Goal: Information Seeking & Learning: Learn about a topic

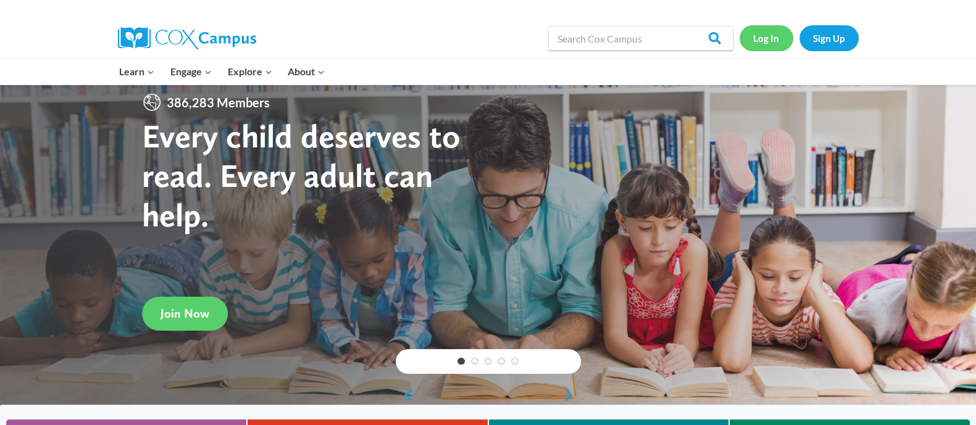
click at [776, 41] on link "Log In" at bounding box center [767, 37] width 54 height 25
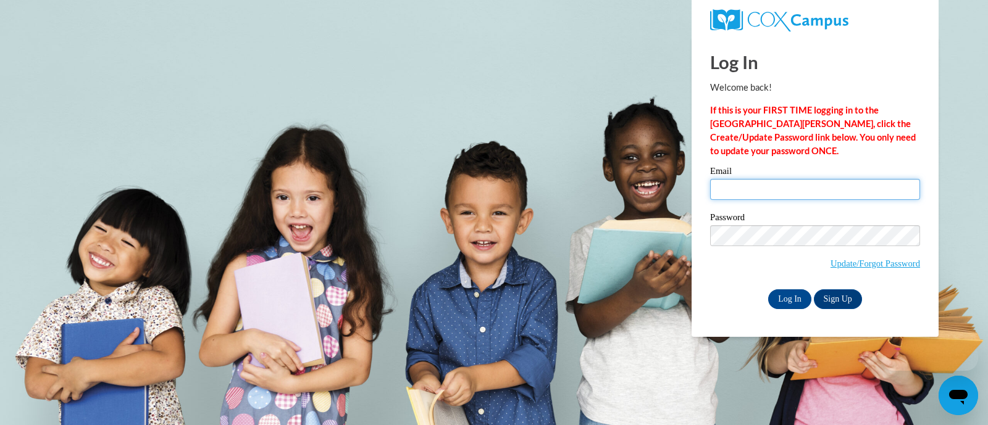
click at [760, 183] on input "Email" at bounding box center [815, 189] width 210 height 21
type input "krahnm@fortschools.org"
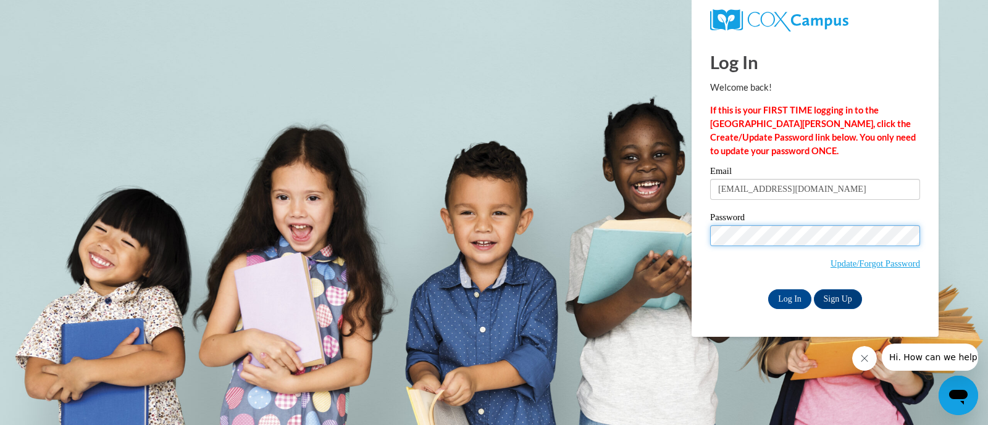
click at [768, 290] on input "Log In" at bounding box center [789, 300] width 43 height 20
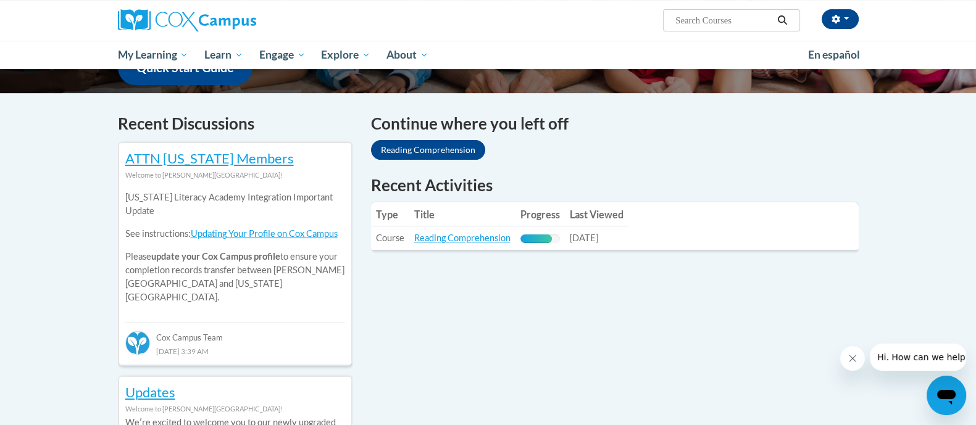
scroll to position [340, 0]
click at [472, 244] on link "Reading Comprehension" at bounding box center [462, 238] width 96 height 10
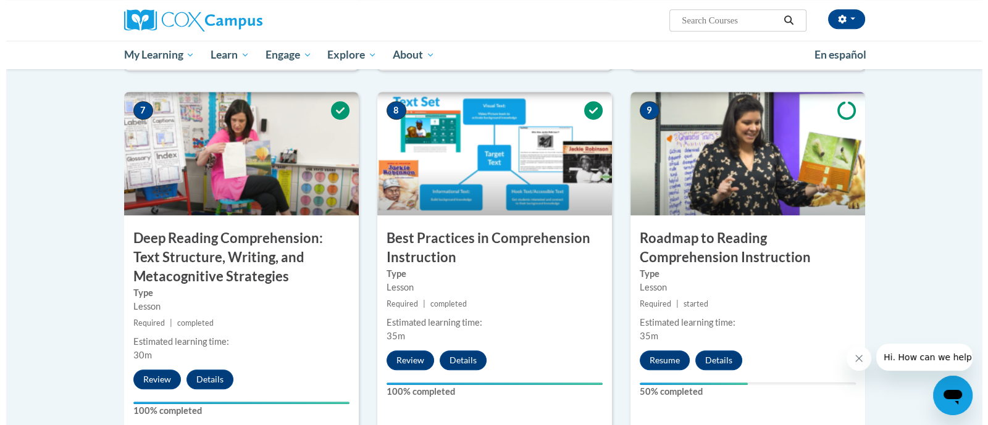
scroll to position [911, 0]
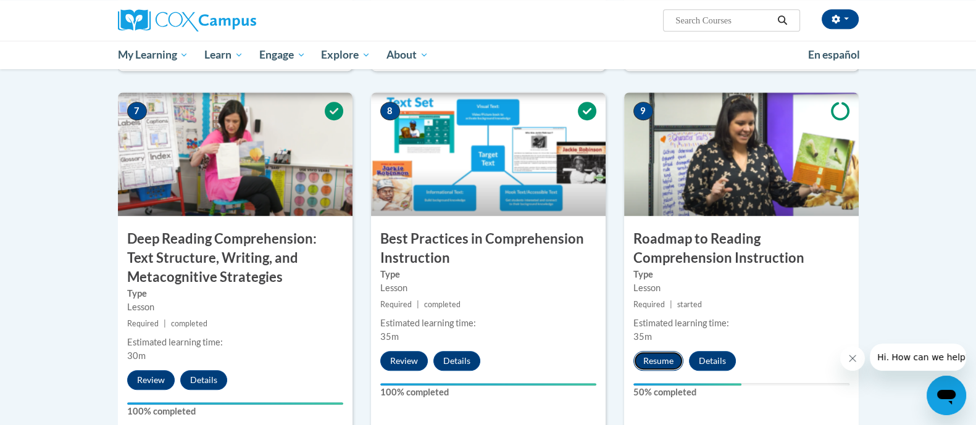
click at [659, 362] on button "Resume" at bounding box center [659, 361] width 50 height 20
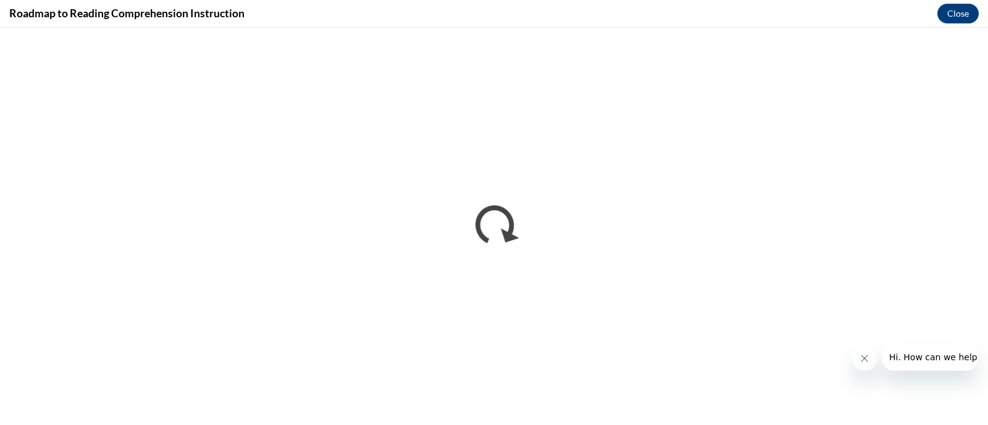
scroll to position [0, 0]
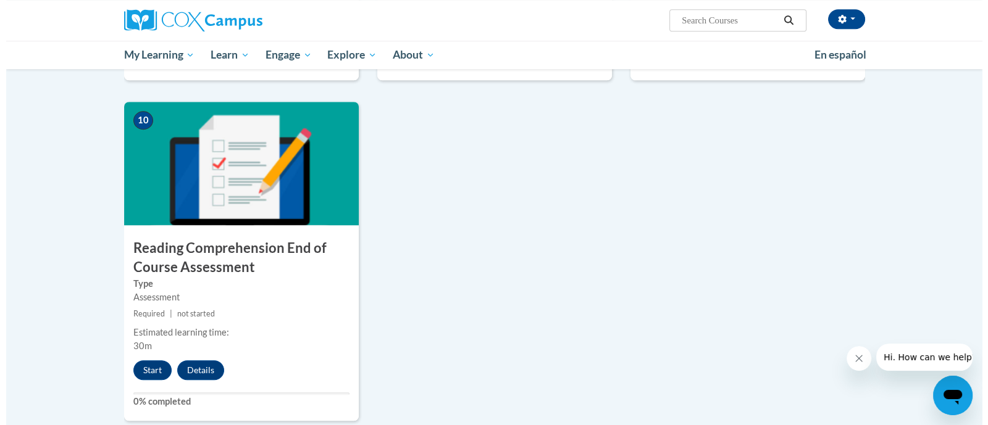
scroll to position [1268, 0]
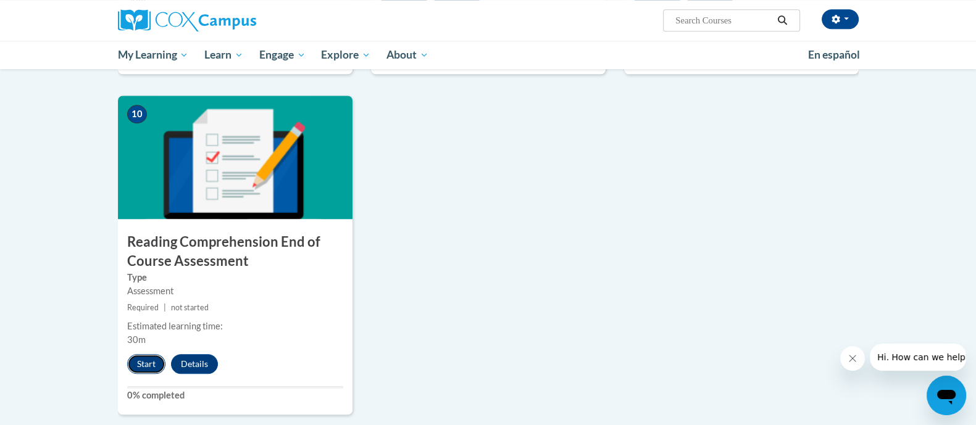
click at [148, 365] on button "Start" at bounding box center [146, 364] width 38 height 20
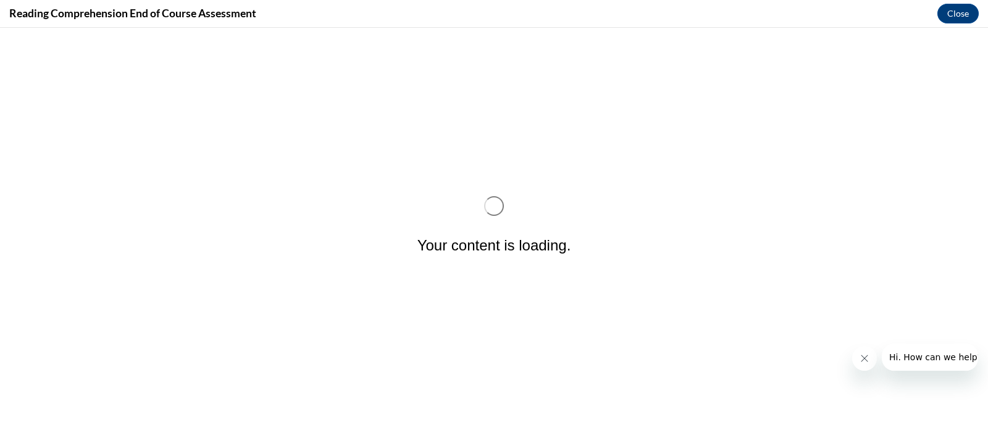
scroll to position [0, 0]
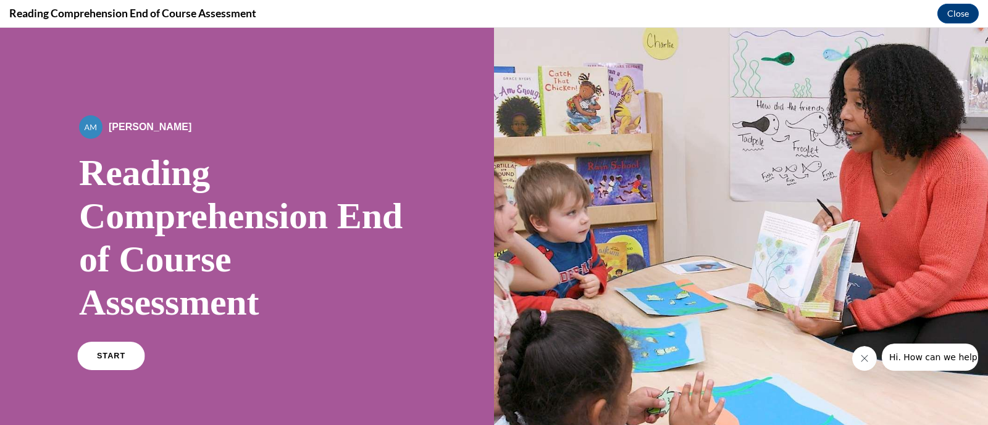
click at [118, 359] on span "START" at bounding box center [111, 356] width 28 height 9
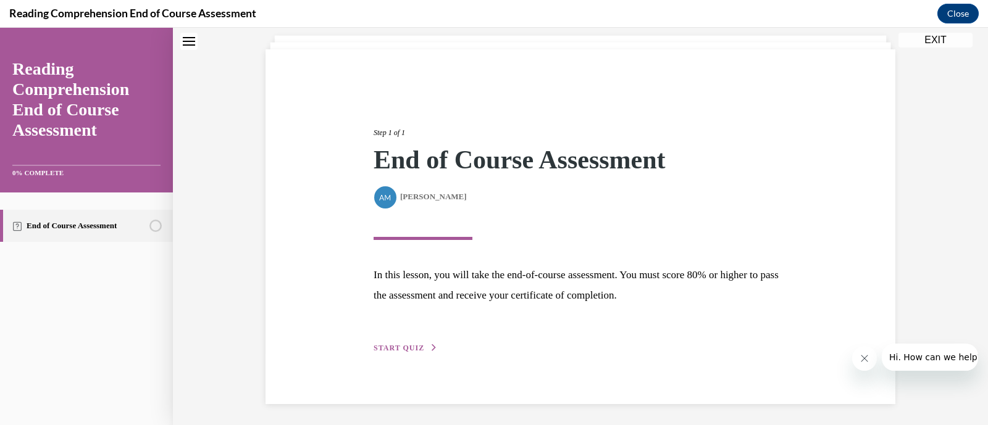
scroll to position [76, 0]
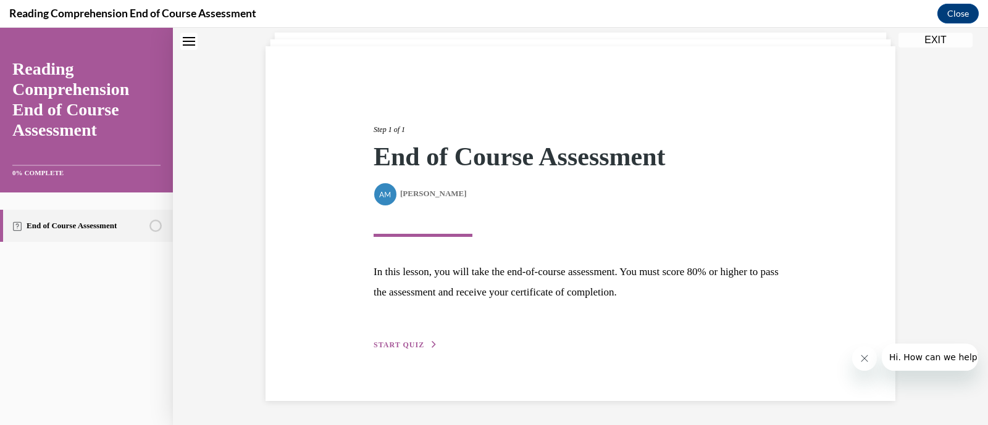
click at [384, 340] on button "START QUIZ" at bounding box center [406, 345] width 64 height 11
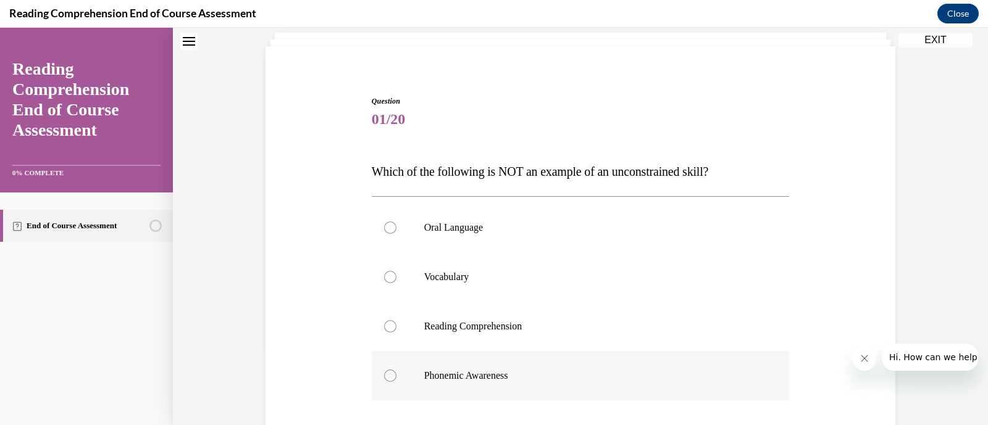
click at [384, 375] on div at bounding box center [390, 376] width 12 height 12
click at [384, 375] on input "Phonemic Awareness" at bounding box center [390, 376] width 12 height 12
radio input "true"
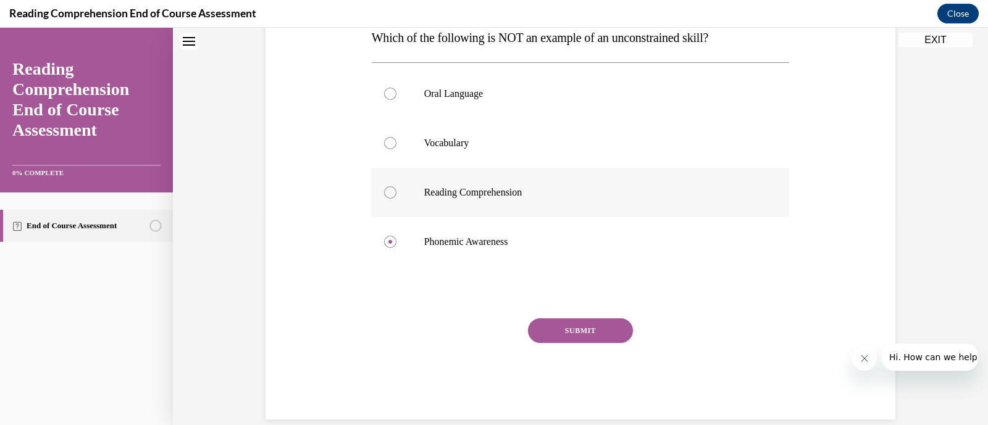
scroll to position [216, 0]
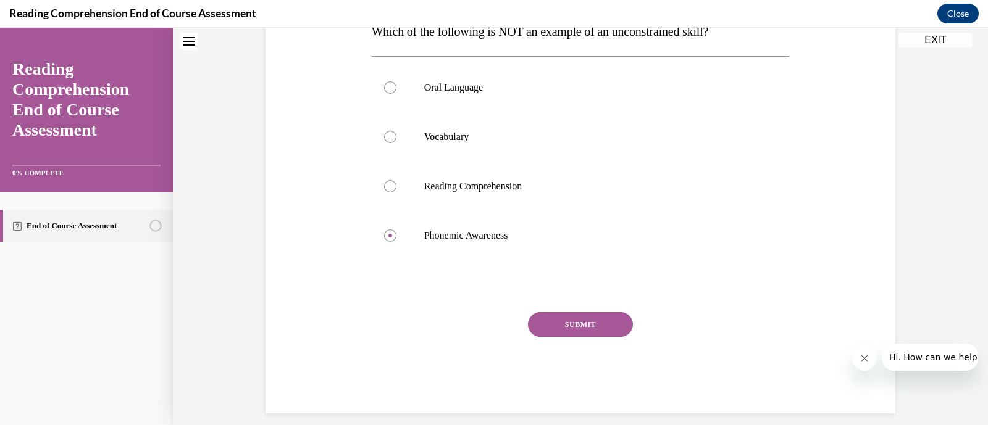
click at [582, 321] on button "SUBMIT" at bounding box center [580, 324] width 105 height 25
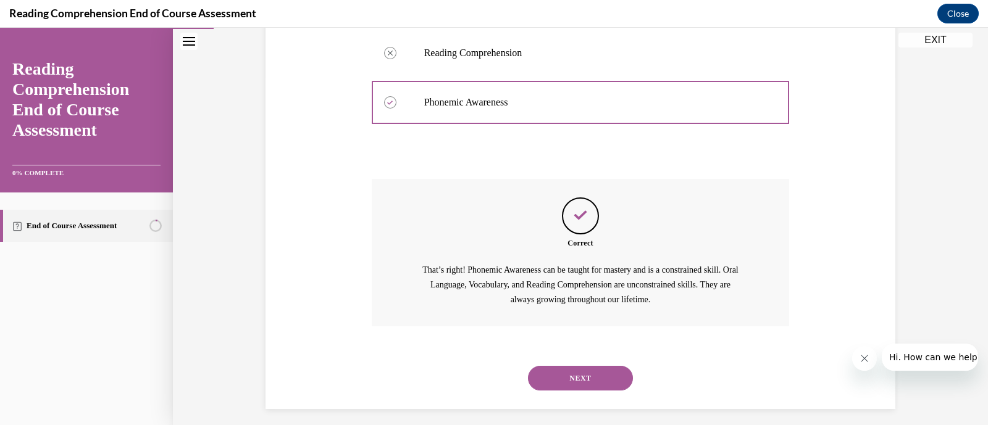
scroll to position [358, 0]
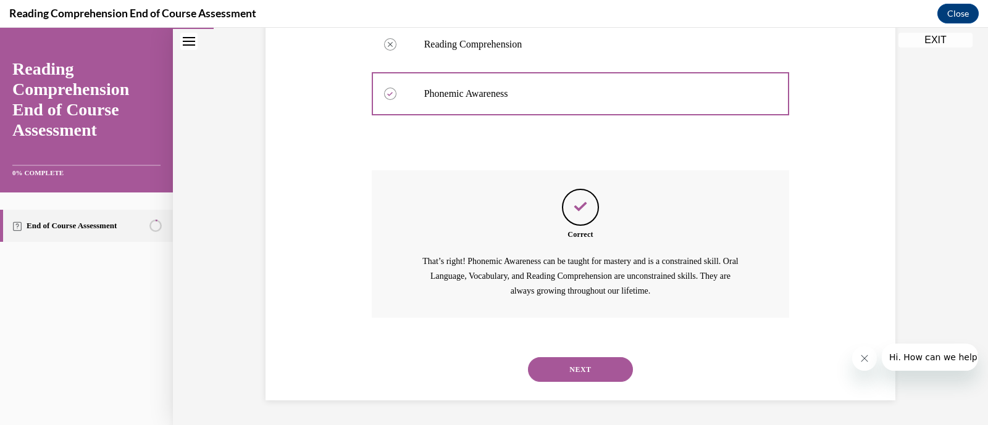
click at [572, 363] on button "NEXT" at bounding box center [580, 370] width 105 height 25
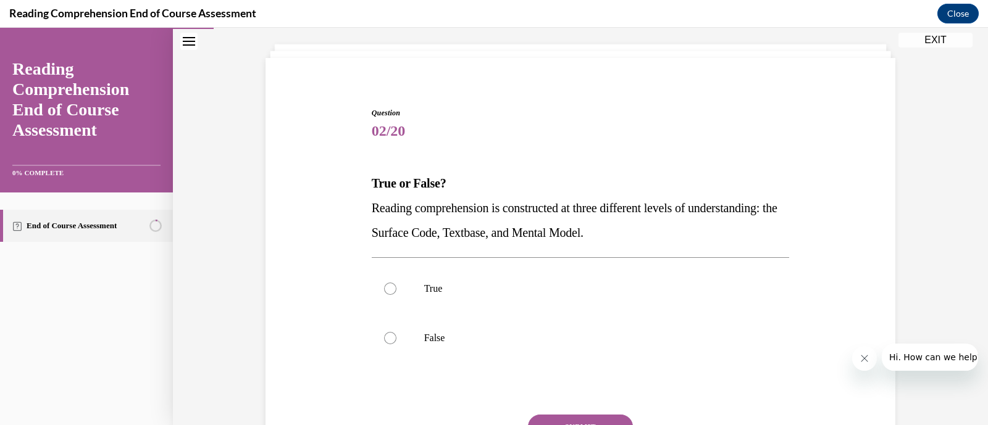
scroll to position [77, 0]
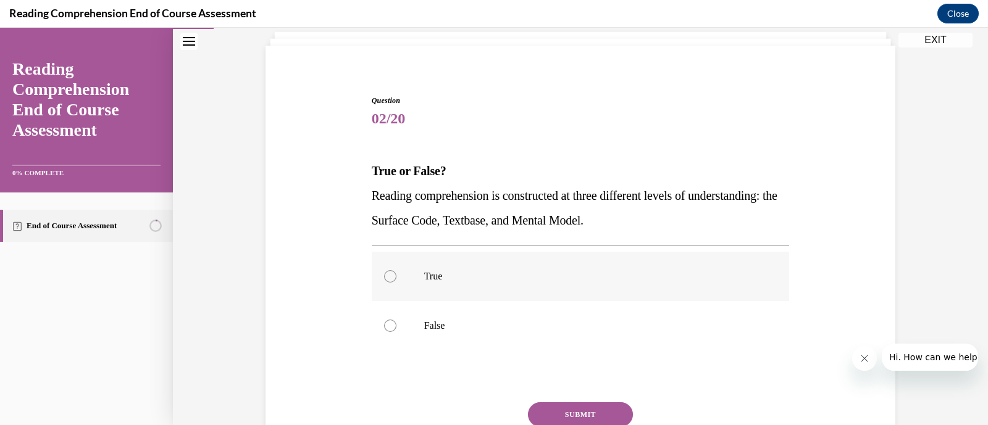
click at [385, 276] on div at bounding box center [390, 276] width 12 height 12
click at [385, 276] on input "True" at bounding box center [390, 276] width 12 height 12
radio input "true"
click at [564, 413] on button "SUBMIT" at bounding box center [580, 415] width 105 height 25
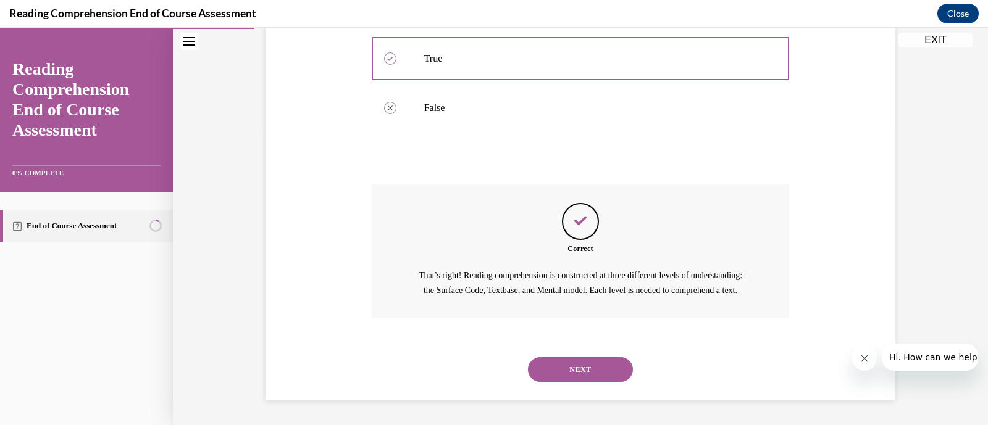
scroll to position [308, 0]
click at [564, 373] on button "NEXT" at bounding box center [580, 370] width 105 height 25
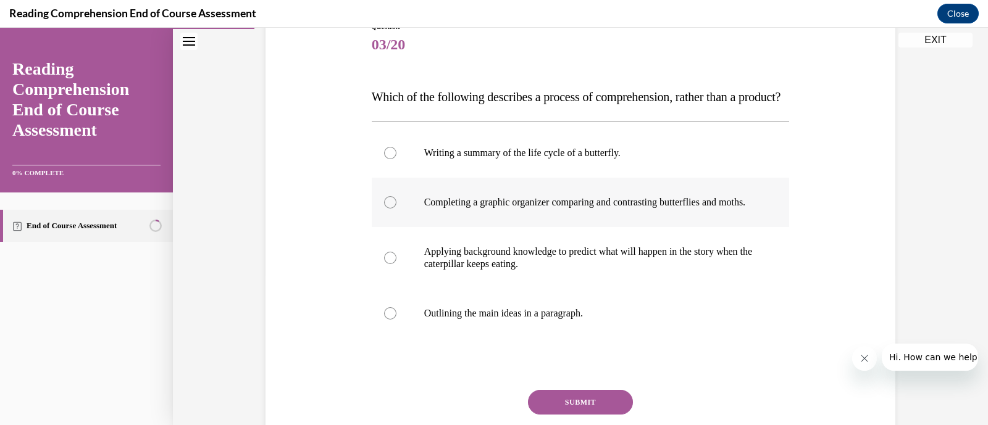
scroll to position [152, 0]
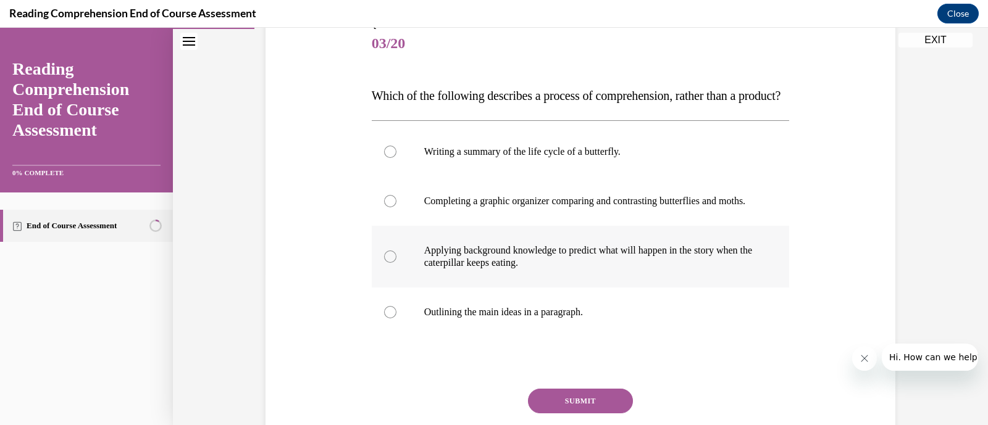
click at [384, 263] on div at bounding box center [390, 257] width 12 height 12
click at [384, 263] on input "Applying background knowledge to predict what will happen in the story when the…" at bounding box center [390, 257] width 12 height 12
radio input "true"
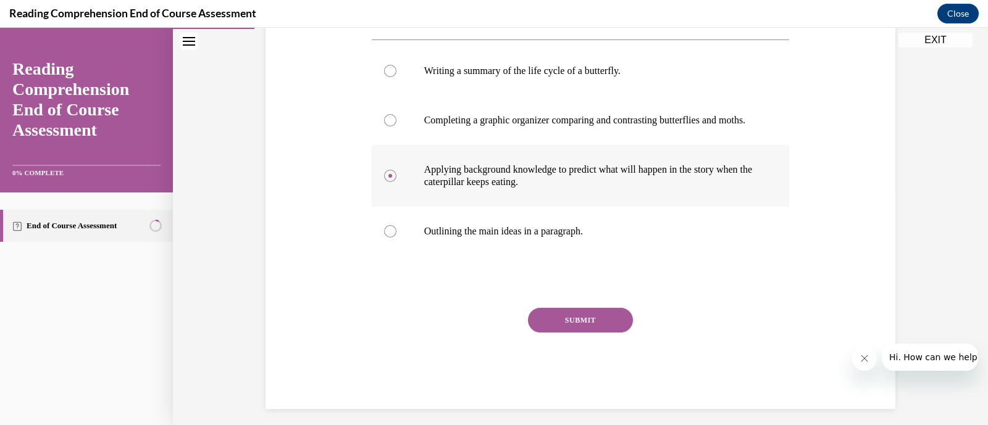
scroll to position [237, 0]
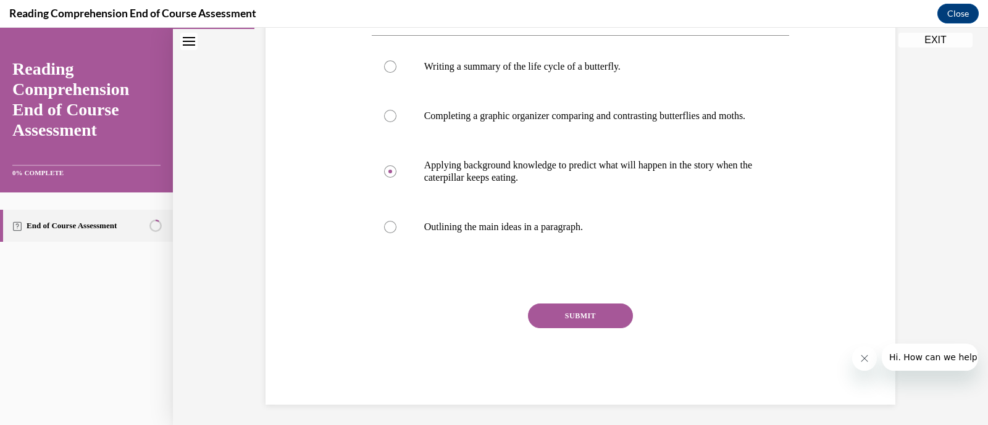
click at [566, 329] on button "SUBMIT" at bounding box center [580, 316] width 105 height 25
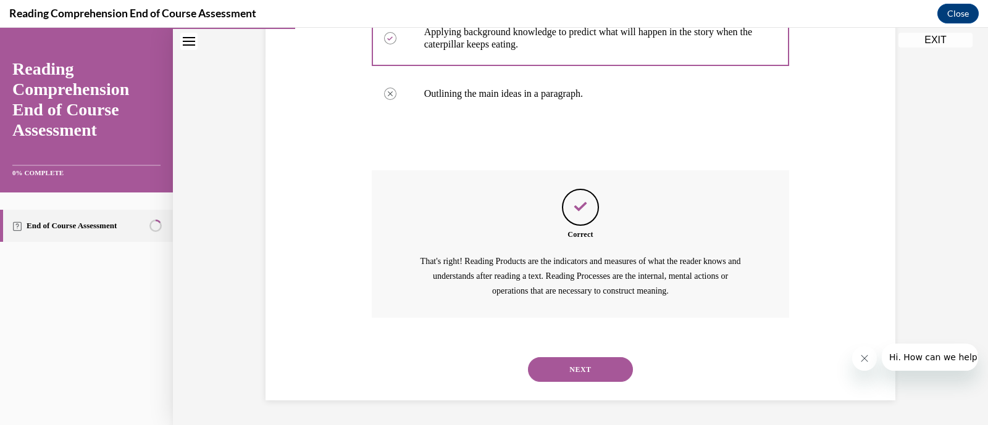
scroll to position [408, 0]
click at [567, 366] on button "NEXT" at bounding box center [580, 370] width 105 height 25
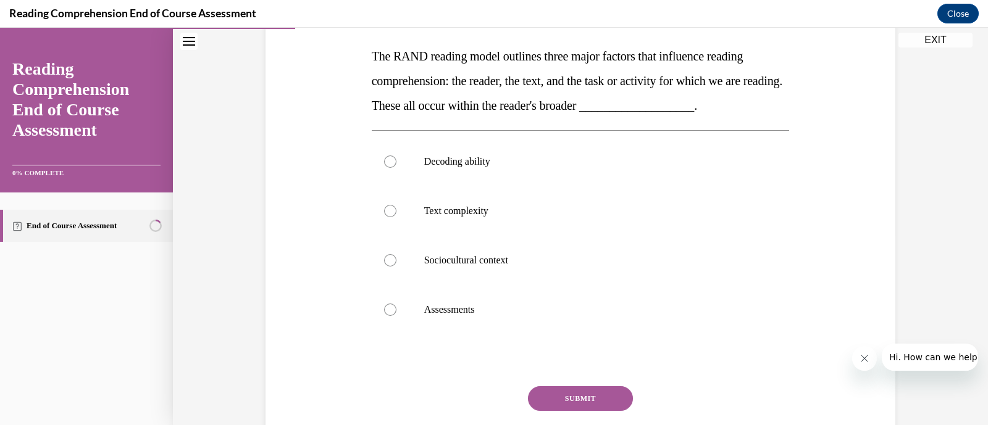
scroll to position [191, 0]
click at [384, 261] on div at bounding box center [390, 261] width 12 height 12
click at [384, 261] on input "Sociocultural context" at bounding box center [390, 261] width 12 height 12
radio input "true"
click at [559, 405] on button "SUBMIT" at bounding box center [580, 399] width 105 height 25
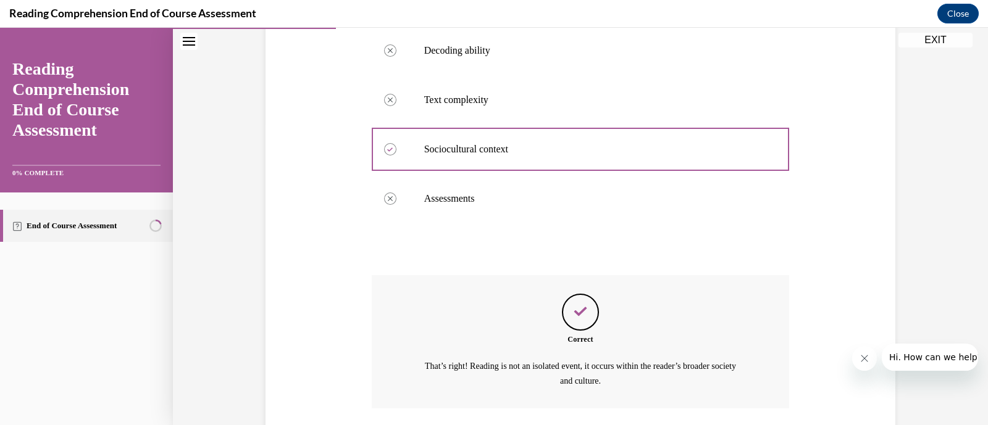
scroll to position [392, 0]
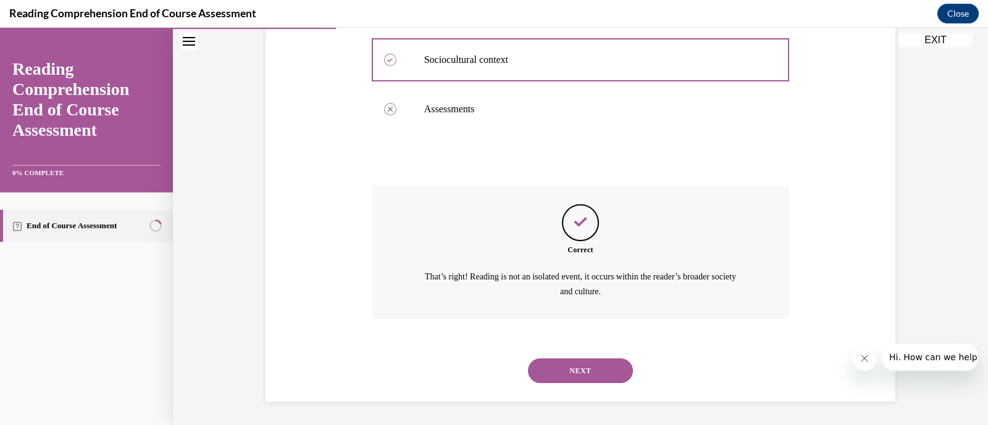
click at [587, 366] on button "NEXT" at bounding box center [580, 371] width 105 height 25
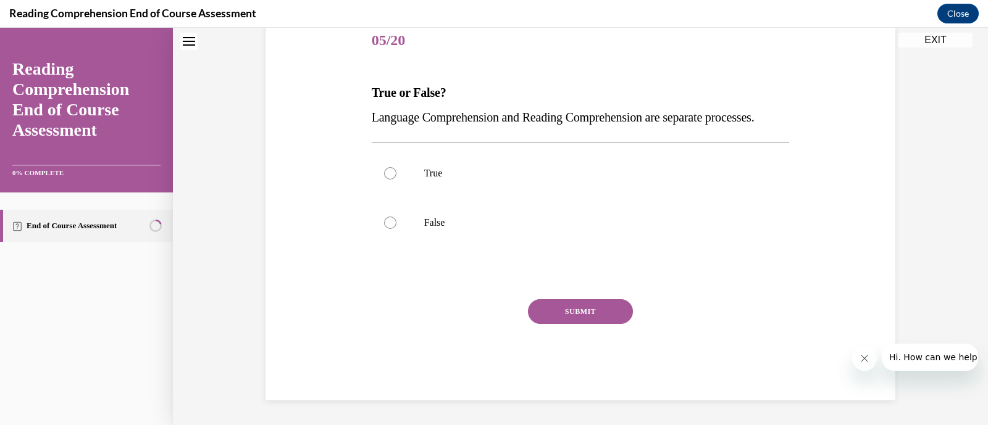
scroll to position [0, 0]
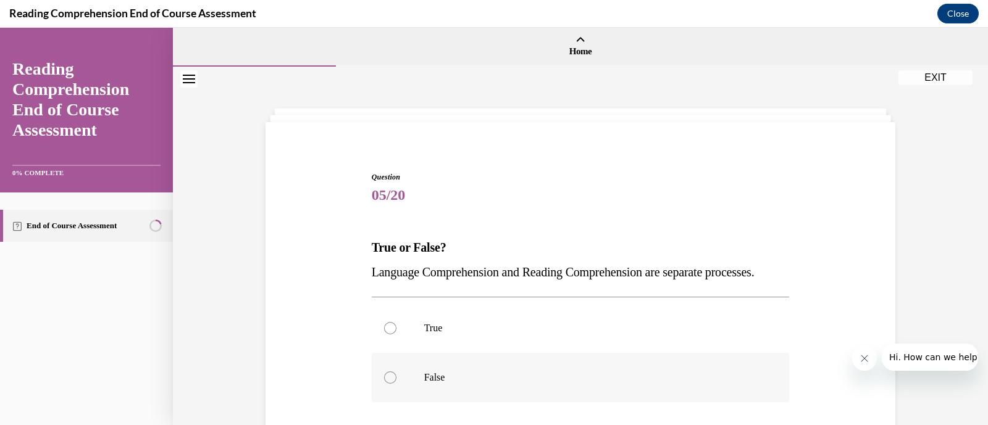
click at [378, 403] on label "False" at bounding box center [581, 377] width 418 height 49
click at [384, 384] on input "False" at bounding box center [390, 378] width 12 height 12
radio input "true"
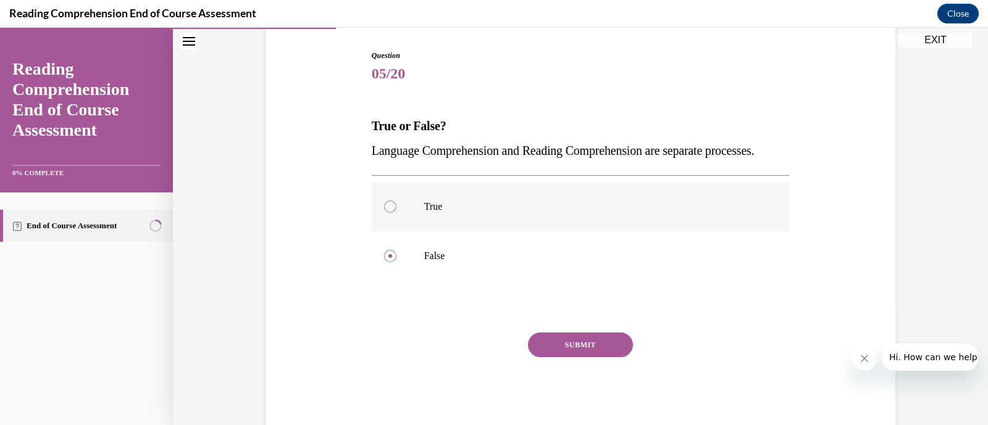
scroll to position [126, 0]
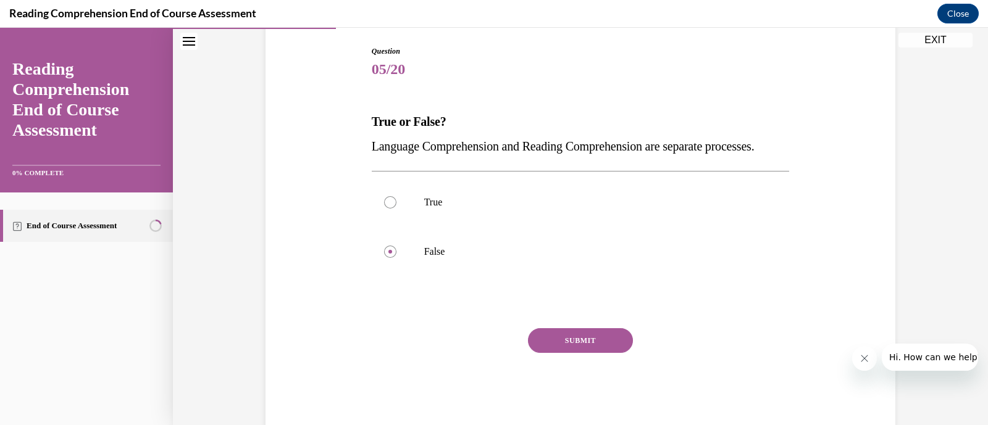
click at [576, 353] on button "SUBMIT" at bounding box center [580, 341] width 105 height 25
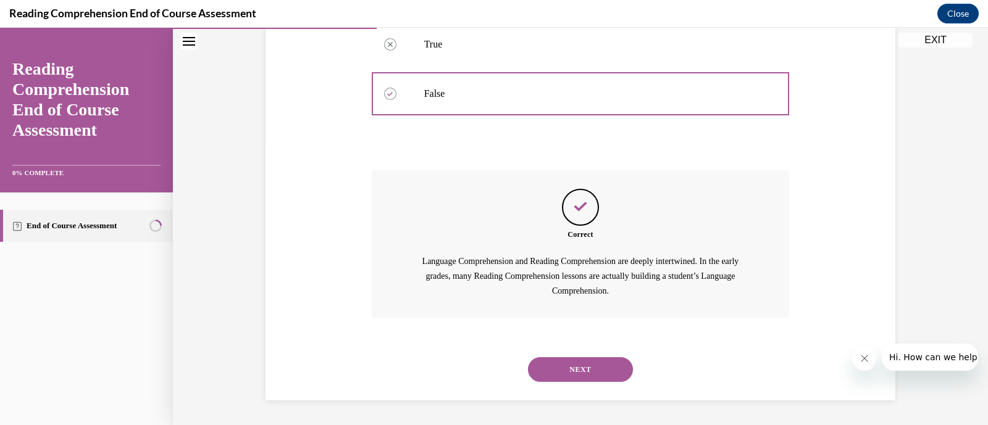
scroll to position [308, 0]
click at [581, 371] on button "NEXT" at bounding box center [580, 370] width 105 height 25
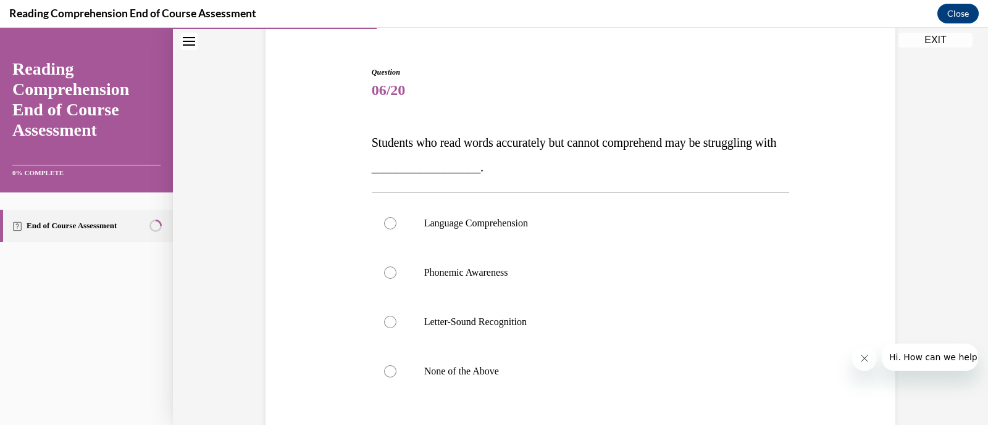
scroll to position [104, 0]
click at [462, 374] on p "None of the Above" at bounding box center [591, 372] width 335 height 12
click at [396, 374] on input "None of the Above" at bounding box center [390, 372] width 12 height 12
radio input "true"
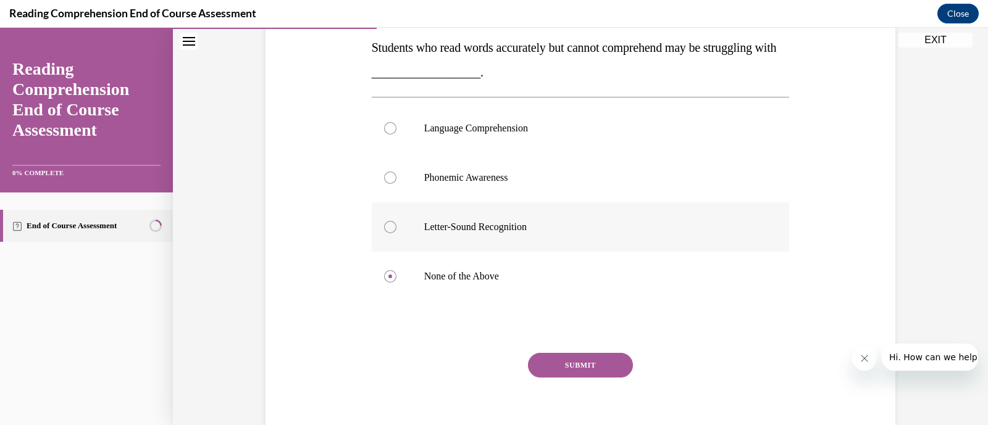
scroll to position [211, 0]
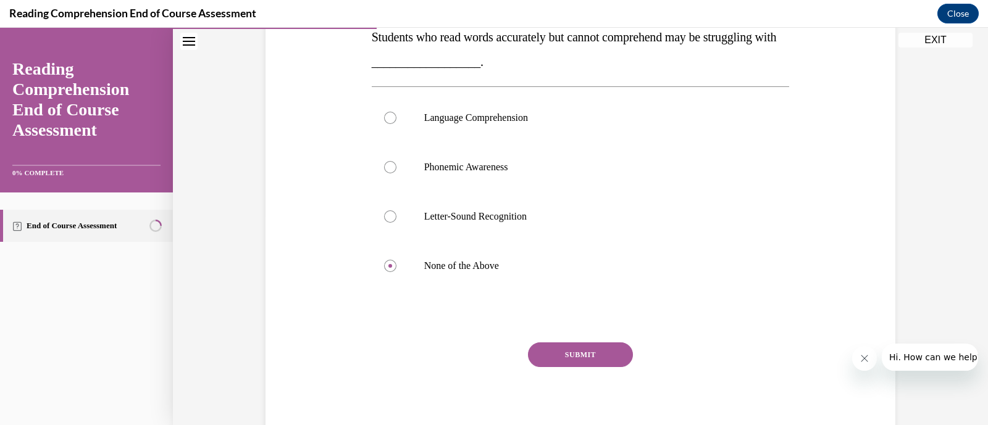
click at [576, 350] on button "SUBMIT" at bounding box center [580, 355] width 105 height 25
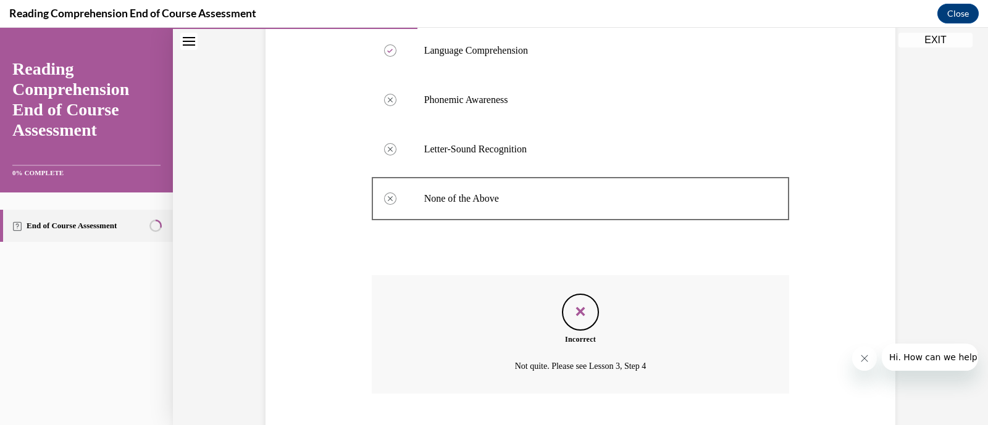
scroll to position [353, 0]
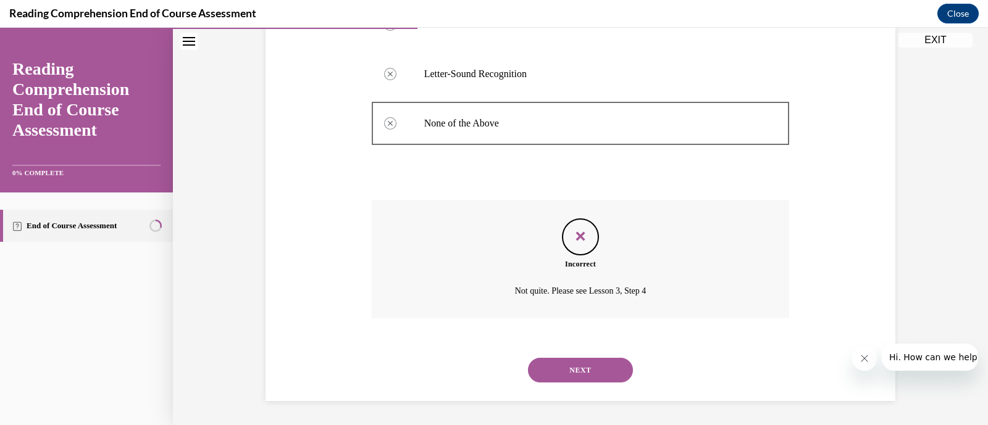
click at [561, 369] on button "NEXT" at bounding box center [580, 370] width 105 height 25
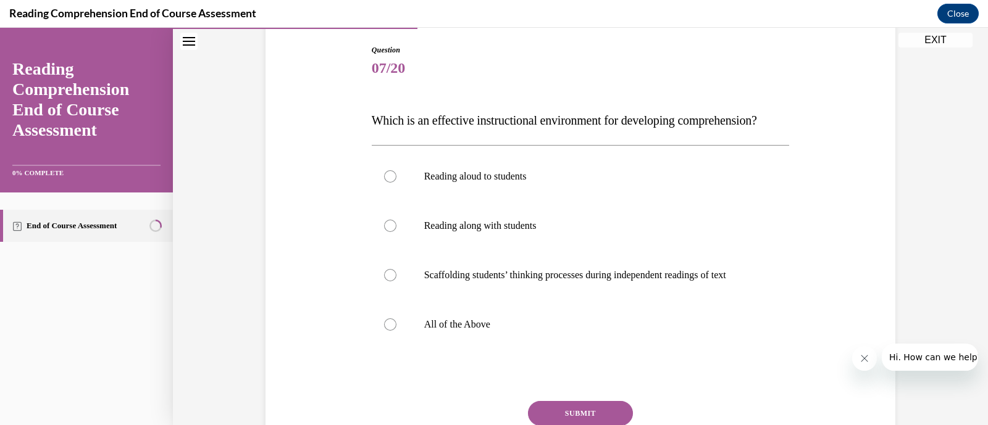
scroll to position [128, 0]
click at [384, 330] on div at bounding box center [390, 324] width 12 height 12
click at [384, 330] on input "All of the Above" at bounding box center [390, 324] width 12 height 12
radio input "true"
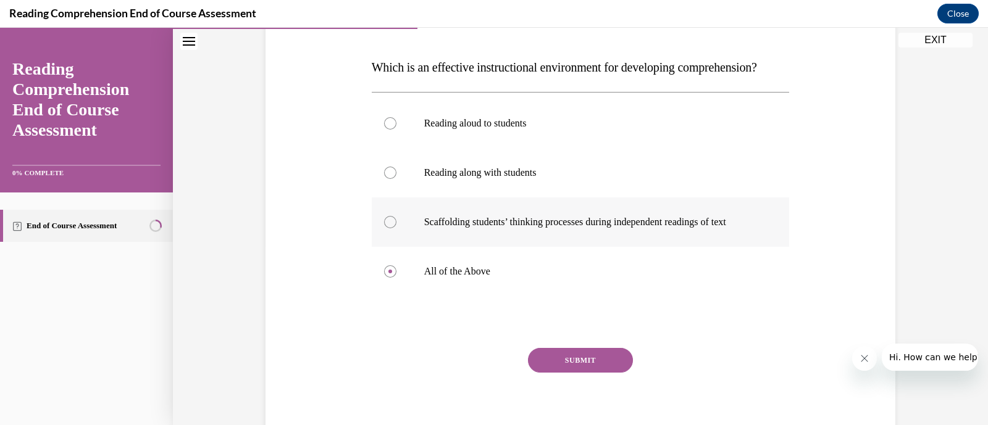
scroll to position [188, 0]
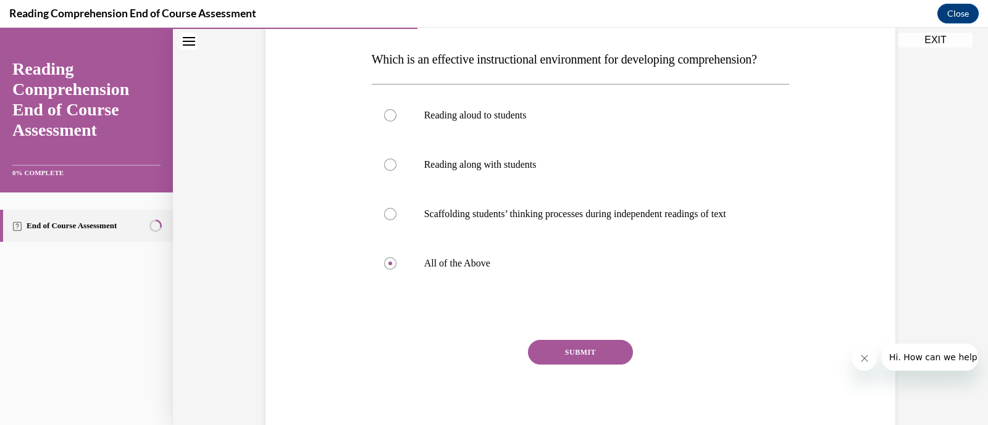
click at [553, 365] on button "SUBMIT" at bounding box center [580, 352] width 105 height 25
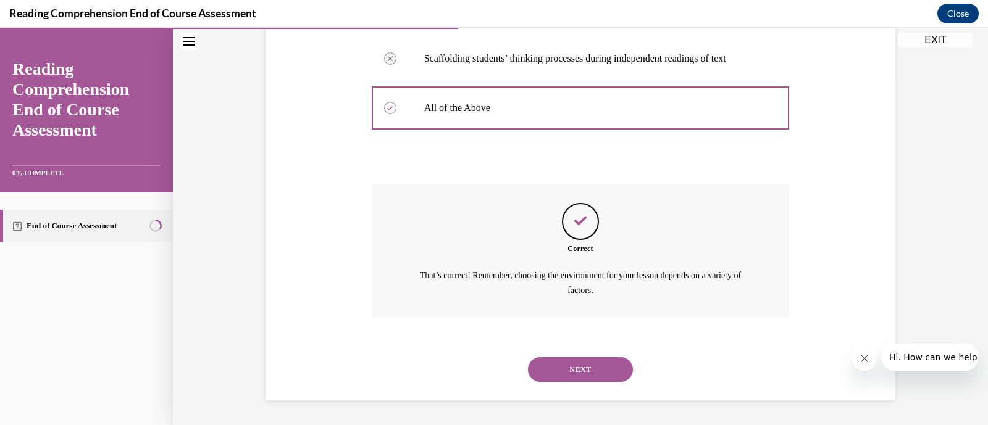
scroll to position [367, 0]
click at [568, 369] on button "NEXT" at bounding box center [580, 370] width 105 height 25
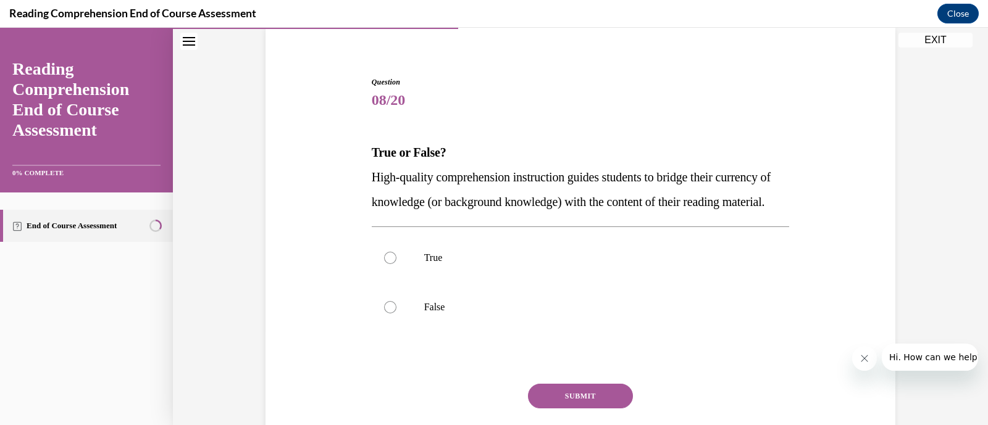
scroll to position [96, 0]
click at [384, 264] on div at bounding box center [390, 257] width 12 height 12
click at [384, 264] on input "True" at bounding box center [390, 257] width 12 height 12
radio input "true"
click at [569, 408] on button "SUBMIT" at bounding box center [580, 395] width 105 height 25
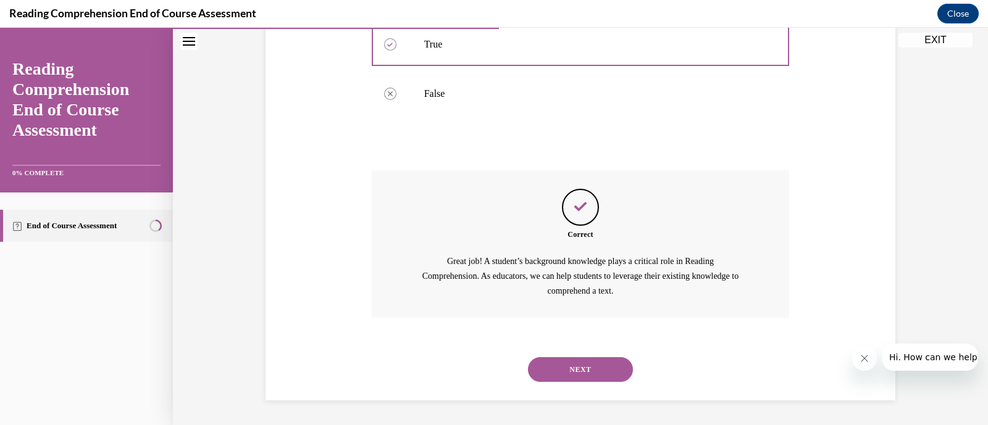
scroll to position [333, 0]
click at [569, 364] on button "NEXT" at bounding box center [580, 370] width 105 height 25
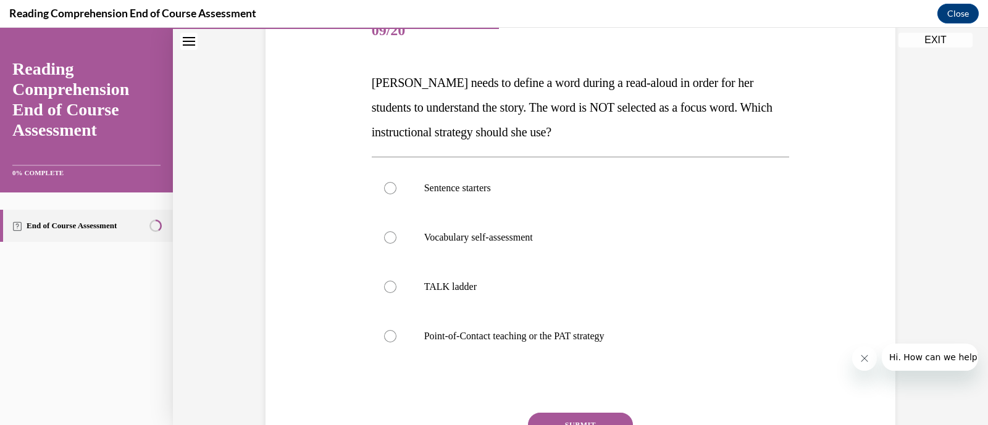
scroll to position [166, 0]
click at [442, 343] on label "Point-of-Contact teaching or the PAT strategy" at bounding box center [581, 335] width 418 height 49
click at [396, 341] on input "Point-of-Contact teaching or the PAT strategy" at bounding box center [390, 335] width 12 height 12
radio input "true"
click at [567, 418] on button "SUBMIT" at bounding box center [580, 424] width 105 height 25
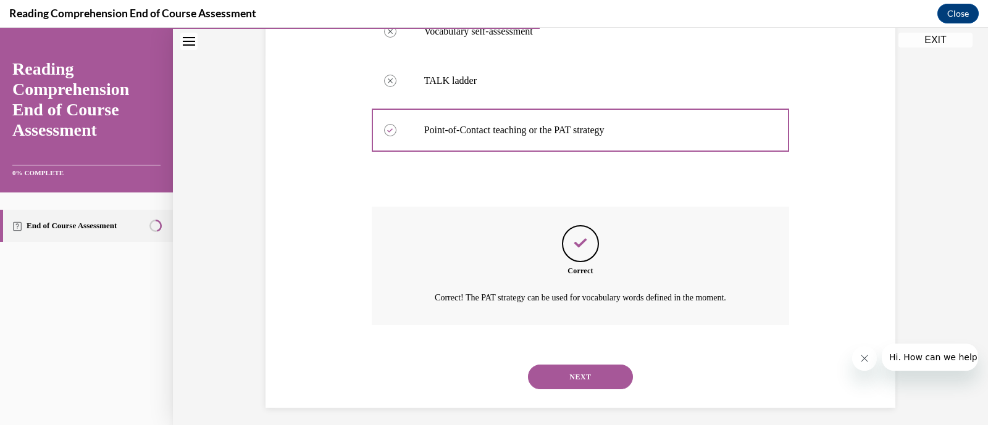
scroll to position [378, 0]
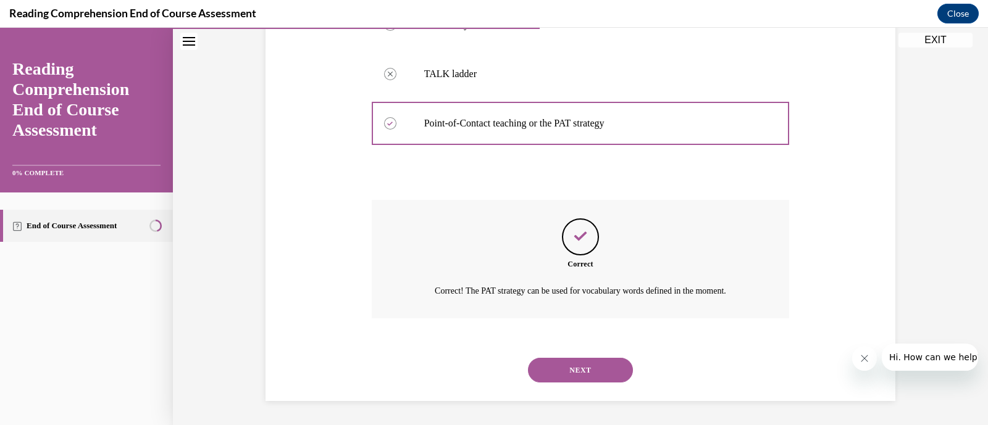
click at [581, 375] on button "NEXT" at bounding box center [580, 370] width 105 height 25
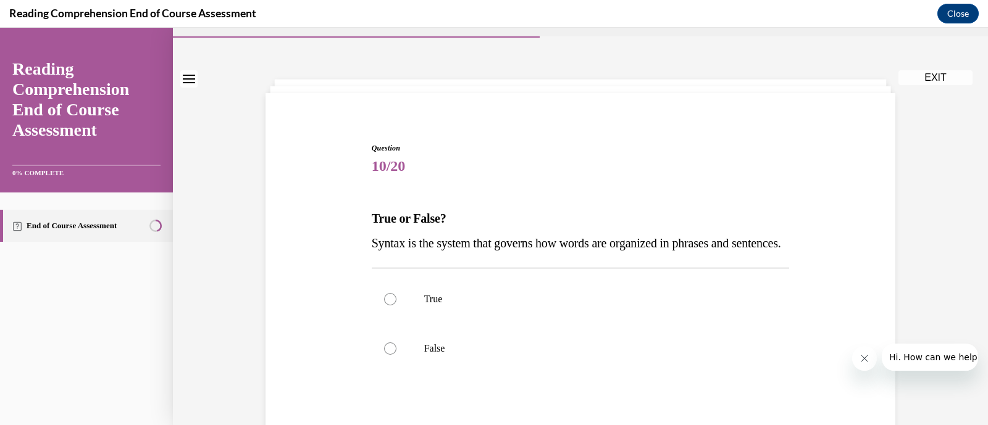
scroll to position [28, 0]
click at [384, 306] on div at bounding box center [390, 300] width 12 height 12
click at [384, 306] on input "True" at bounding box center [390, 300] width 12 height 12
radio input "true"
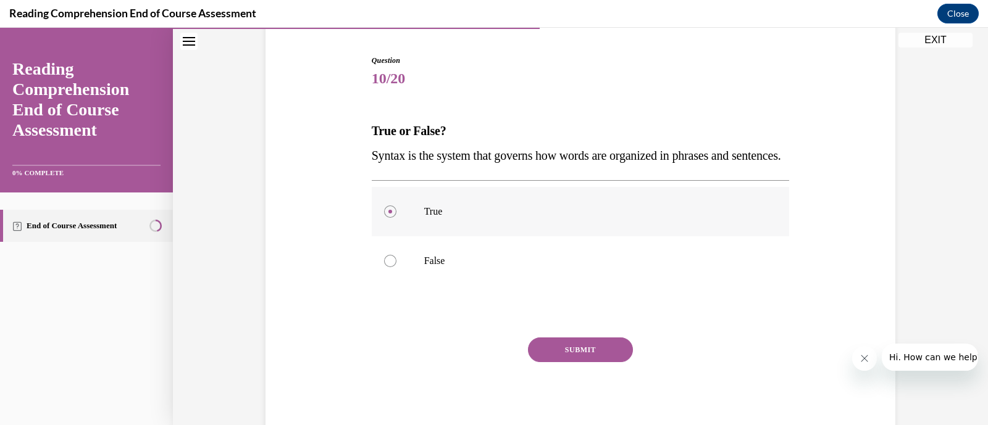
scroll to position [117, 0]
click at [567, 362] on button "SUBMIT" at bounding box center [580, 349] width 105 height 25
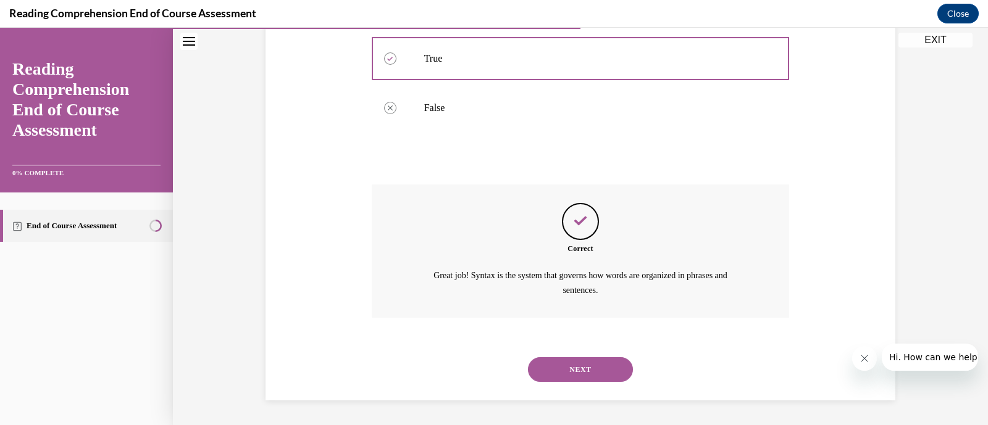
scroll to position [293, 0]
click at [567, 377] on button "NEXT" at bounding box center [580, 370] width 105 height 25
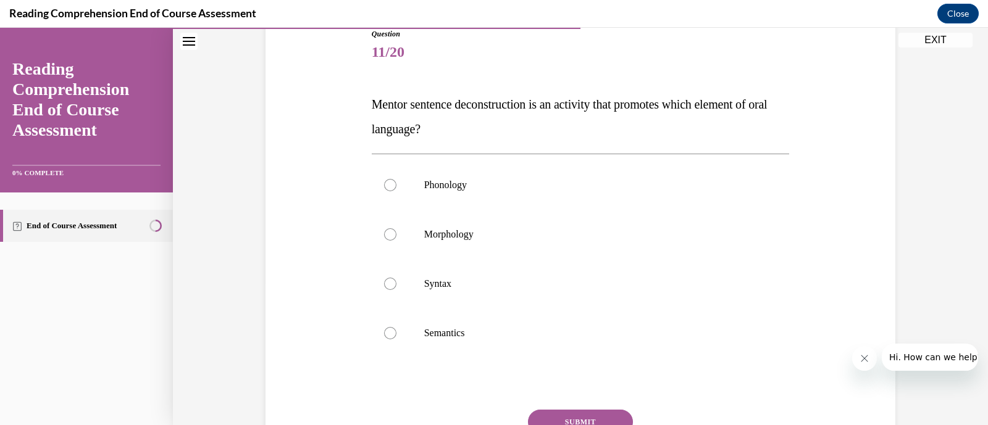
scroll to position [144, 0]
drag, startPoint x: 443, startPoint y: 128, endPoint x: 367, endPoint y: 104, distance: 79.7
click at [372, 104] on span "Mentor sentence deconstruction is an activity that promotes which element of or…" at bounding box center [570, 115] width 396 height 38
copy span "Mentor sentence deconstruction is an activity that promotes which element of or…"
click at [392, 282] on label "Syntax" at bounding box center [581, 282] width 418 height 49
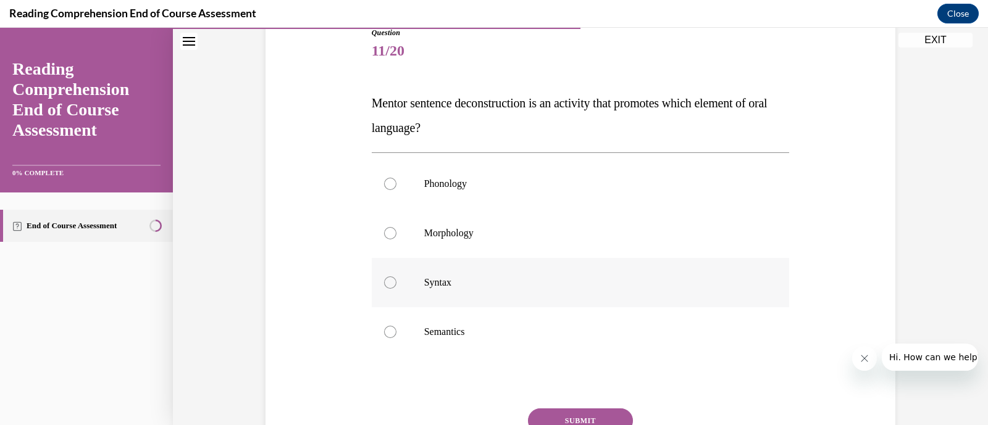
click at [392, 282] on input "Syntax" at bounding box center [390, 283] width 12 height 12
radio input "true"
click at [577, 421] on button "SUBMIT" at bounding box center [580, 421] width 105 height 25
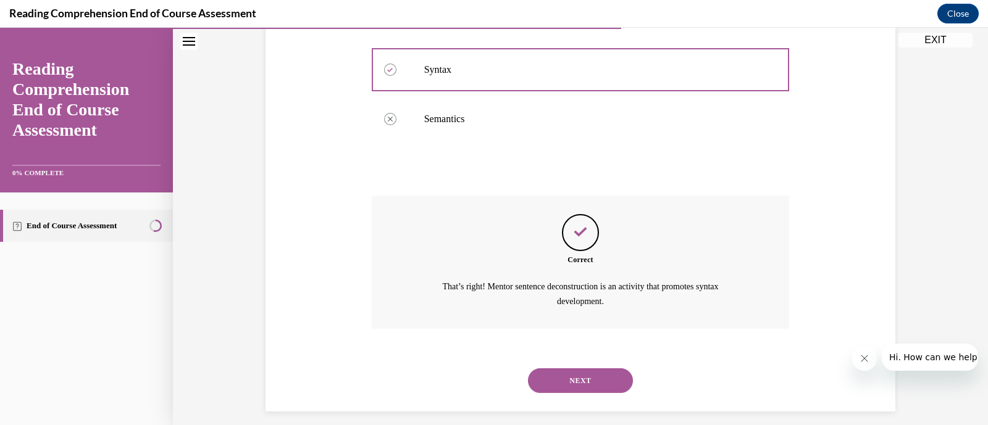
scroll to position [367, 0]
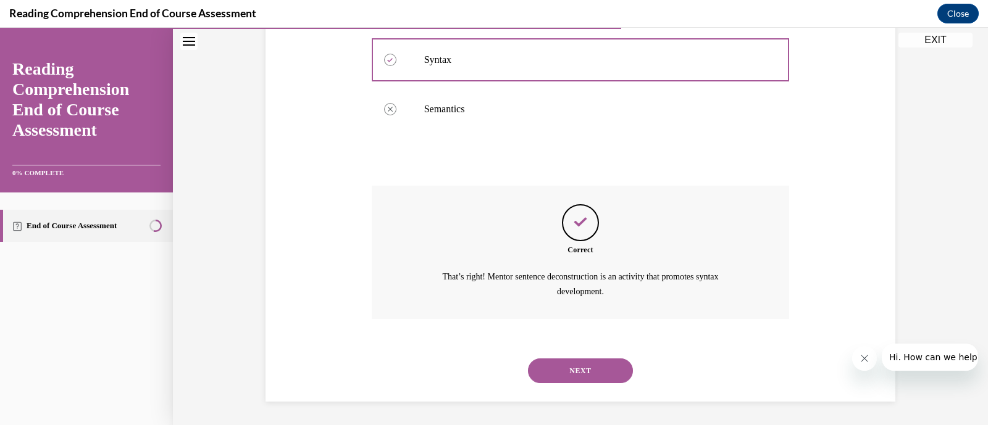
click at [583, 375] on button "NEXT" at bounding box center [580, 371] width 105 height 25
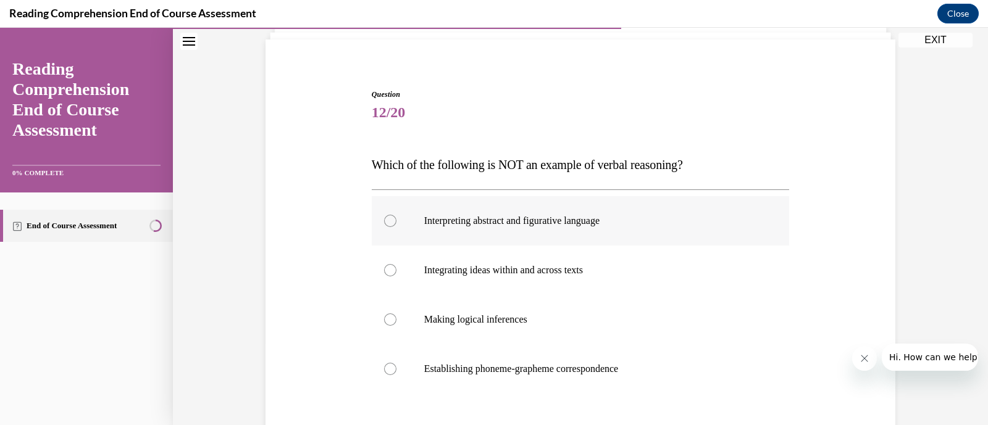
scroll to position [94, 0]
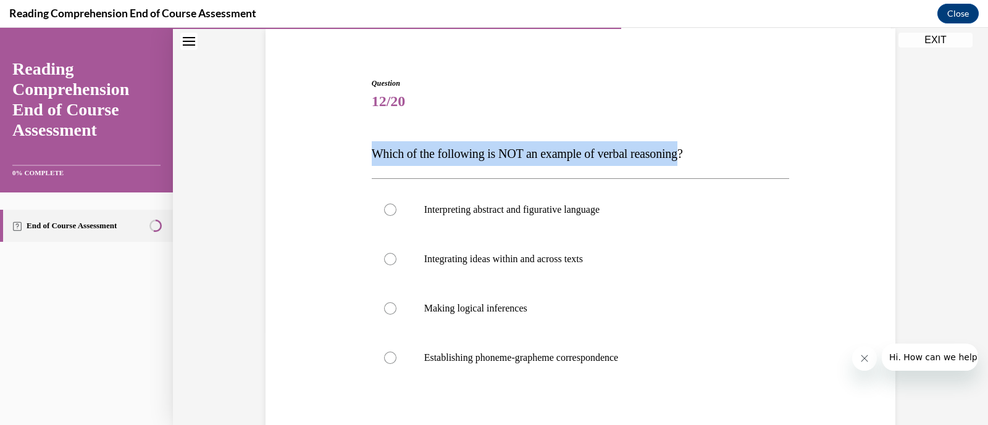
drag, startPoint x: 368, startPoint y: 150, endPoint x: 690, endPoint y: 156, distance: 321.8
click at [683, 156] on span "Which of the following is NOT an example of verbal reasoning?" at bounding box center [527, 154] width 311 height 14
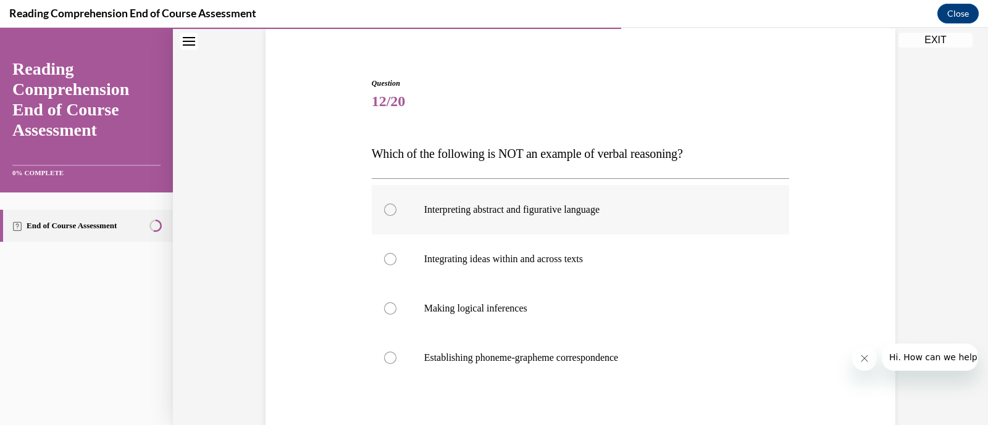
click at [642, 198] on label "Interpreting abstract and figurative language" at bounding box center [581, 209] width 418 height 49
click at [396, 204] on input "Interpreting abstract and figurative language" at bounding box center [390, 210] width 12 height 12
radio input "true"
click at [597, 263] on p "Integrating ideas within and across texts" at bounding box center [591, 259] width 335 height 12
click at [396, 263] on input "Integrating ideas within and across texts" at bounding box center [390, 259] width 12 height 12
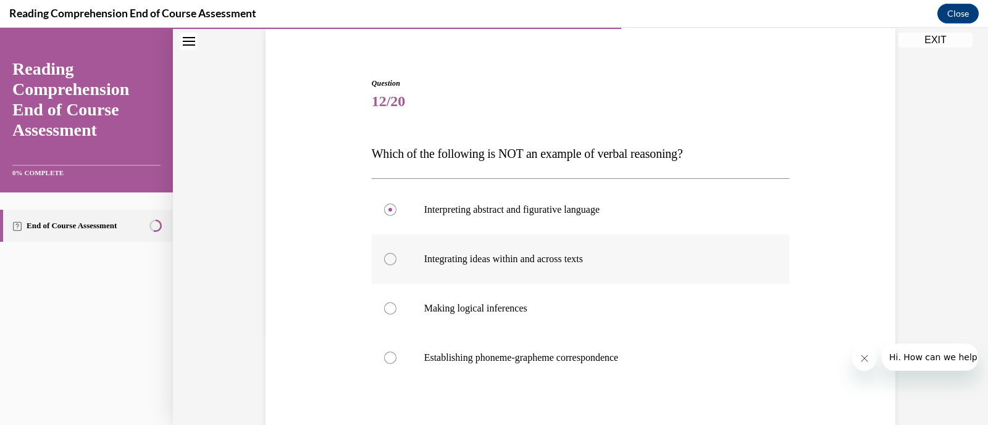
radio input "true"
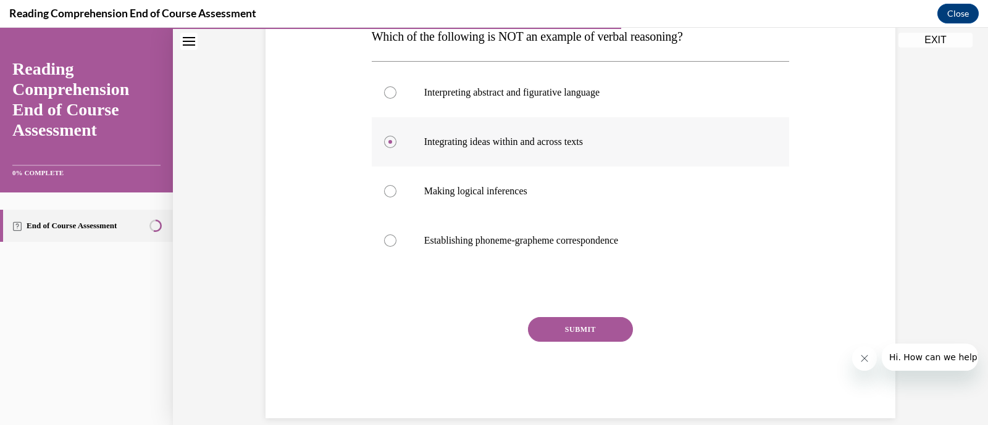
scroll to position [228, 0]
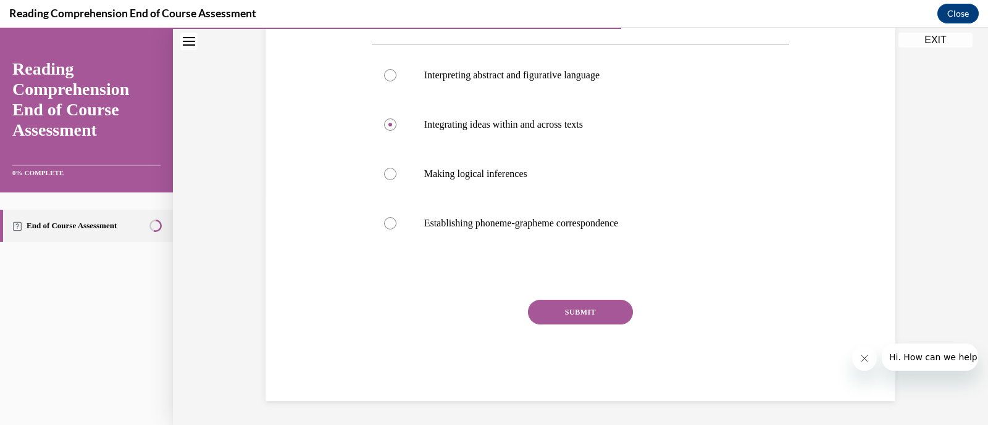
click at [569, 314] on button "SUBMIT" at bounding box center [580, 312] width 105 height 25
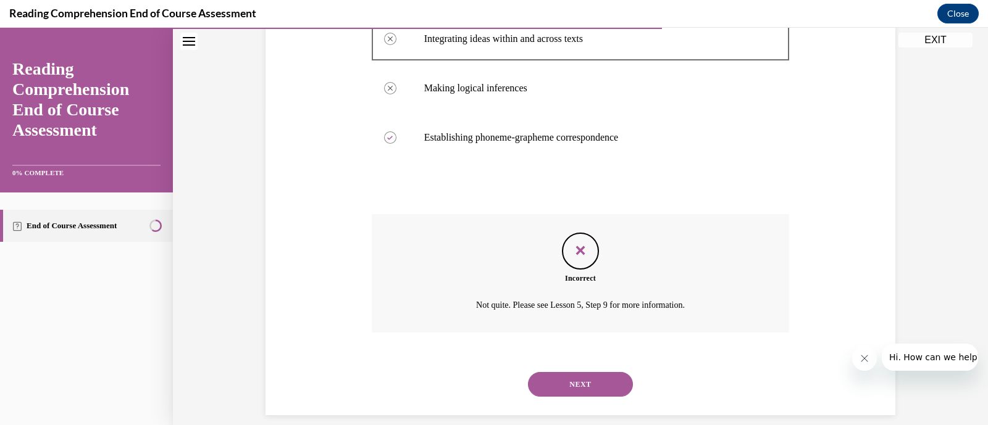
scroll to position [329, 0]
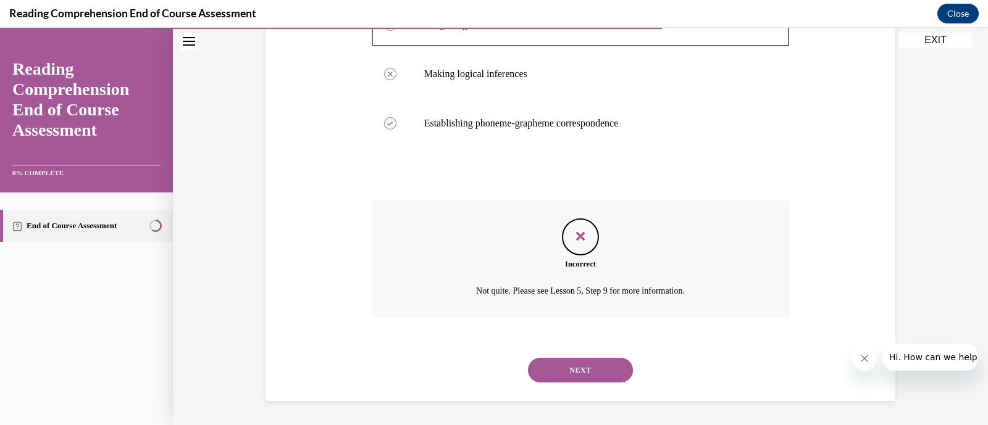
click at [562, 370] on button "NEXT" at bounding box center [580, 370] width 105 height 25
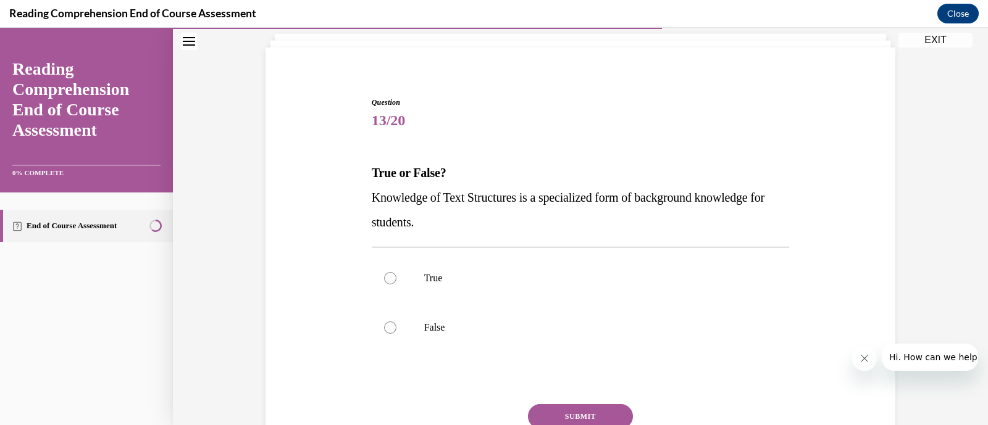
scroll to position [73, 0]
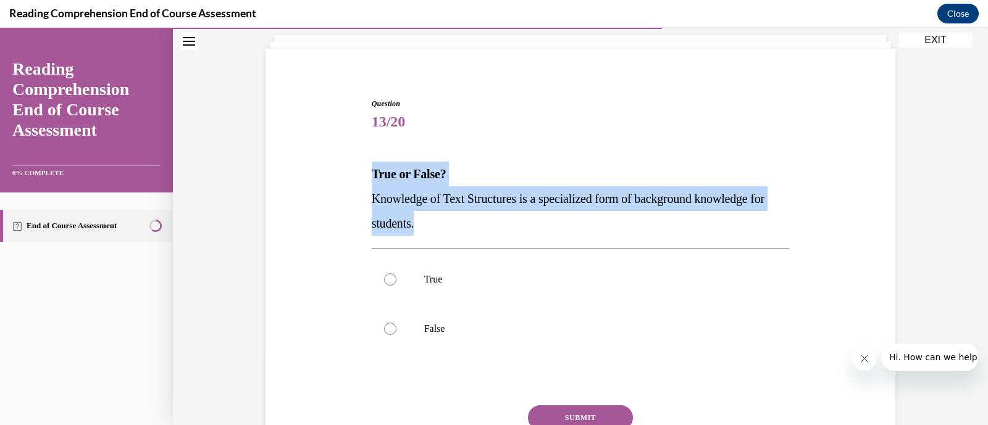
drag, startPoint x: 366, startPoint y: 171, endPoint x: 437, endPoint y: 219, distance: 85.8
click at [437, 219] on div "True or False? Knowledge of Text Structures is a specialized form of background…" at bounding box center [581, 199] width 418 height 74
copy div "True or False? Knowledge of Text Structures is a specialized form of background…"
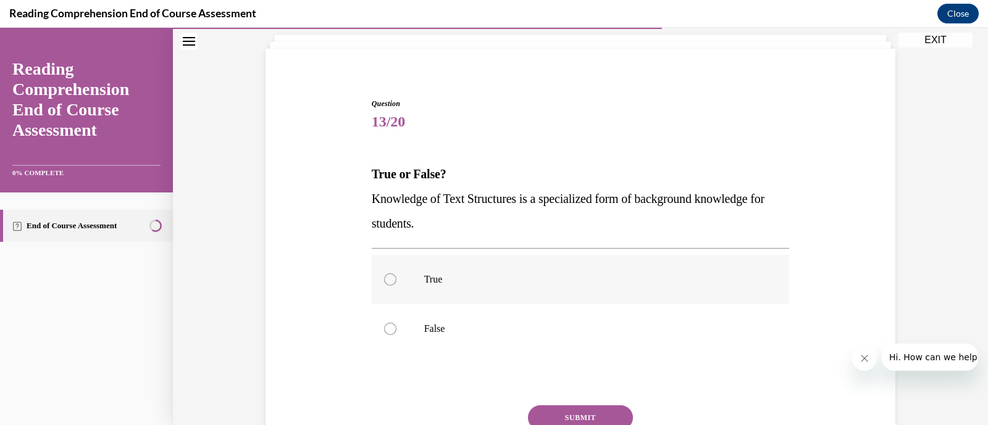
click at [388, 278] on div at bounding box center [390, 280] width 12 height 12
click at [388, 278] on input "True" at bounding box center [390, 280] width 12 height 12
radio input "true"
click at [574, 414] on button "SUBMIT" at bounding box center [580, 418] width 105 height 25
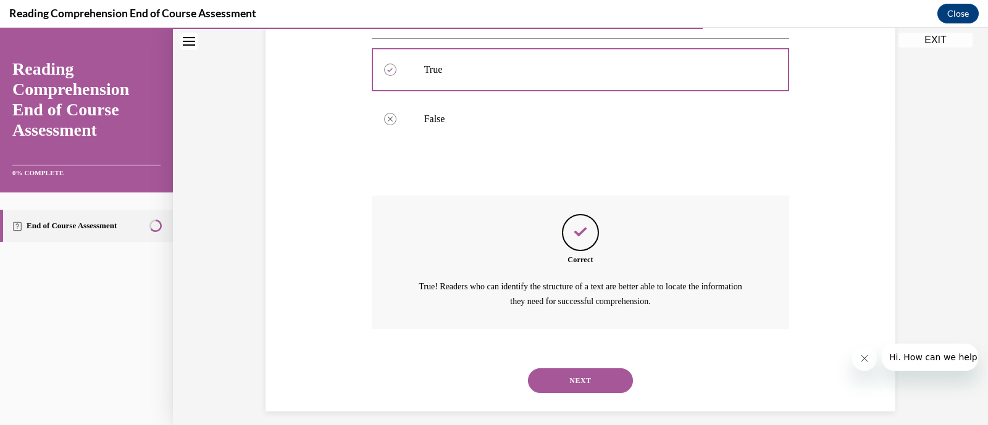
scroll to position [293, 0]
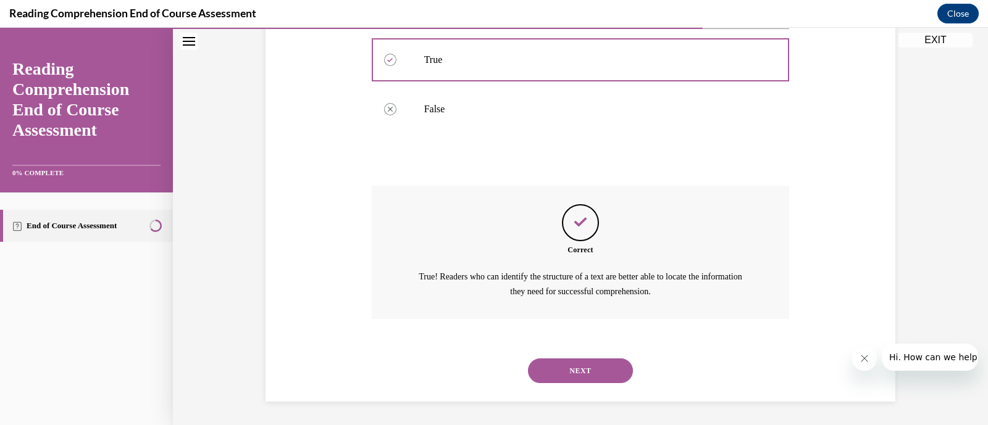
click at [576, 375] on button "NEXT" at bounding box center [580, 371] width 105 height 25
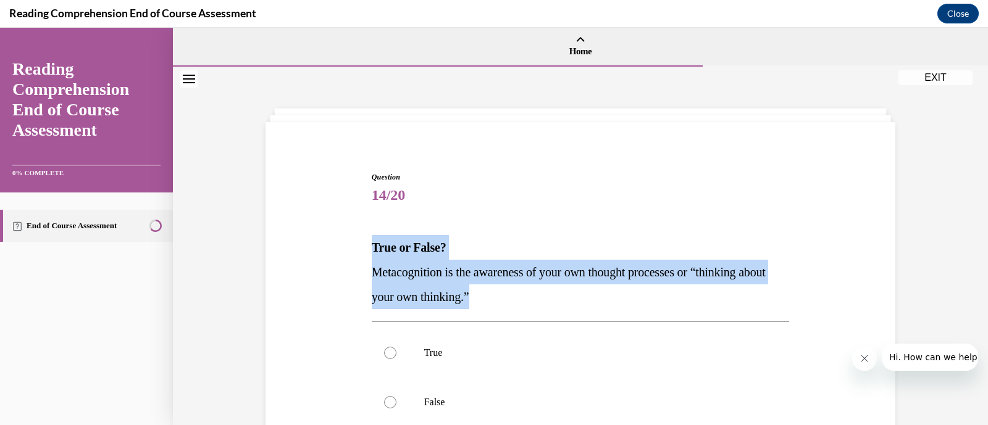
drag, startPoint x: 367, startPoint y: 246, endPoint x: 500, endPoint y: 295, distance: 141.7
click at [500, 295] on div "True or False? Metacognition is the awareness of your own thought processes or …" at bounding box center [581, 272] width 418 height 74
copy div "True or False? Metacognition is the awareness of your own thought processes or …"
click at [387, 350] on div at bounding box center [390, 353] width 12 height 12
click at [387, 350] on input "True" at bounding box center [390, 353] width 12 height 12
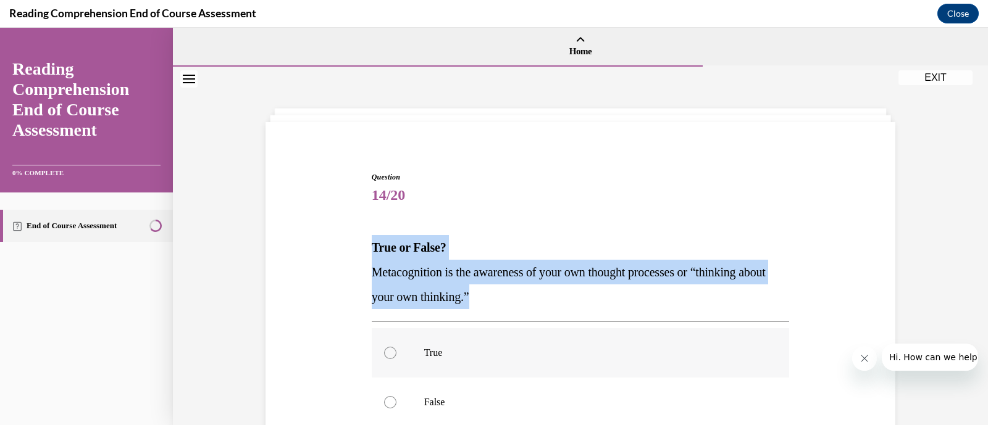
radio input "true"
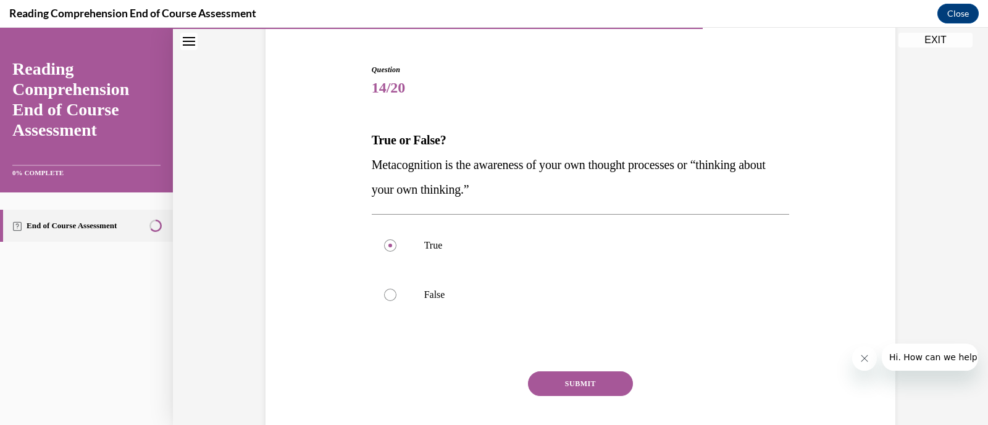
scroll to position [179, 0]
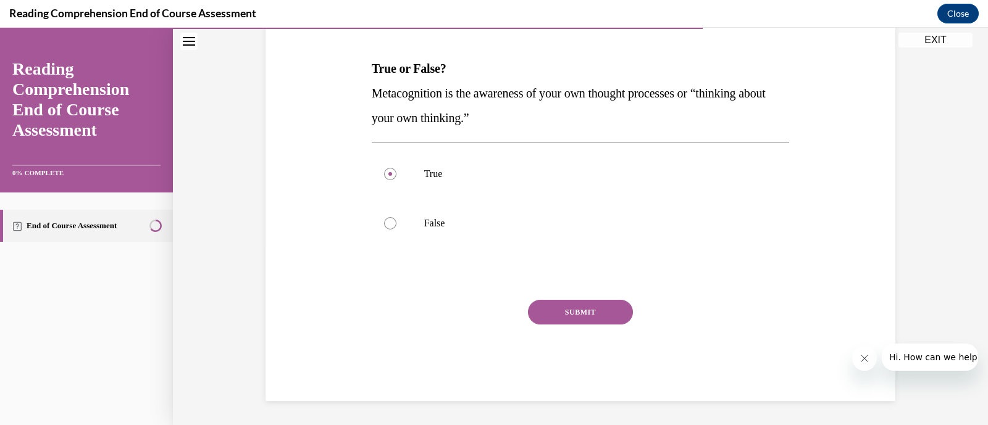
click at [556, 313] on button "SUBMIT" at bounding box center [580, 312] width 105 height 25
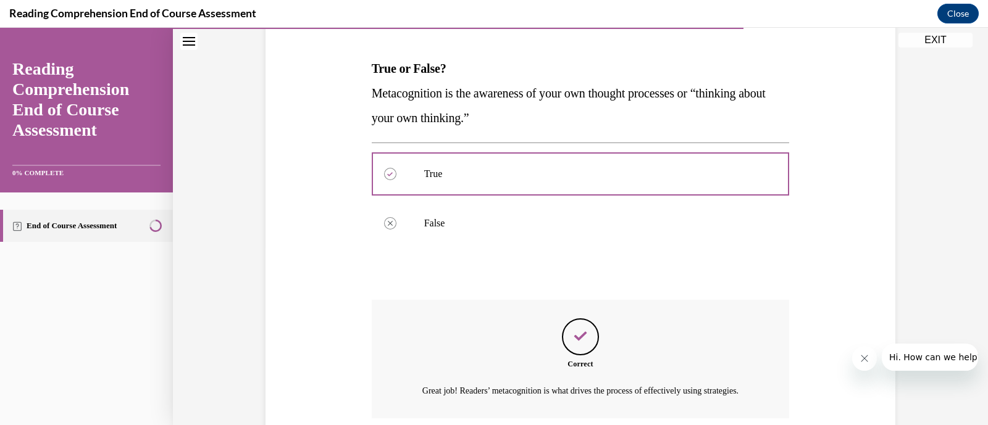
scroll to position [293, 0]
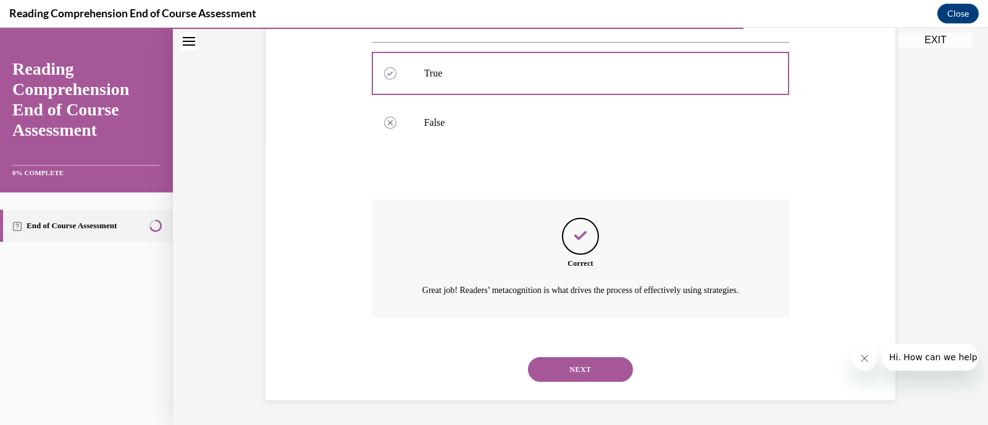
click at [568, 368] on button "NEXT" at bounding box center [580, 370] width 105 height 25
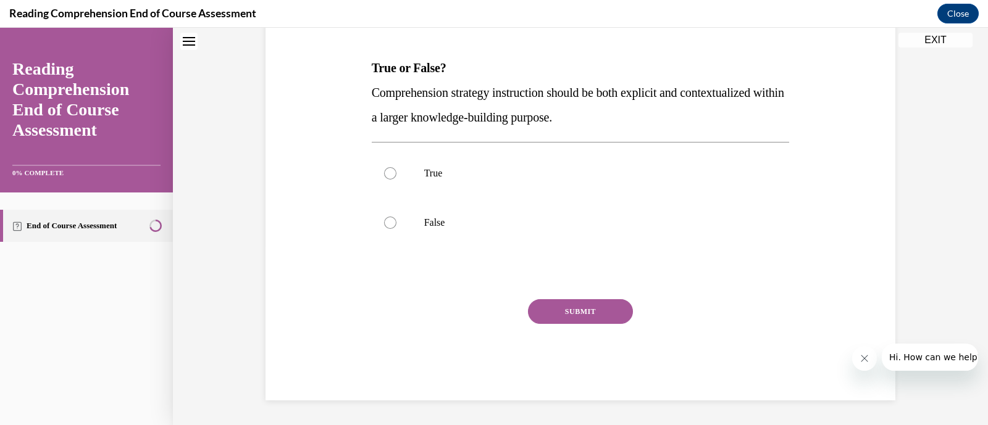
scroll to position [0, 0]
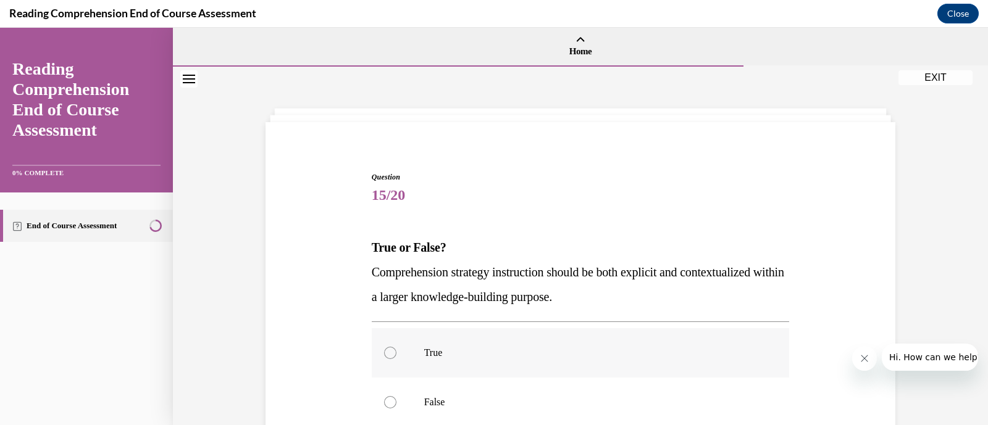
click at [392, 356] on label "True" at bounding box center [581, 353] width 418 height 49
click at [392, 356] on input "True" at bounding box center [390, 353] width 12 height 12
radio input "true"
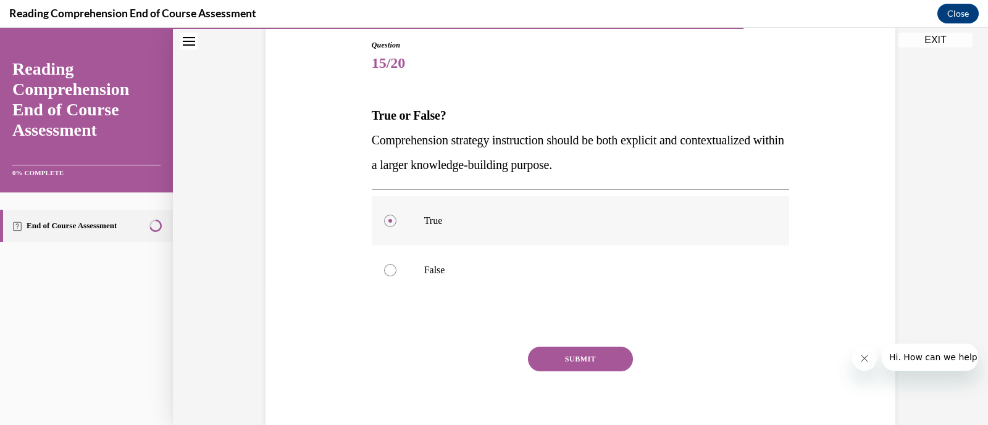
scroll to position [134, 0]
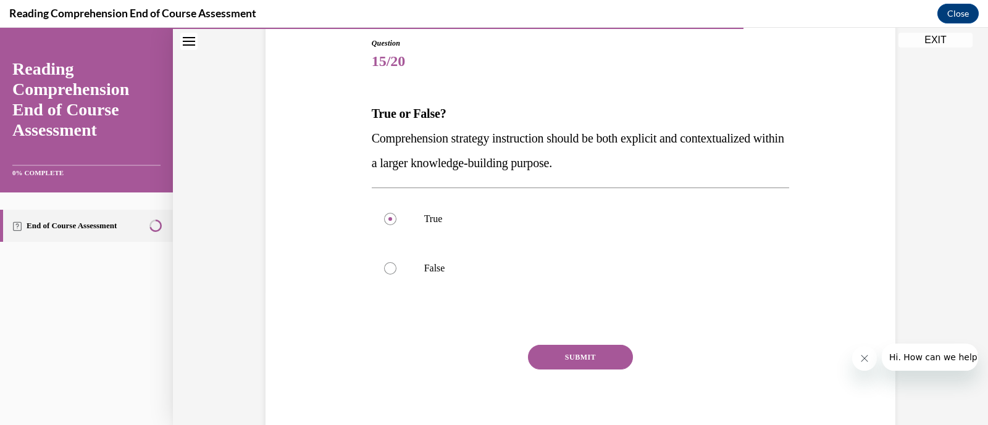
click at [565, 362] on button "SUBMIT" at bounding box center [580, 357] width 105 height 25
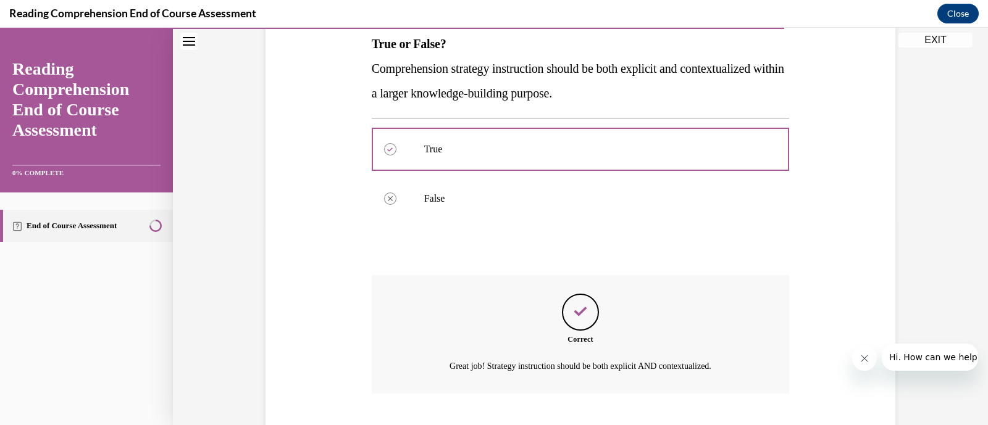
scroll to position [279, 0]
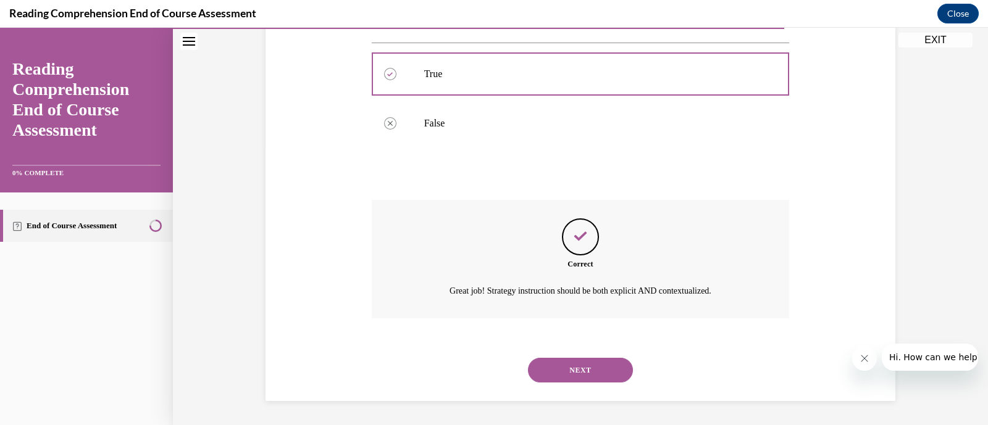
click at [565, 368] on button "NEXT" at bounding box center [580, 370] width 105 height 25
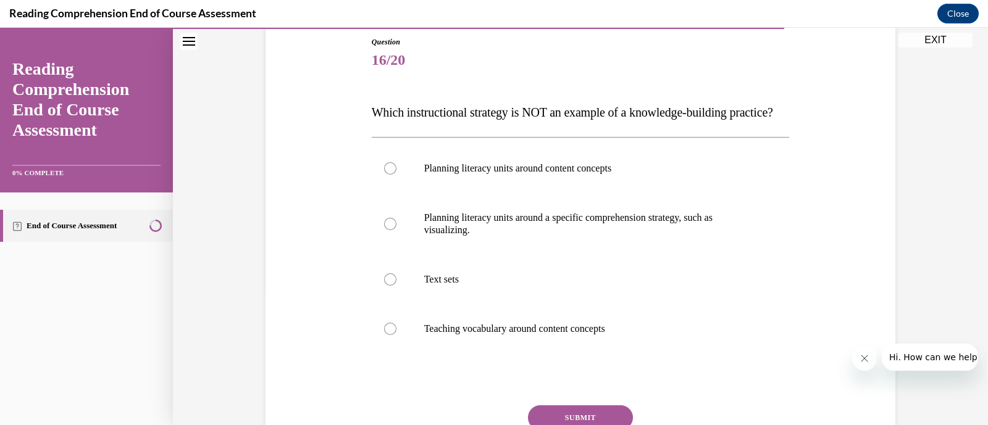
scroll to position [136, 0]
click at [385, 229] on div at bounding box center [390, 223] width 12 height 12
click at [385, 229] on input "Planning literacy units around a specific comprehension strategy, such as visua…" at bounding box center [390, 223] width 12 height 12
radio input "true"
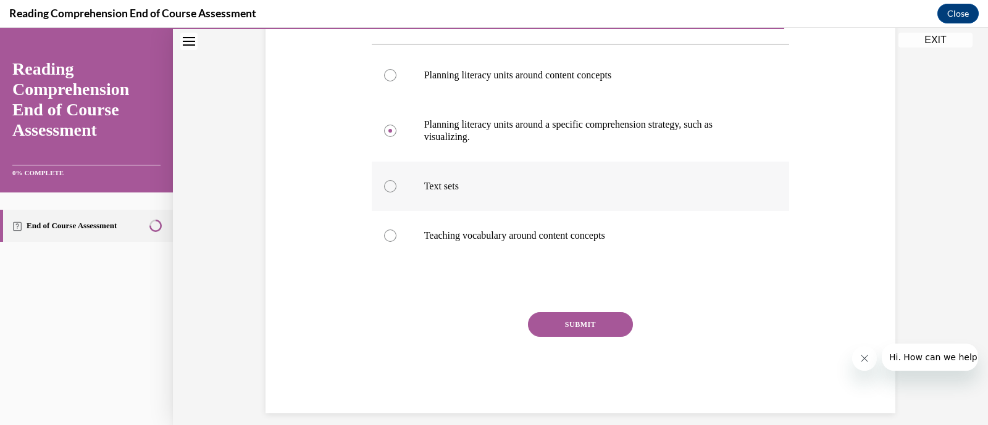
scroll to position [266, 0]
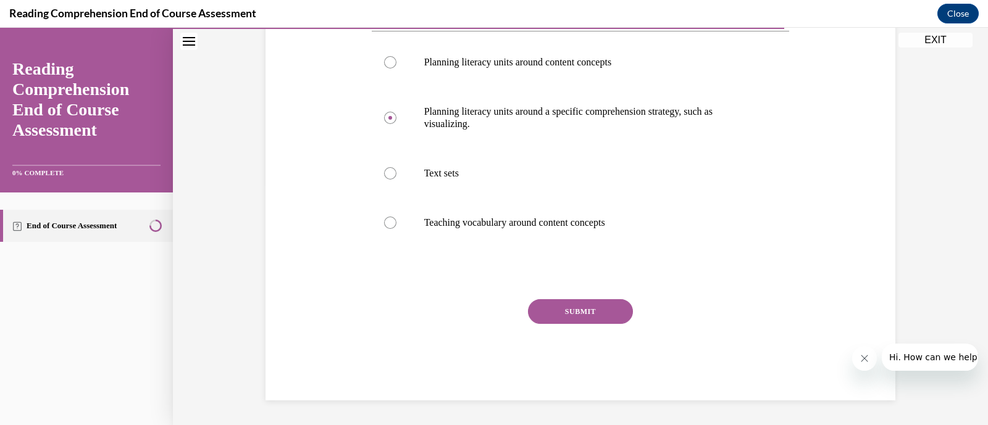
click at [557, 304] on button "SUBMIT" at bounding box center [580, 311] width 105 height 25
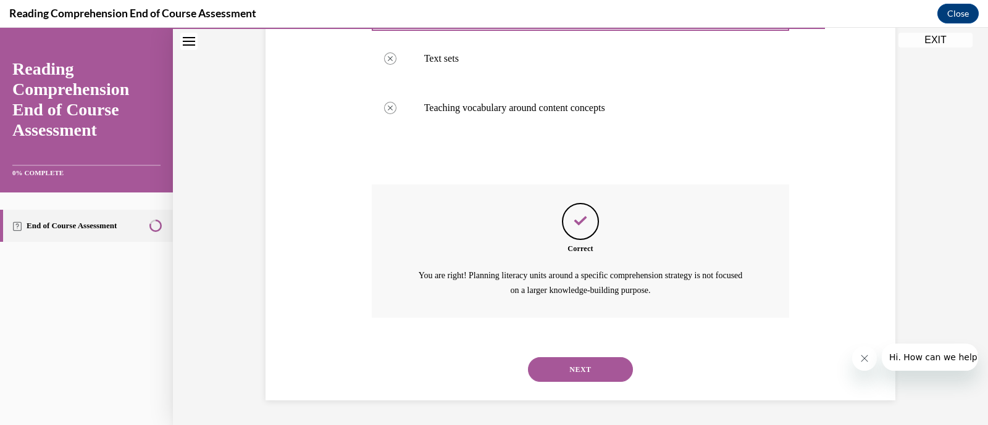
scroll to position [380, 0]
click at [559, 366] on button "NEXT" at bounding box center [580, 370] width 105 height 25
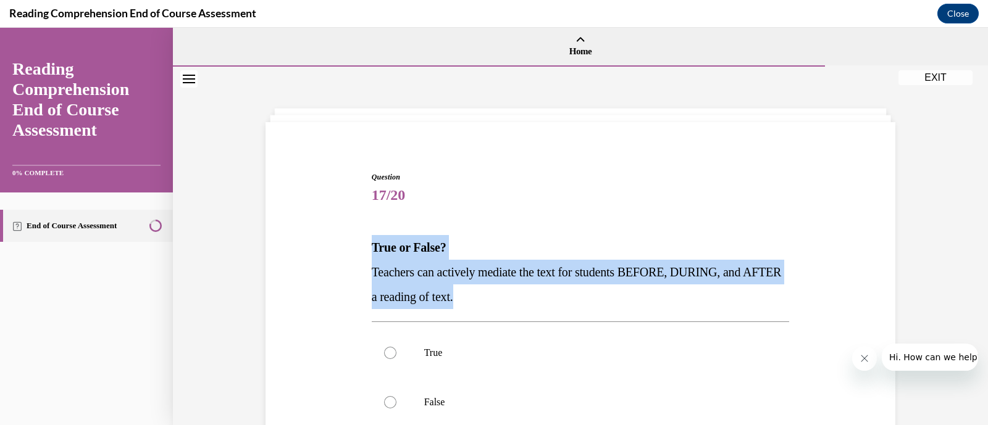
drag, startPoint x: 366, startPoint y: 248, endPoint x: 494, endPoint y: 296, distance: 136.8
click at [494, 296] on div "True or False? Teachers can actively mediate the text for students BEFORE, DURI…" at bounding box center [581, 272] width 418 height 74
copy div "True or False? Teachers can actively mediate the text for students BEFORE, DURI…"
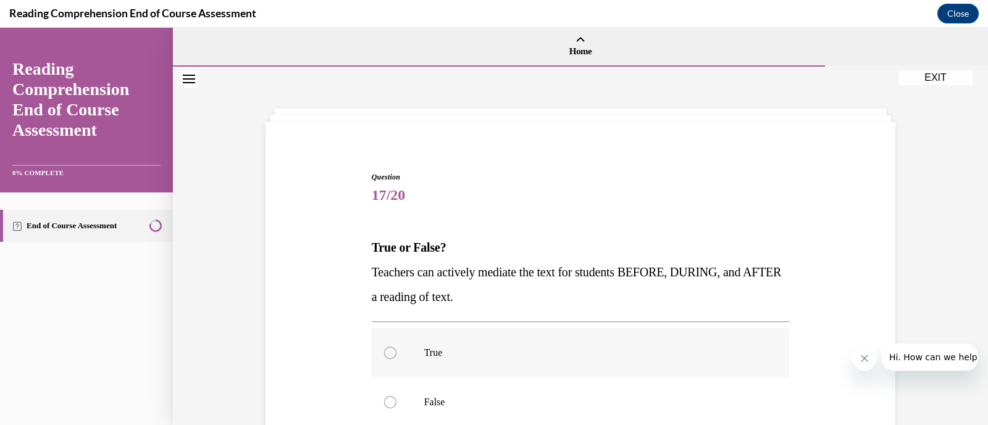
click at [389, 348] on label "True" at bounding box center [581, 353] width 418 height 49
click at [389, 348] on input "True" at bounding box center [390, 353] width 12 height 12
radio input "true"
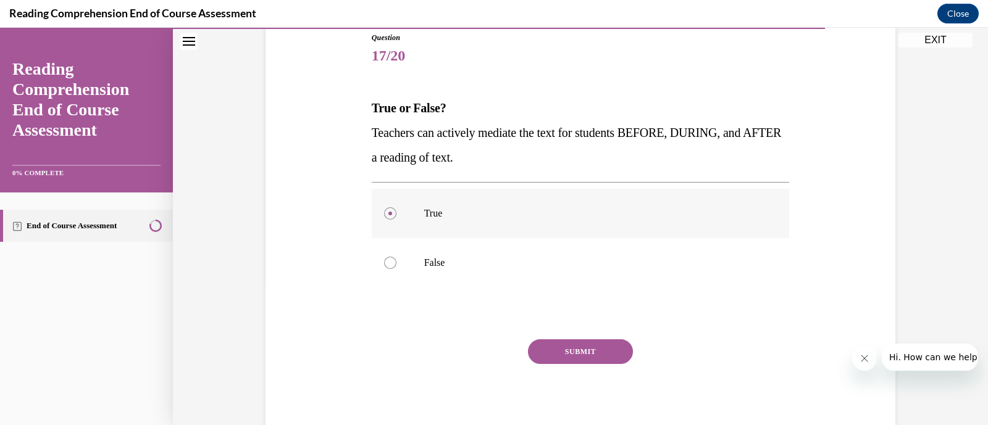
scroll to position [143, 0]
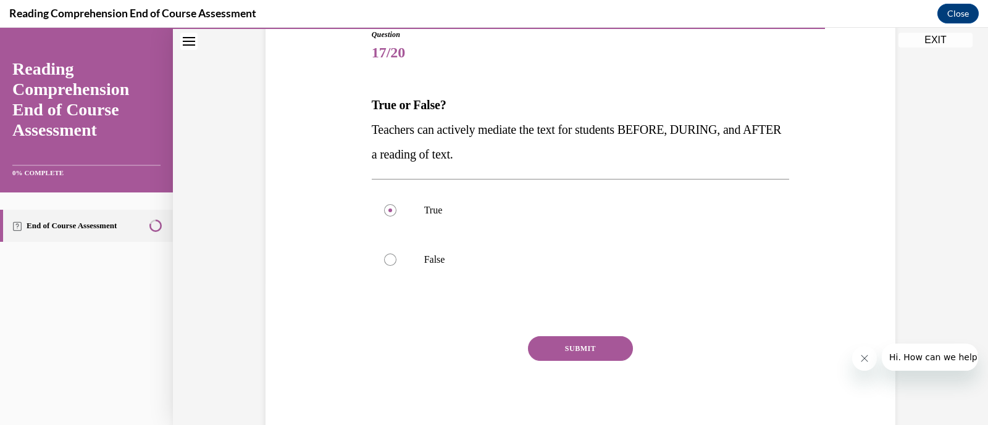
click at [555, 352] on button "SUBMIT" at bounding box center [580, 349] width 105 height 25
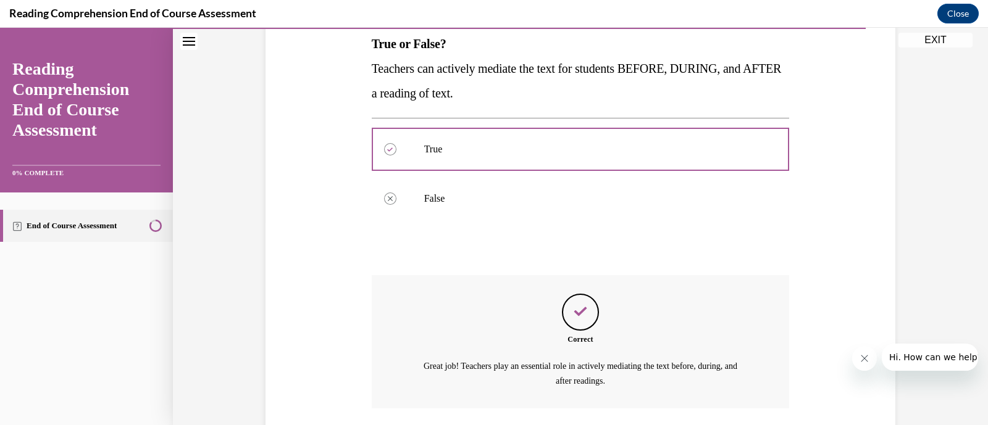
scroll to position [293, 0]
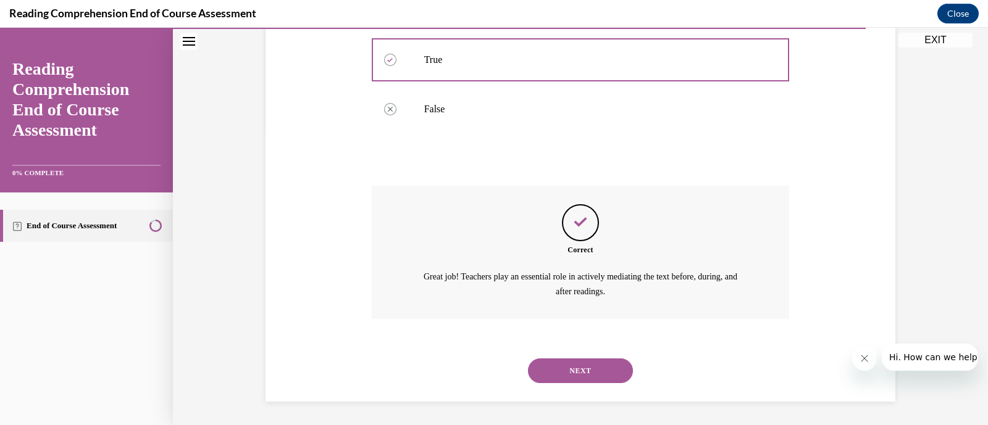
click at [556, 364] on button "NEXT" at bounding box center [580, 371] width 105 height 25
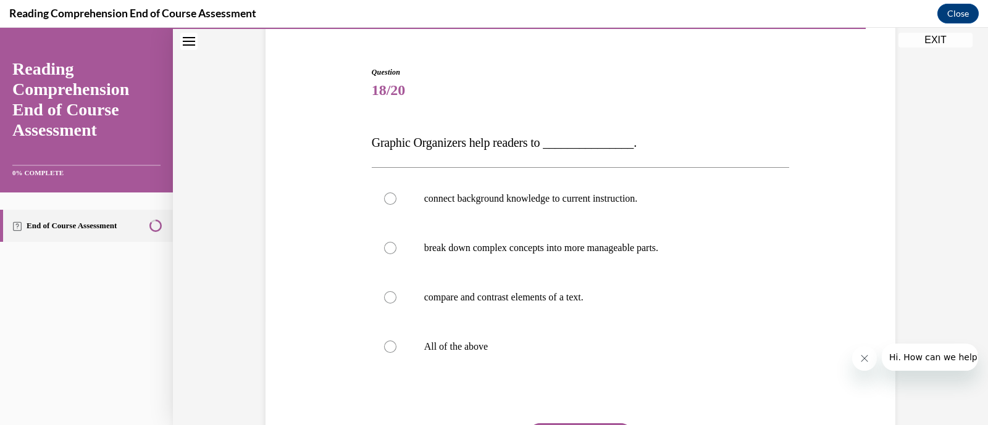
scroll to position [106, 0]
click at [448, 337] on label "All of the above" at bounding box center [581, 346] width 418 height 49
click at [396, 340] on input "All of the above" at bounding box center [390, 346] width 12 height 12
radio input "true"
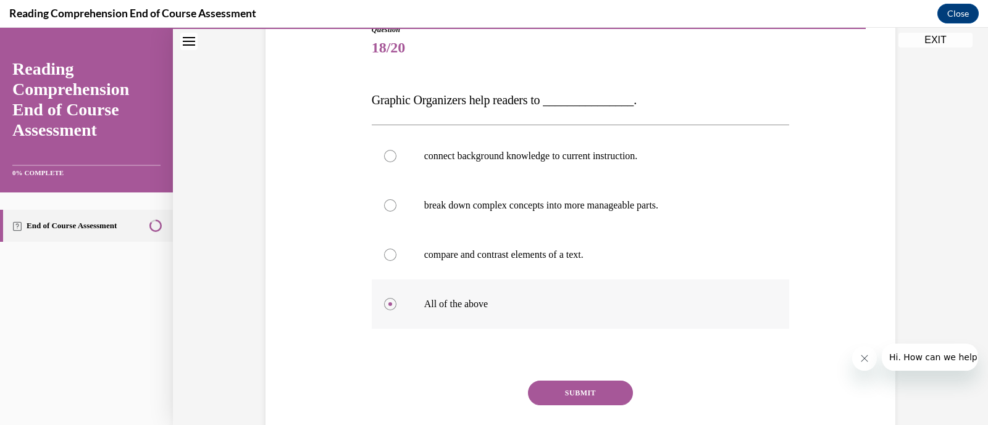
scroll to position [149, 0]
click at [577, 390] on button "SUBMIT" at bounding box center [580, 392] width 105 height 25
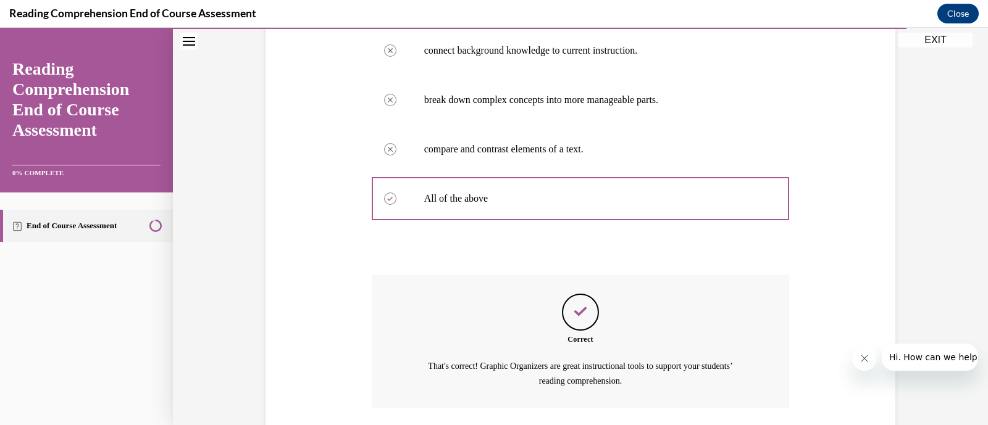
scroll to position [343, 0]
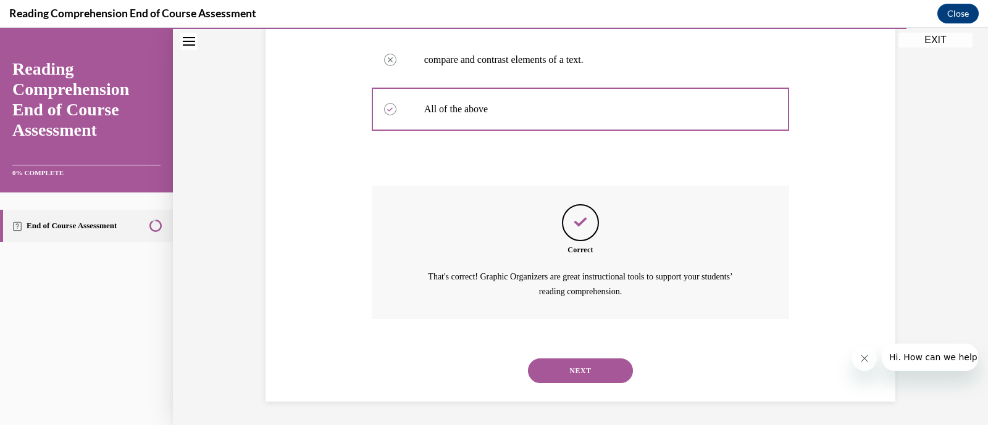
click at [565, 372] on button "NEXT" at bounding box center [580, 371] width 105 height 25
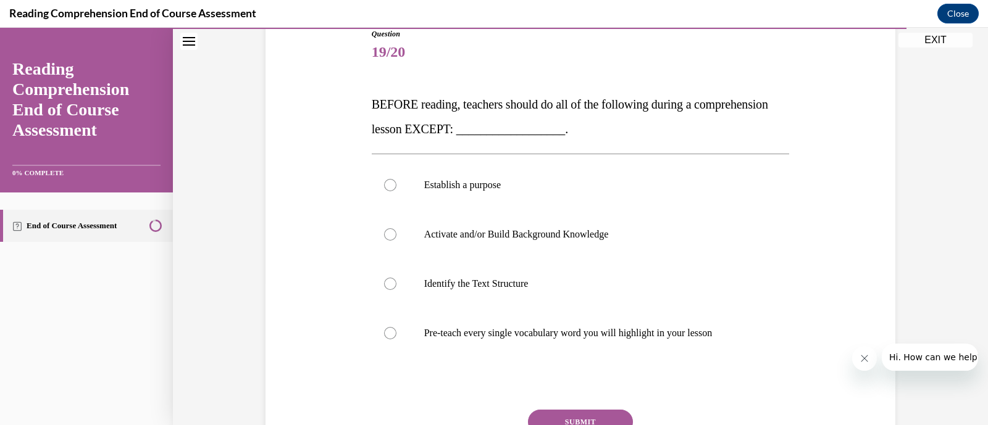
scroll to position [146, 0]
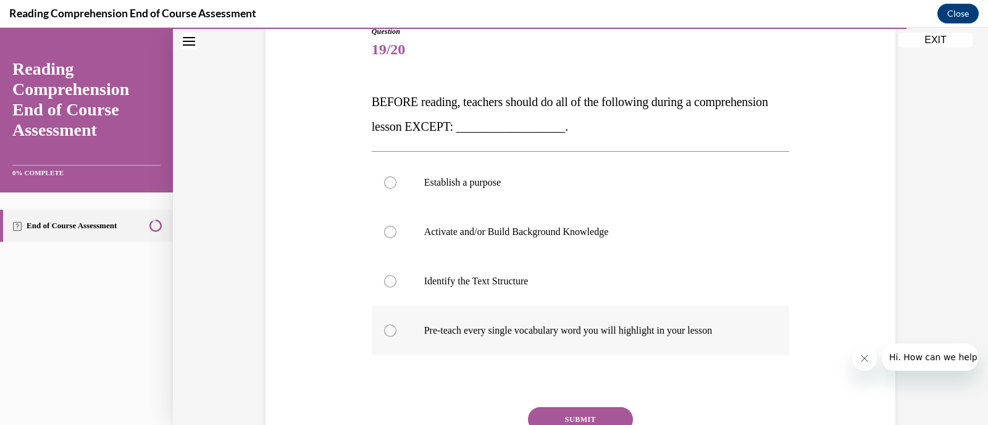
click at [556, 341] on label "Pre-teach every single vocabulary word you will highlight in your lesson" at bounding box center [581, 330] width 418 height 49
click at [396, 337] on input "Pre-teach every single vocabulary word you will highlight in your lesson" at bounding box center [390, 331] width 12 height 12
radio input "true"
click at [587, 415] on button "SUBMIT" at bounding box center [580, 420] width 105 height 25
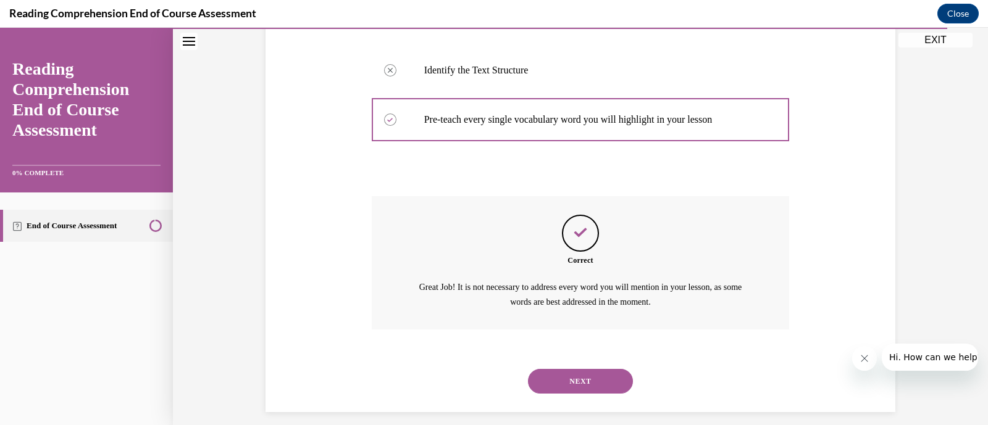
scroll to position [367, 0]
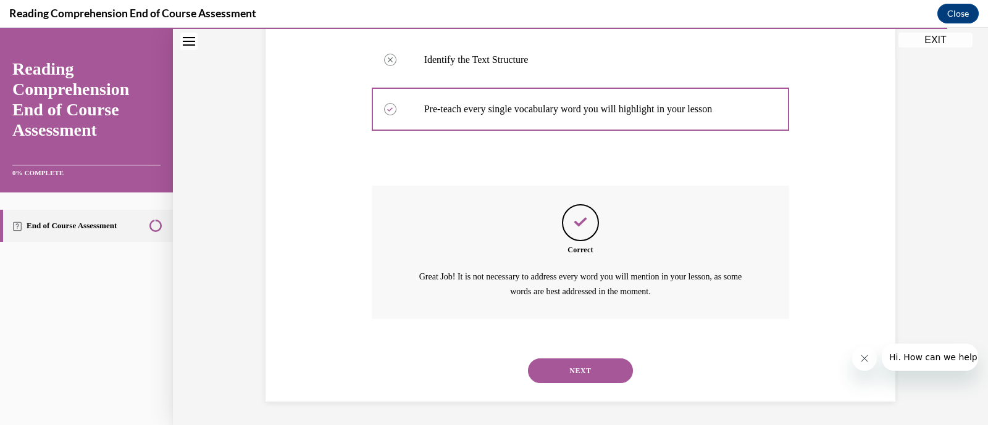
click at [577, 372] on button "NEXT" at bounding box center [580, 371] width 105 height 25
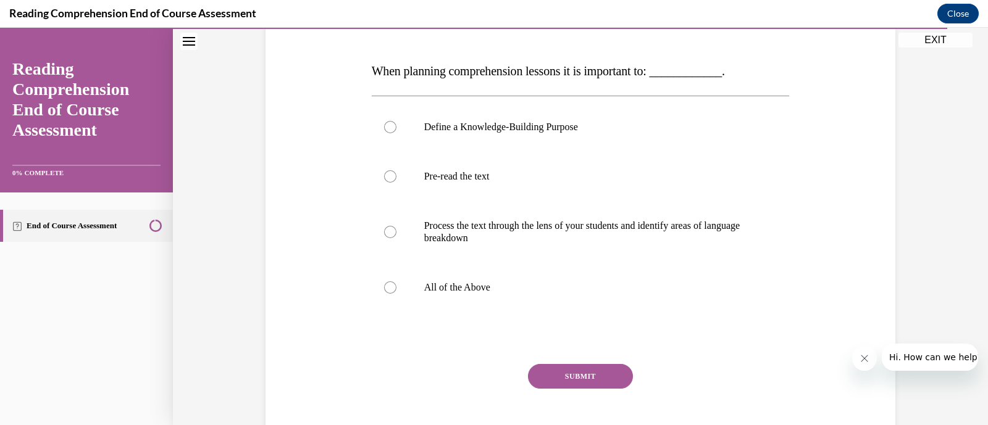
scroll to position [179, 0]
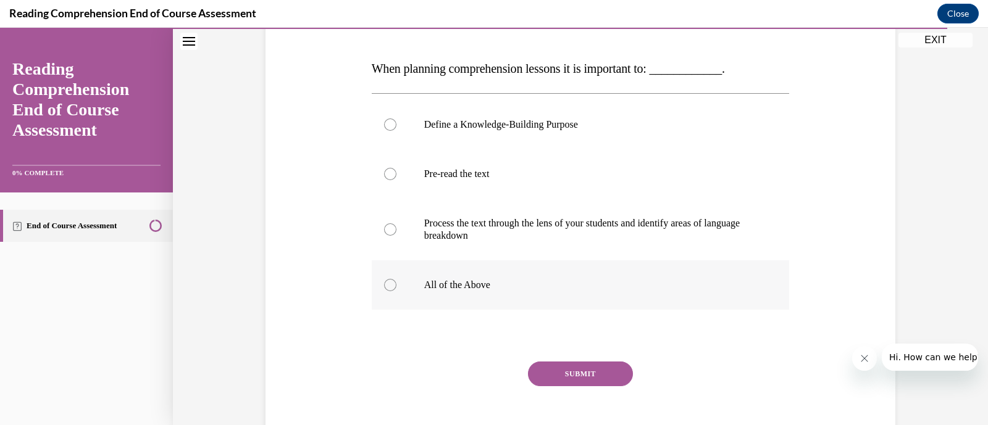
click at [456, 291] on label "All of the Above" at bounding box center [581, 285] width 418 height 49
click at [396, 291] on input "All of the Above" at bounding box center [390, 285] width 12 height 12
radio input "true"
click at [564, 366] on button "SUBMIT" at bounding box center [580, 374] width 105 height 25
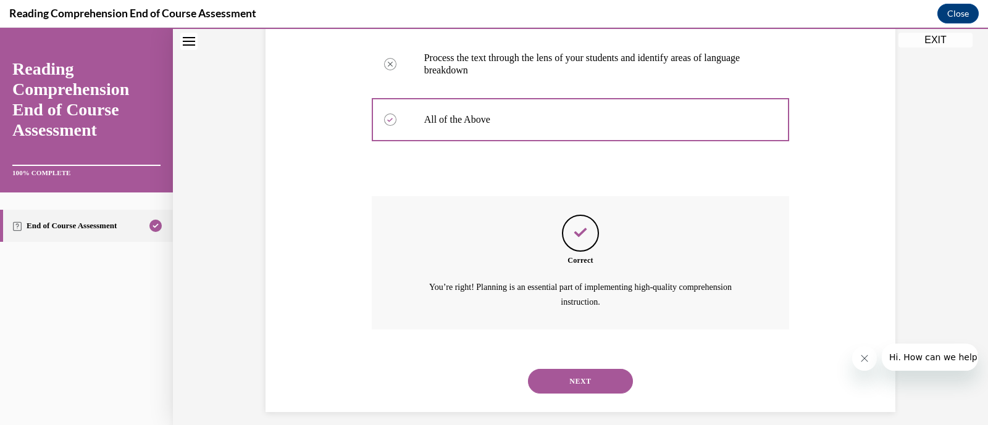
scroll to position [355, 0]
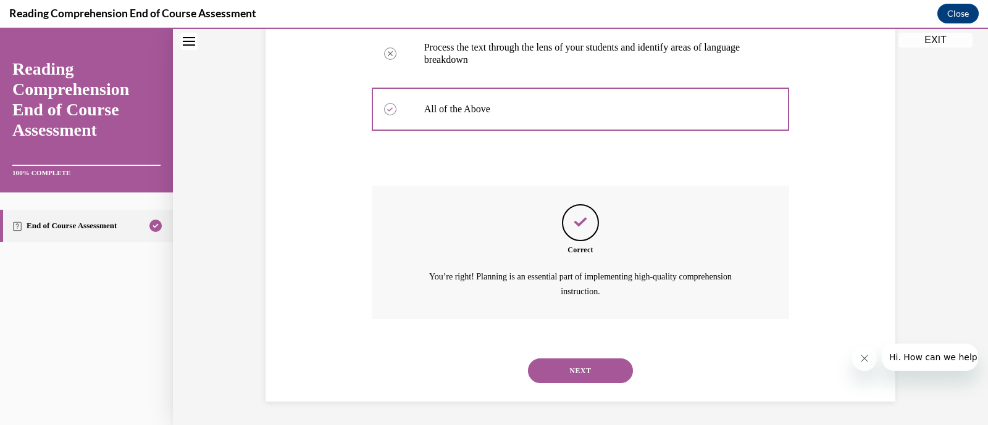
click at [565, 366] on button "NEXT" at bounding box center [580, 371] width 105 height 25
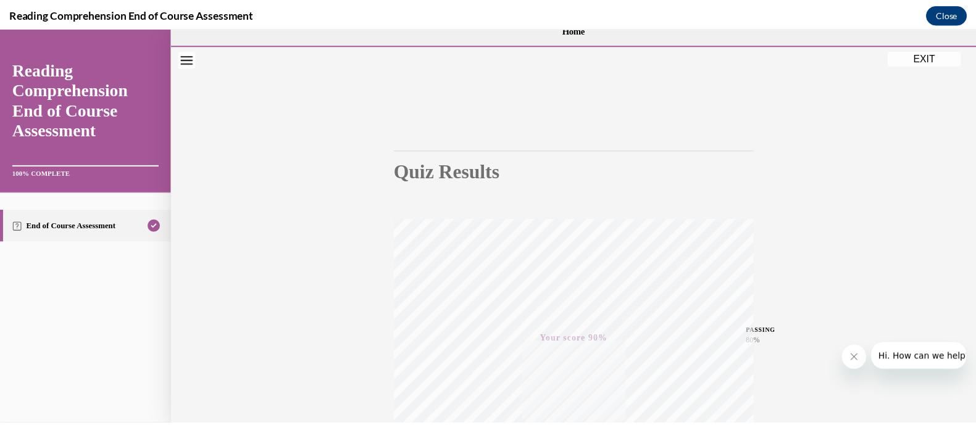
scroll to position [17, 0]
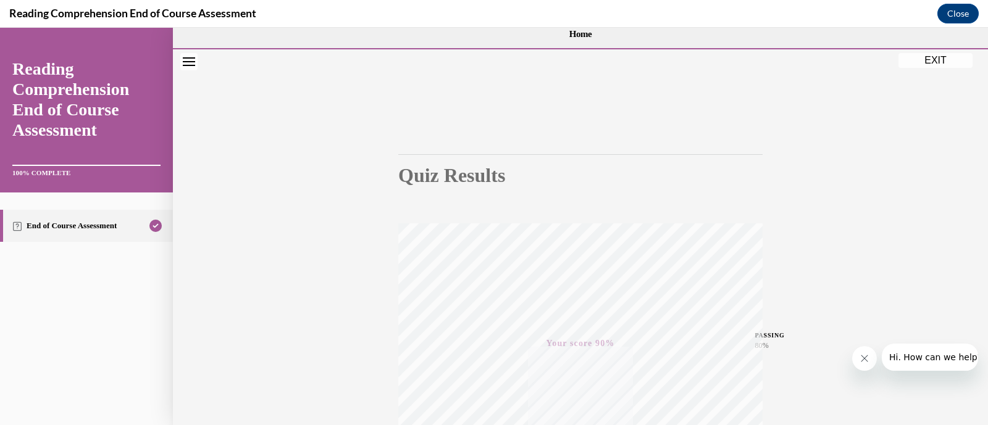
click at [937, 58] on button "EXIT" at bounding box center [935, 60] width 74 height 15
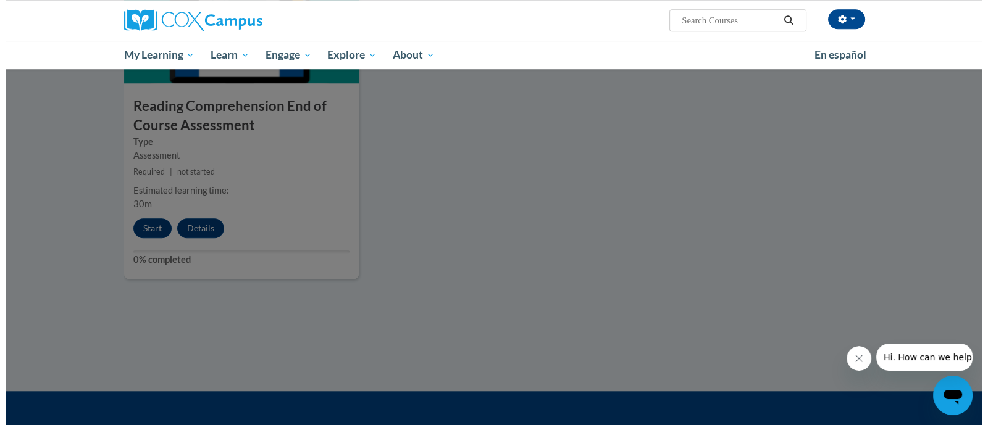
scroll to position [1440, 0]
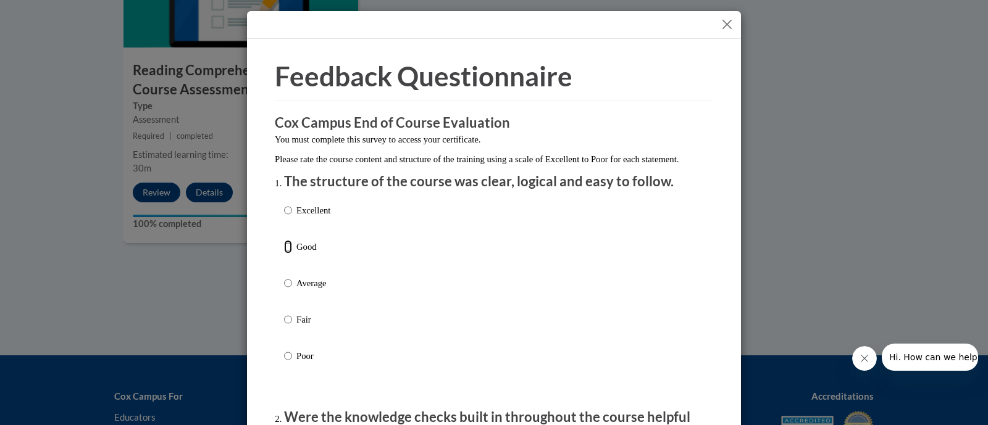
click at [284, 254] on input "Good" at bounding box center [288, 247] width 8 height 14
radio input "true"
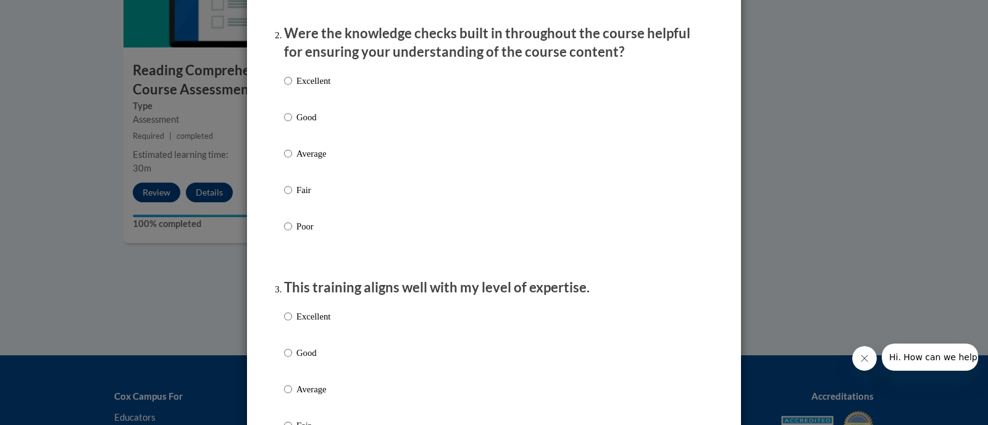
scroll to position [385, 0]
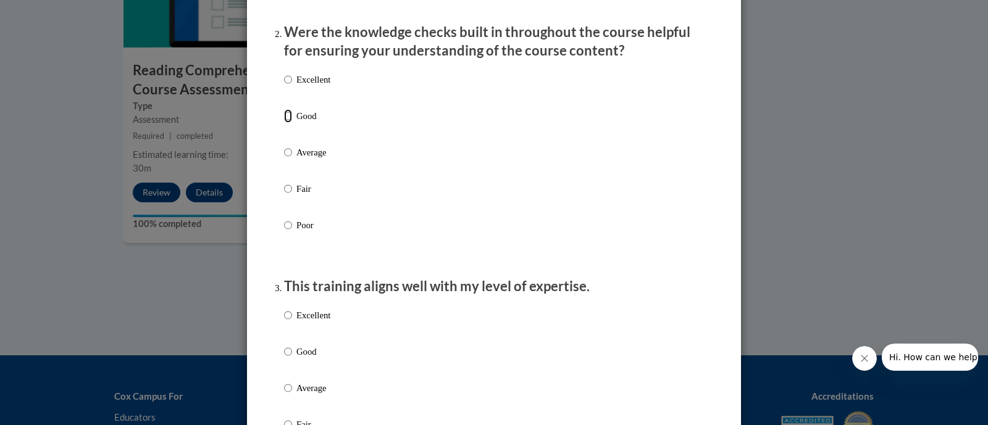
click at [284, 123] on input "Good" at bounding box center [288, 116] width 8 height 14
radio input "true"
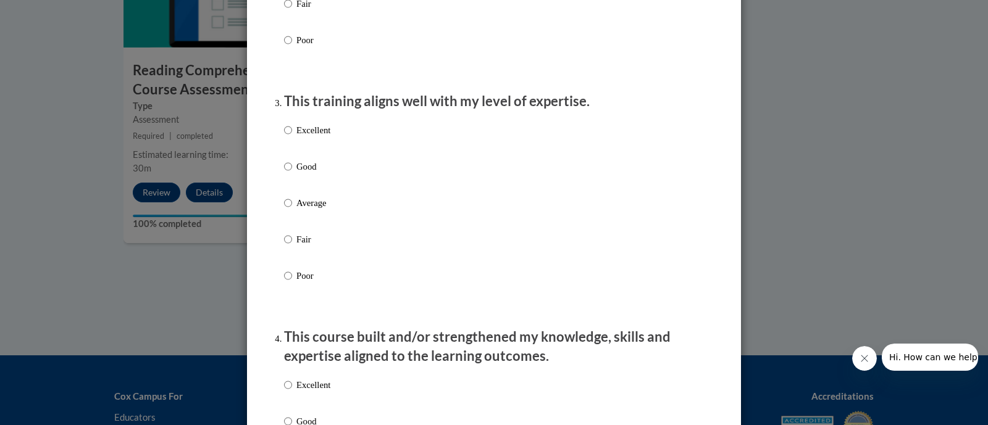
scroll to position [572, 0]
click at [284, 172] on input "Good" at bounding box center [288, 165] width 8 height 14
radio input "true"
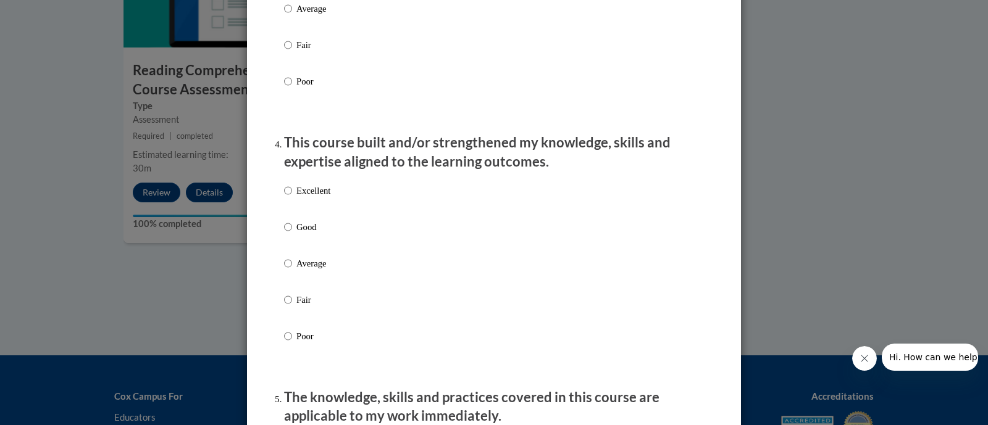
scroll to position [770, 0]
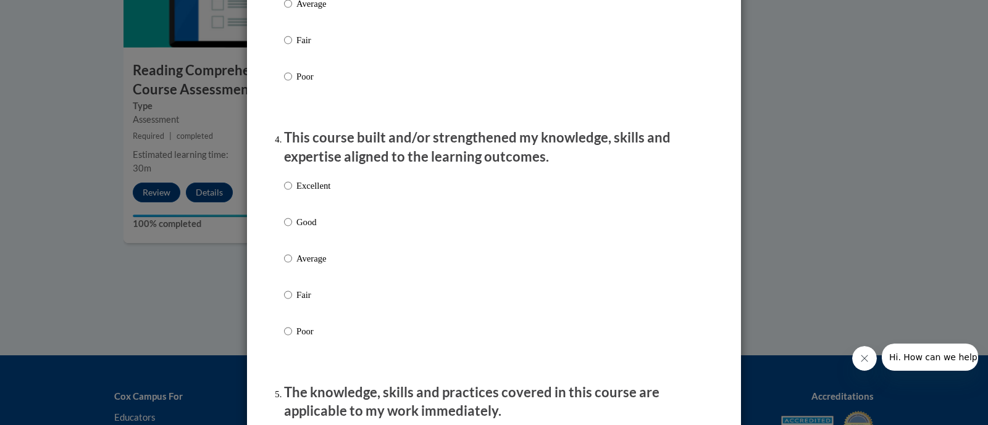
click at [288, 196] on label "Excellent" at bounding box center [307, 195] width 46 height 33
click at [288, 193] on input "Excellent" at bounding box center [288, 186] width 8 height 14
radio input "true"
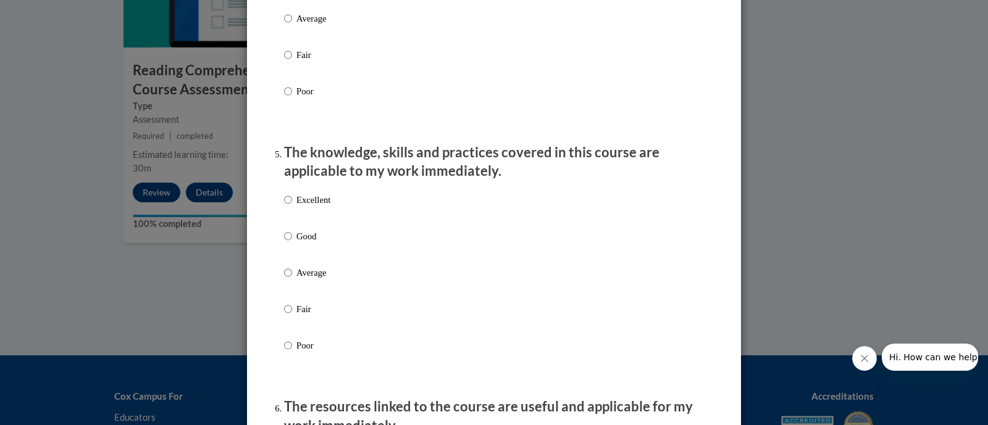
scroll to position [1012, 0]
click at [275, 214] on ol "The structure of the course was clear, logical and easy to follow. Excellent Go…" at bounding box center [494, 333] width 438 height 2347
click at [287, 211] on label "Excellent" at bounding box center [307, 207] width 46 height 33
click at [287, 205] on input "Excellent" at bounding box center [288, 198] width 8 height 14
radio input "true"
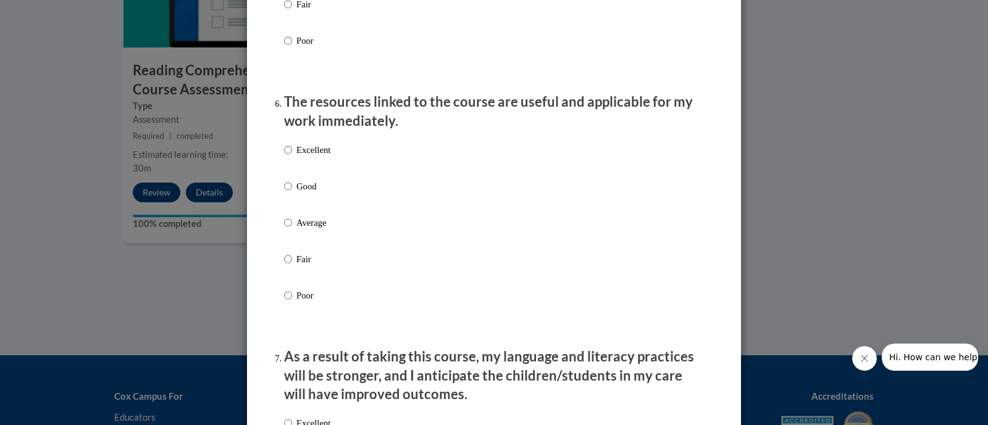
scroll to position [1316, 0]
click at [284, 192] on input "Good" at bounding box center [288, 185] width 8 height 14
radio input "true"
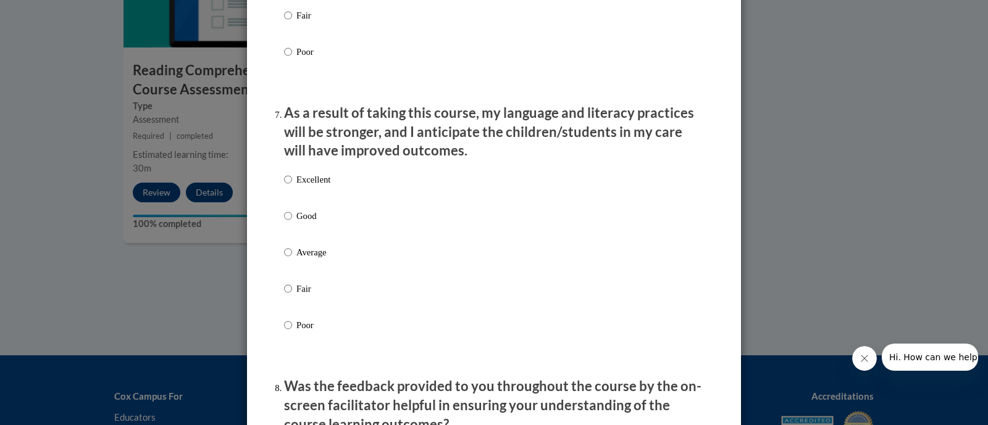
scroll to position [1565, 0]
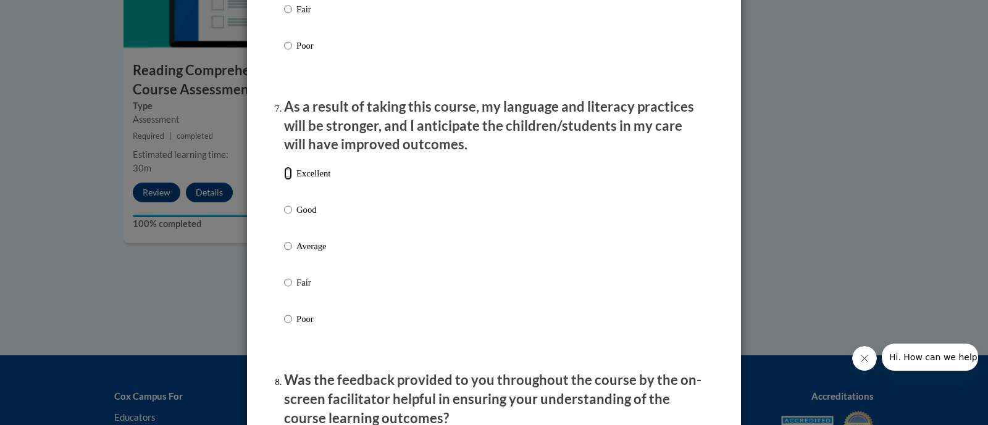
click at [284, 180] on input "Excellent" at bounding box center [288, 174] width 8 height 14
radio input "true"
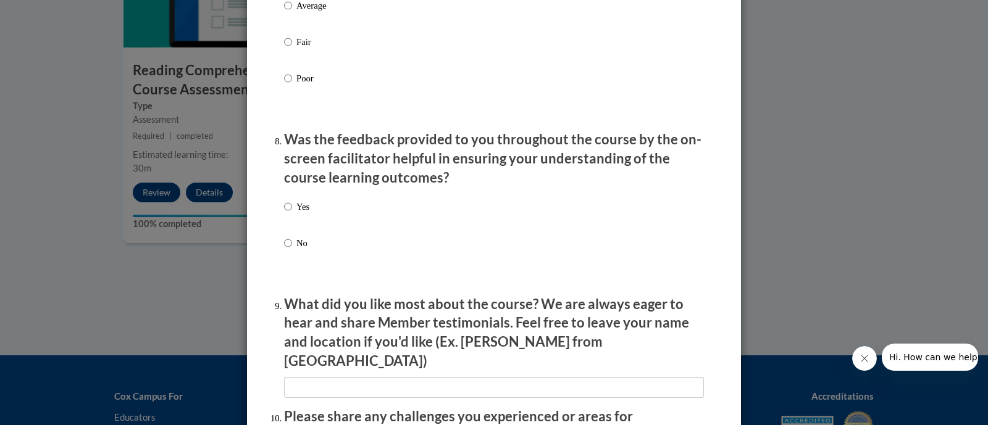
scroll to position [1807, 0]
click at [284, 212] on input "Yes" at bounding box center [288, 206] width 8 height 14
radio input "true"
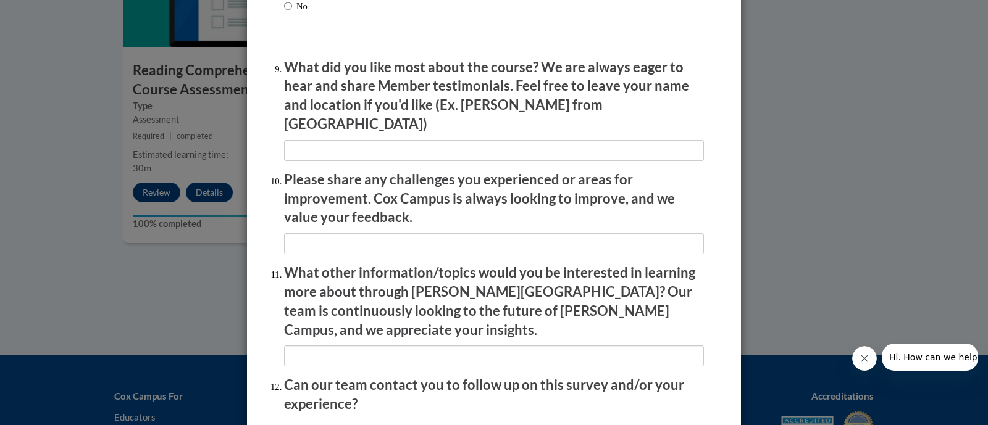
scroll to position [2046, 0]
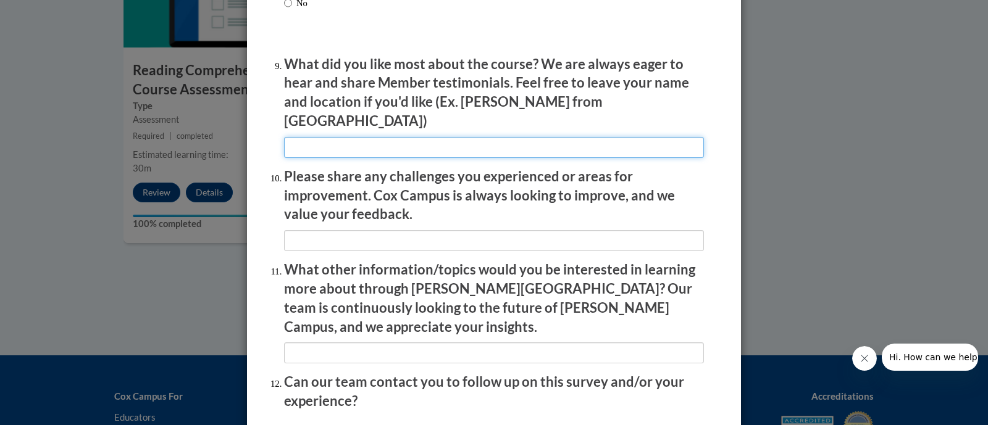
click at [469, 137] on input "textbox" at bounding box center [494, 147] width 420 height 21
type input "R"
type input "C"
type input "V"
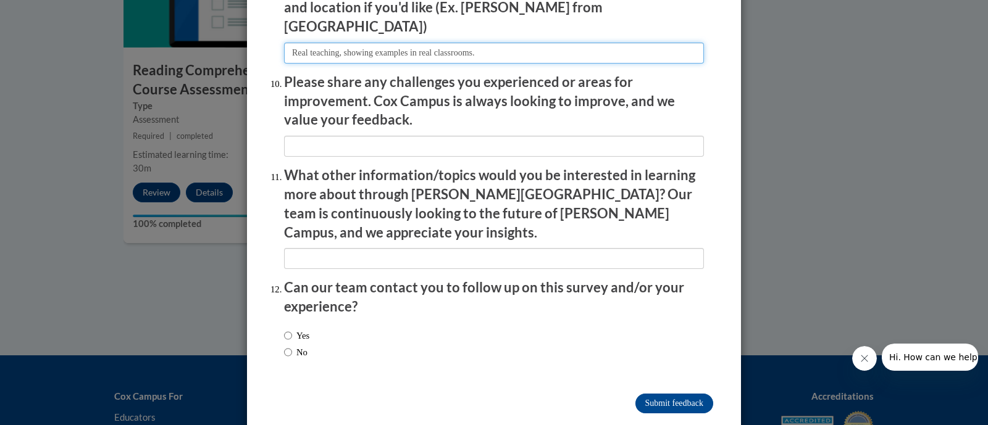
scroll to position [2140, 0]
type input "Real teaching, showing examples in real classrooms."
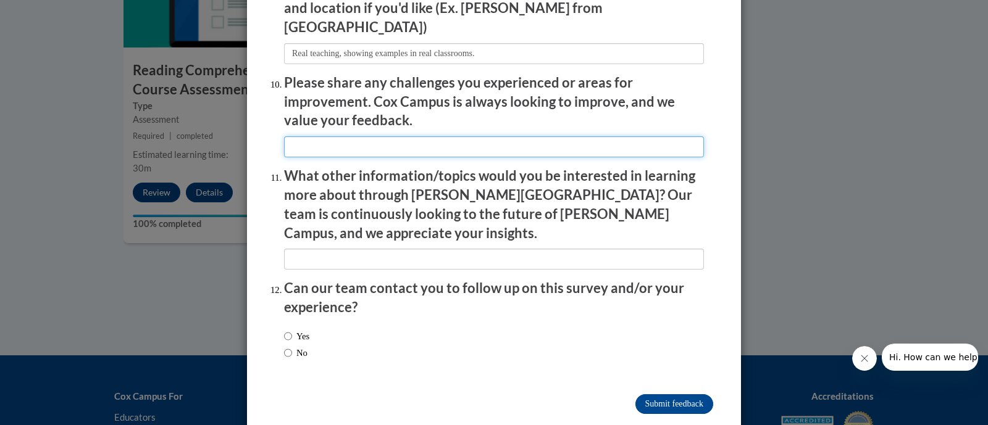
click at [469, 137] on input "textbox" at bounding box center [494, 146] width 420 height 21
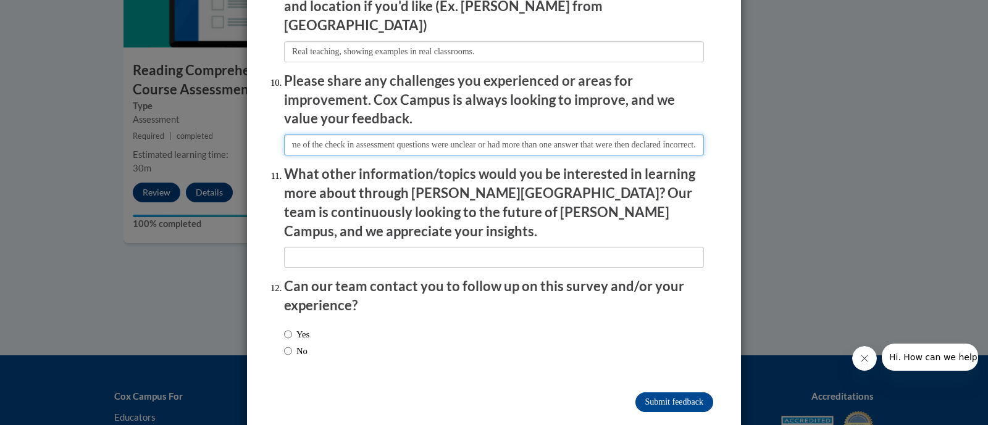
type input "Some of the check in assessment questions were unclear or had more than one ans…"
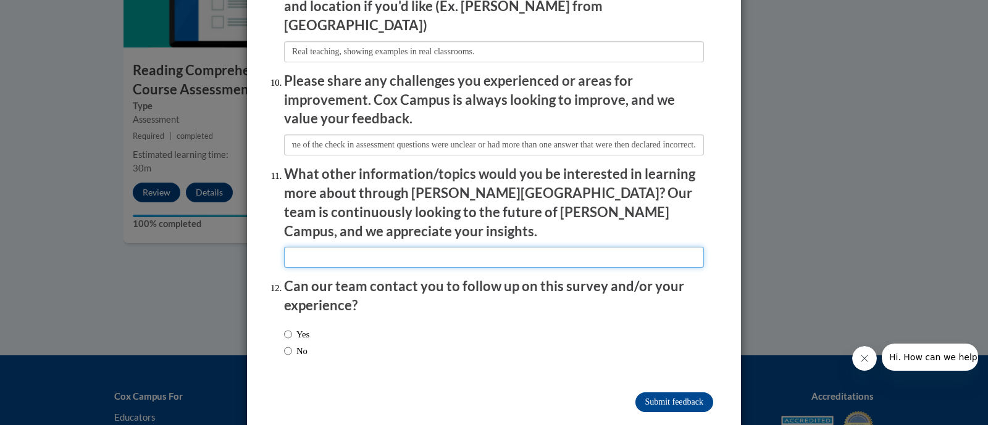
scroll to position [0, 0]
click at [496, 247] on input "textbox" at bounding box center [494, 257] width 420 height 21
type input "-"
click at [284, 345] on input "No" at bounding box center [288, 352] width 8 height 14
radio input "true"
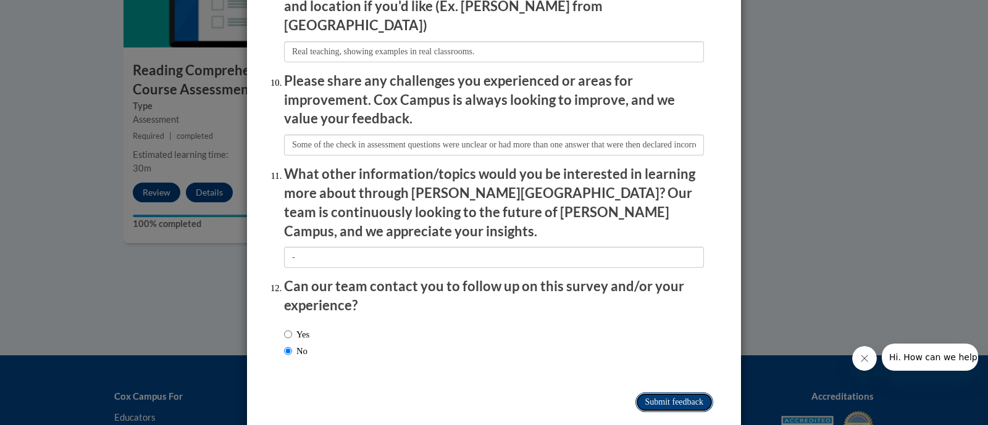
click at [643, 393] on input "Submit feedback" at bounding box center [674, 403] width 78 height 20
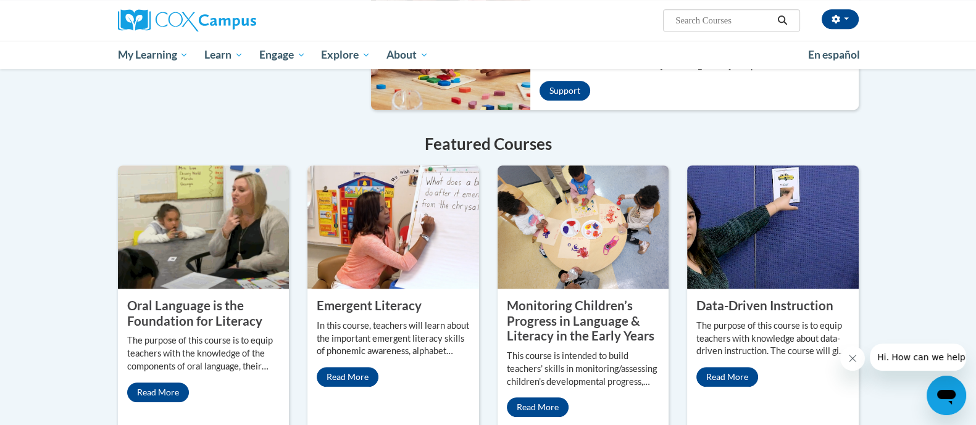
scroll to position [915, 0]
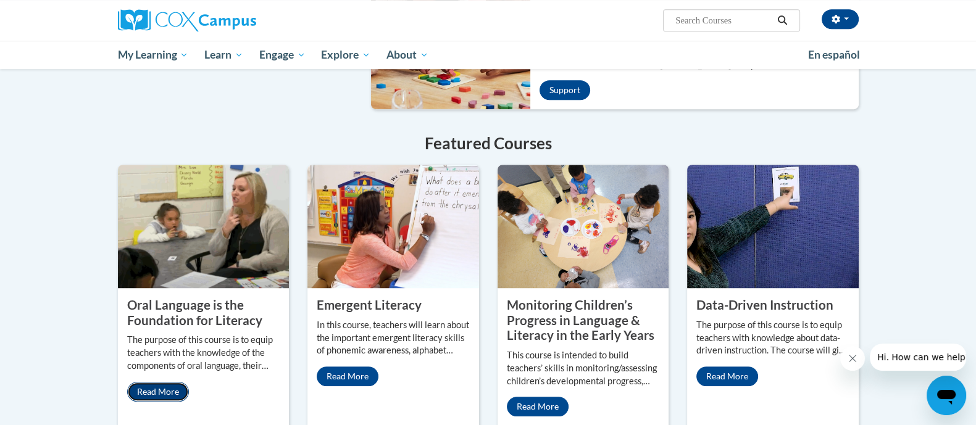
click at [152, 382] on link "Read More" at bounding box center [158, 392] width 62 height 20
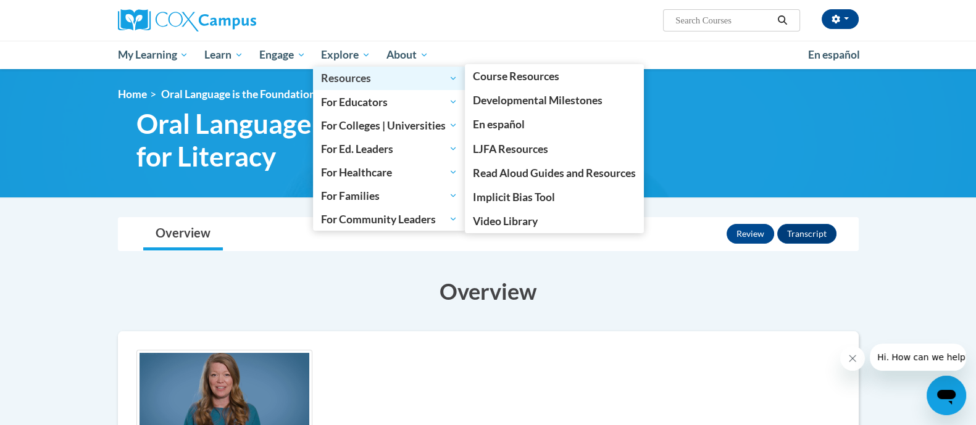
click at [355, 77] on span "Resources" at bounding box center [389, 78] width 136 height 15
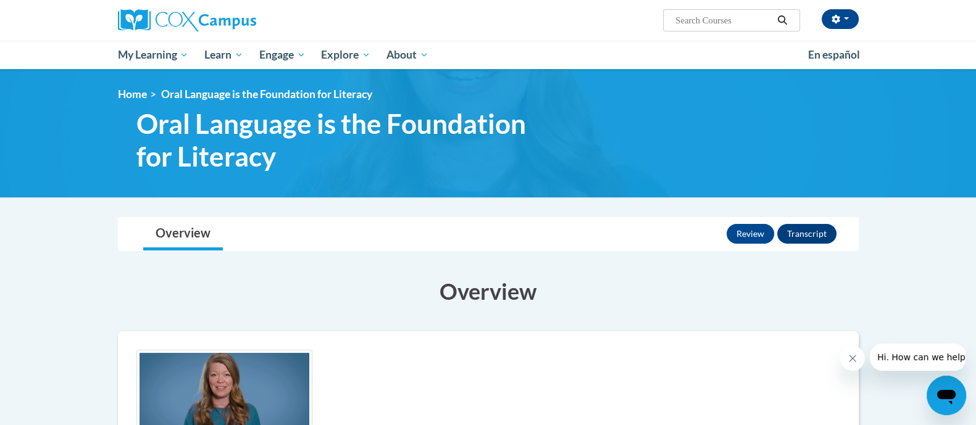
click at [706, 20] on input "Search..." at bounding box center [723, 20] width 99 height 15
type input "meaningful read alouds"
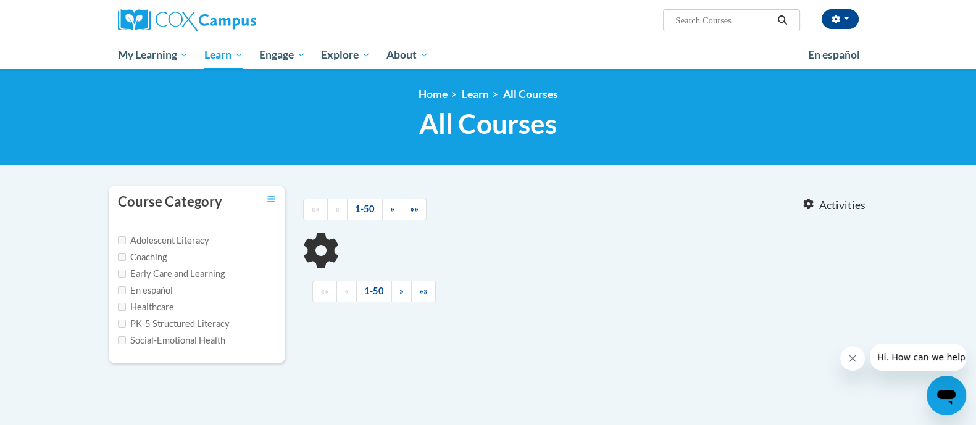
type input "meaningful read alouds"
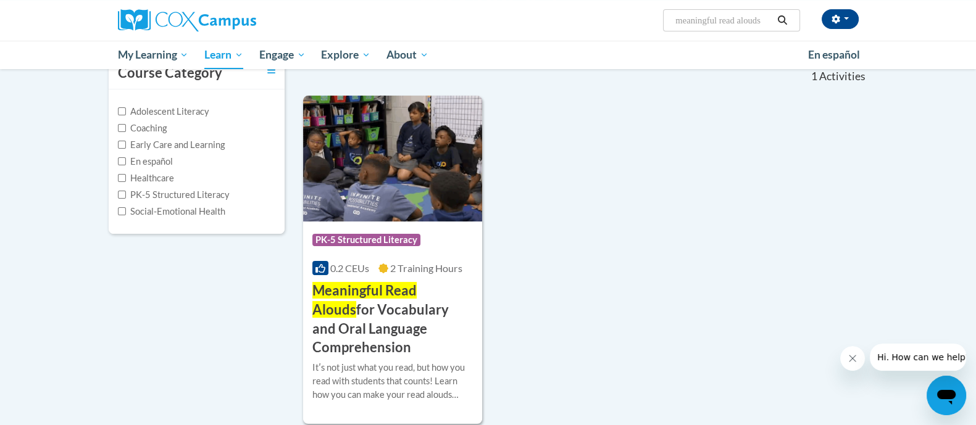
scroll to position [130, 0]
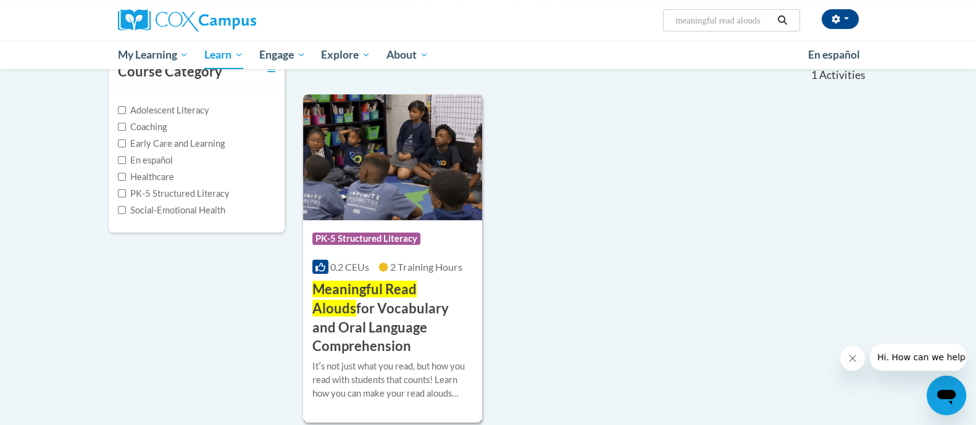
click at [415, 193] on img at bounding box center [393, 157] width 180 height 126
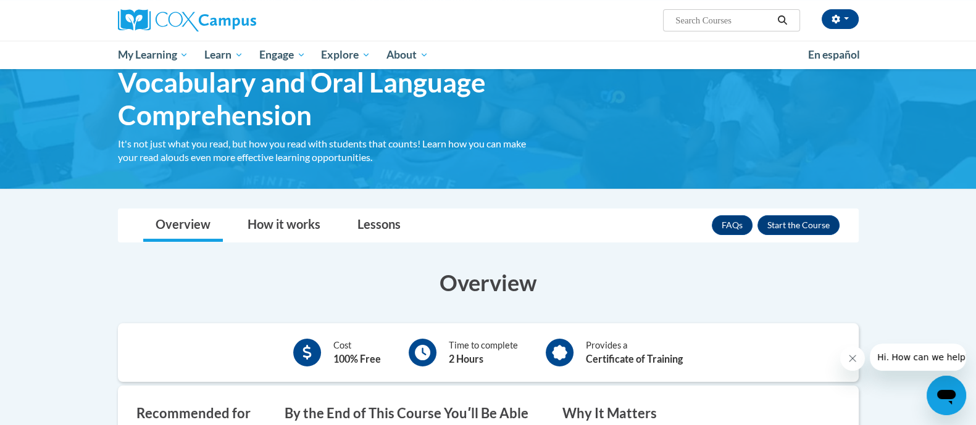
scroll to position [93, 0]
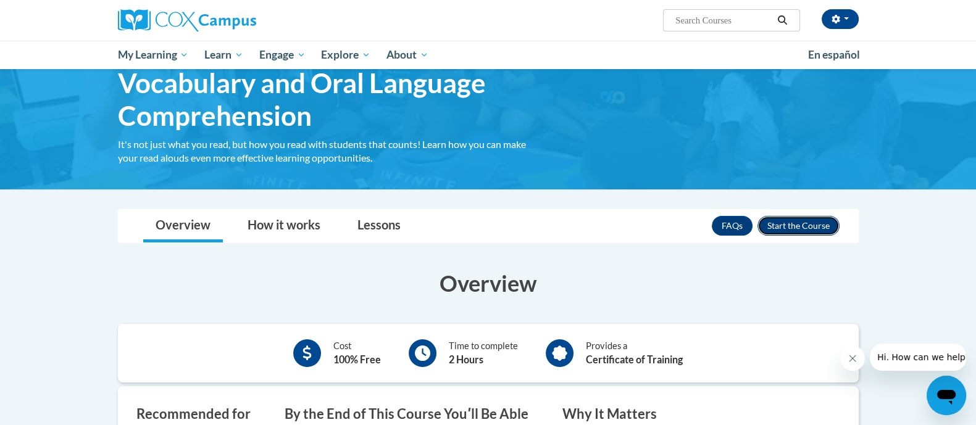
click at [784, 221] on button "Enroll" at bounding box center [799, 226] width 82 height 20
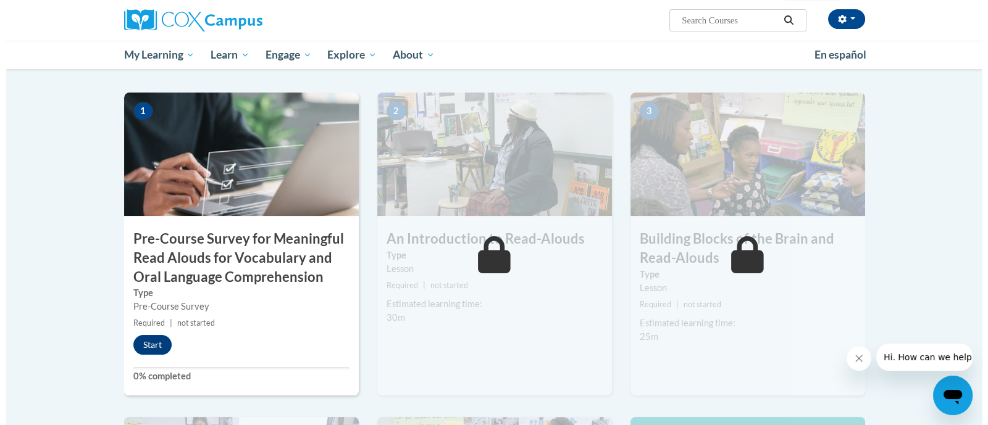
scroll to position [261, 0]
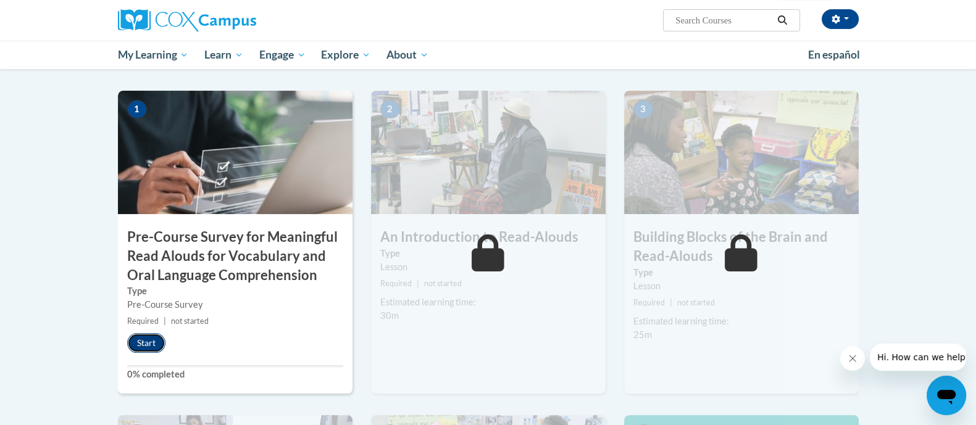
click at [147, 338] on button "Start" at bounding box center [146, 343] width 38 height 20
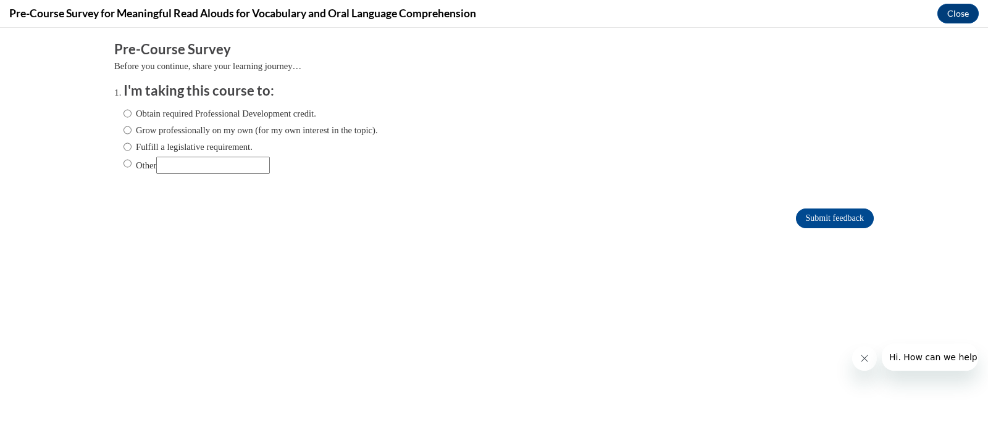
scroll to position [0, 0]
click at [123, 148] on label "Fulfill a legislative requirement." at bounding box center [187, 147] width 129 height 14
click at [123, 148] on input "Fulfill a legislative requirement." at bounding box center [127, 147] width 8 height 14
radio input "true"
click at [821, 214] on input "Submit feedback" at bounding box center [835, 219] width 78 height 20
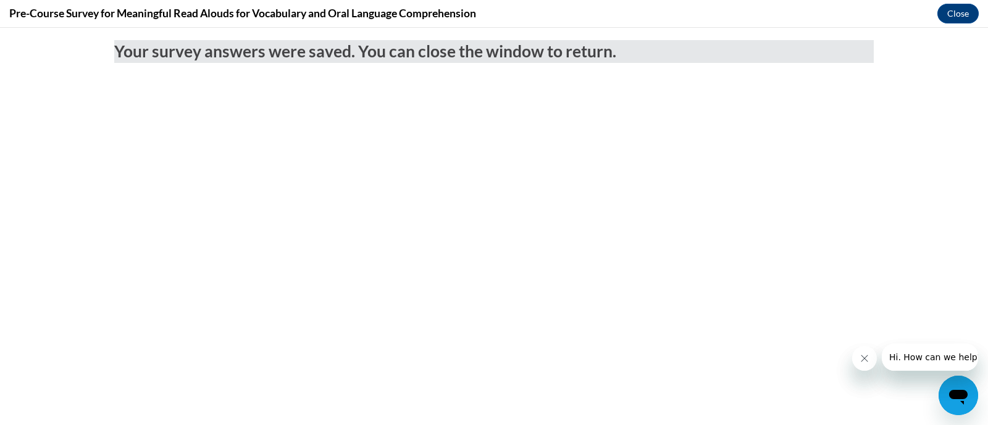
click at [821, 214] on body "Your survey answers were saved. You can close the window to return." at bounding box center [494, 227] width 988 height 398
click at [955, 11] on button "Close" at bounding box center [957, 14] width 41 height 20
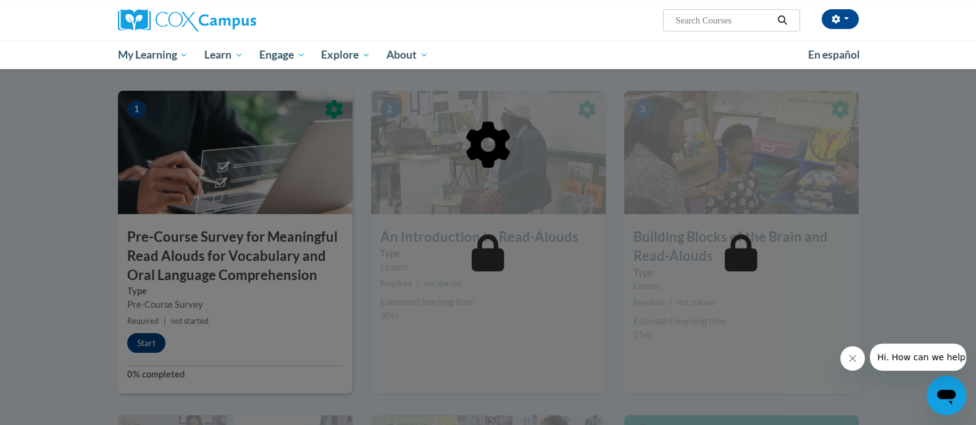
click at [855, 359] on icon "Close message from company" at bounding box center [853, 359] width 10 height 10
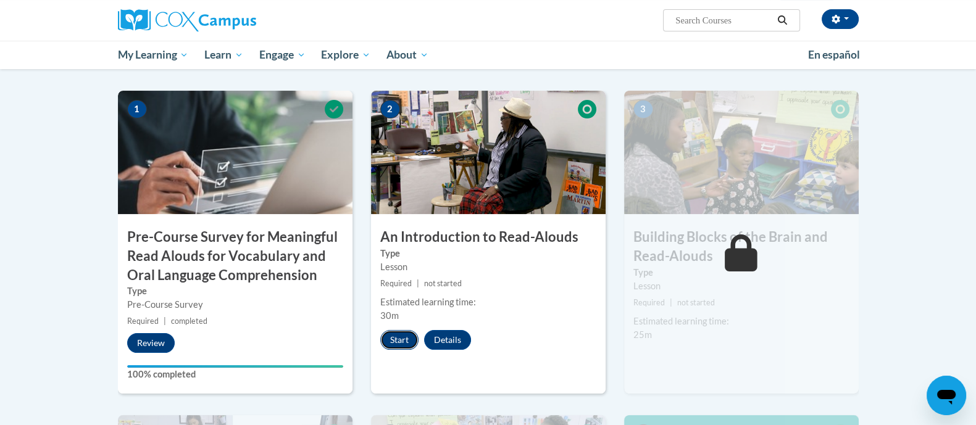
click at [396, 341] on button "Start" at bounding box center [399, 340] width 38 height 20
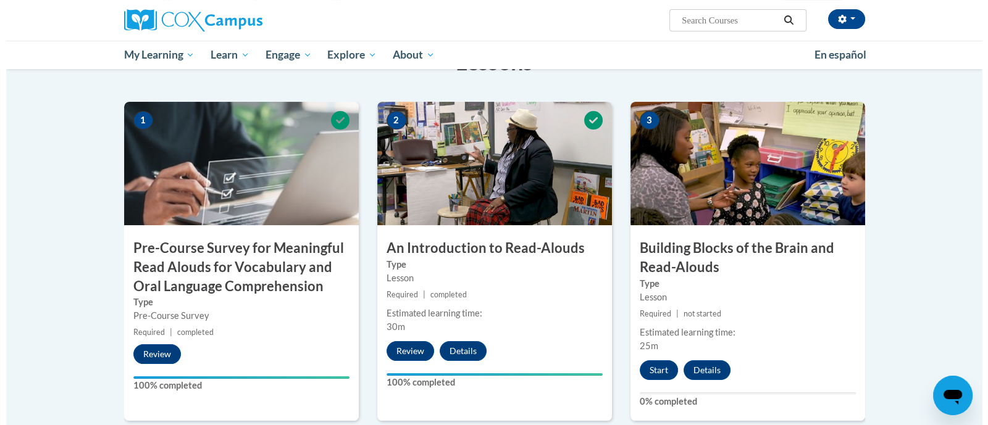
scroll to position [248, 0]
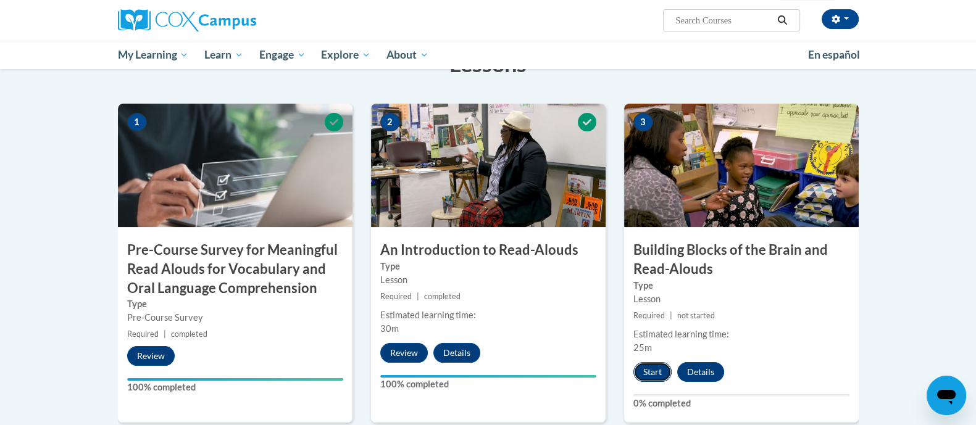
click at [655, 375] on button "Start" at bounding box center [653, 372] width 38 height 20
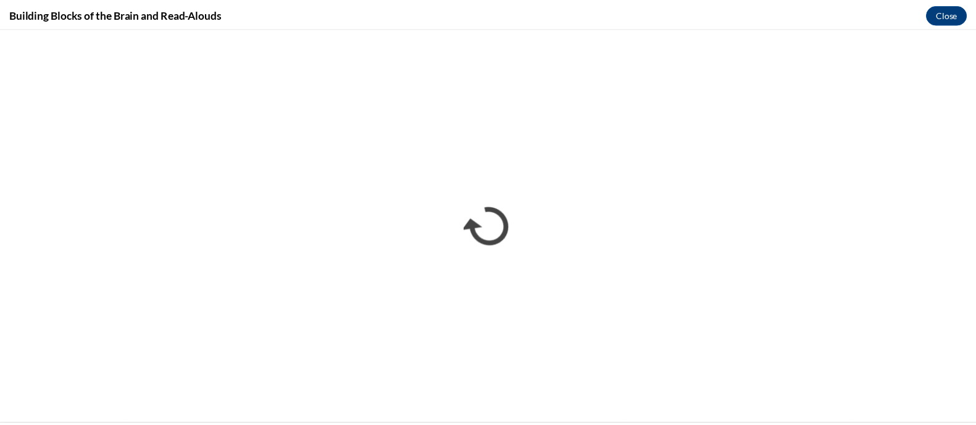
scroll to position [0, 0]
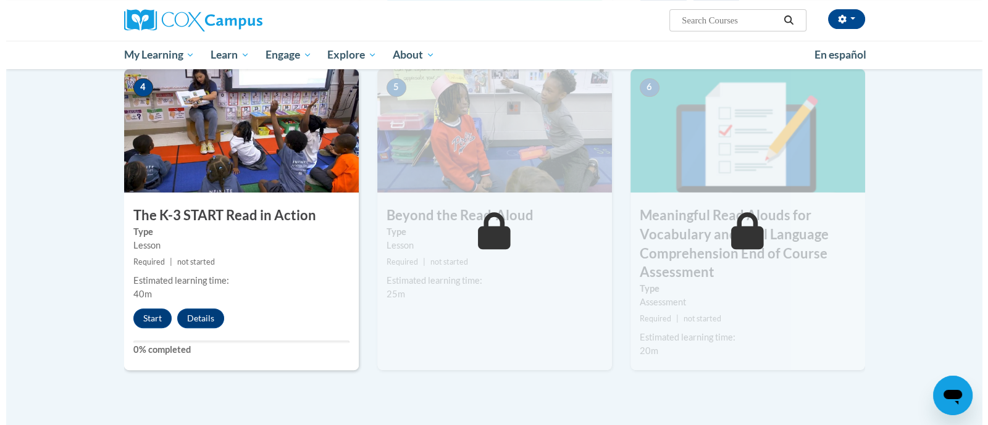
scroll to position [627, 0]
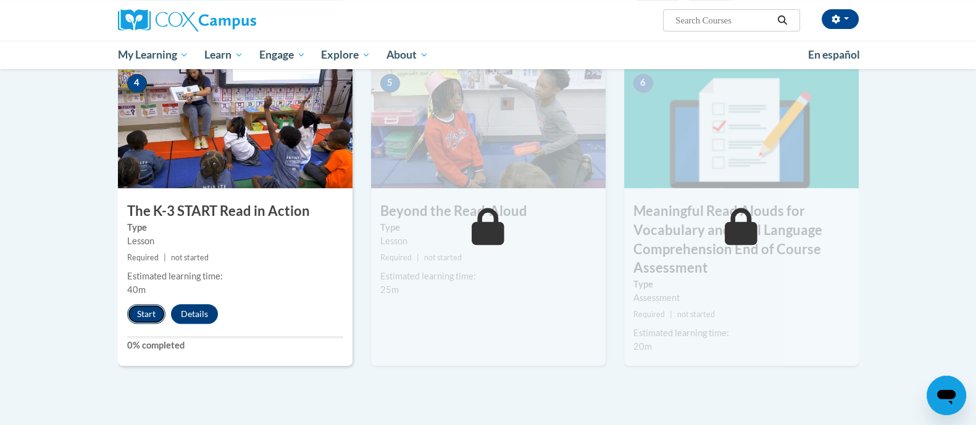
click at [148, 310] on button "Start" at bounding box center [146, 314] width 38 height 20
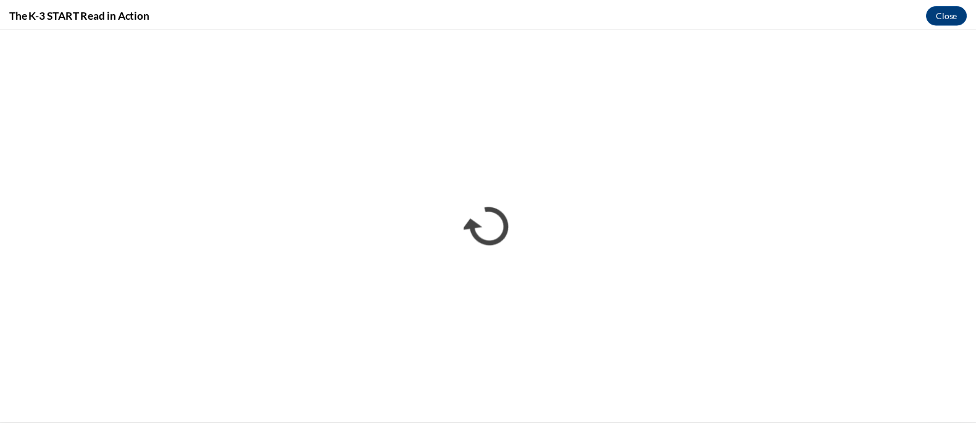
scroll to position [0, 0]
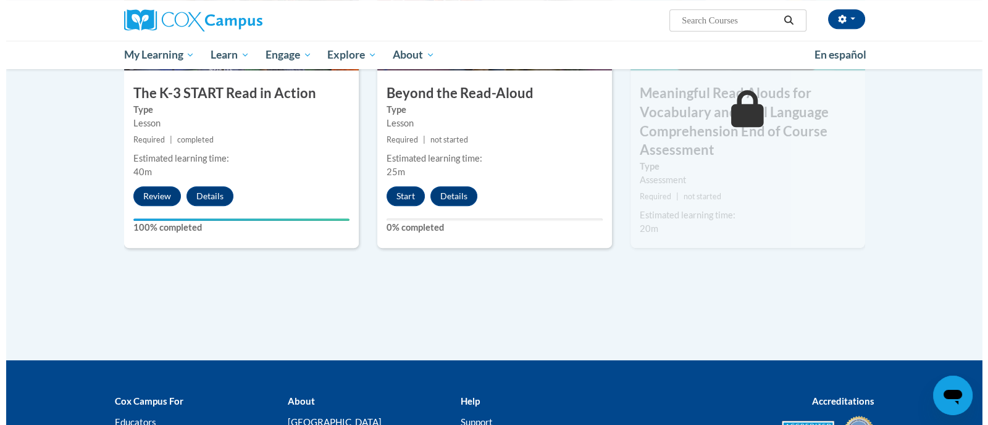
scroll to position [747, 0]
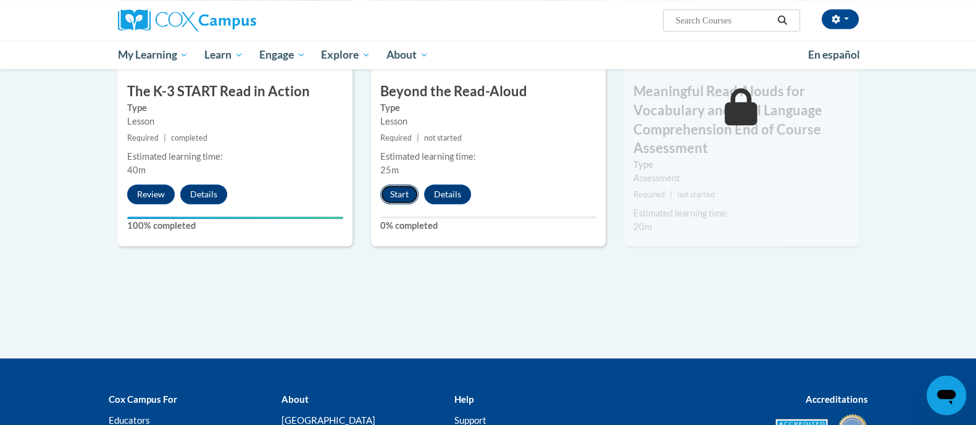
click at [404, 196] on button "Start" at bounding box center [399, 195] width 38 height 20
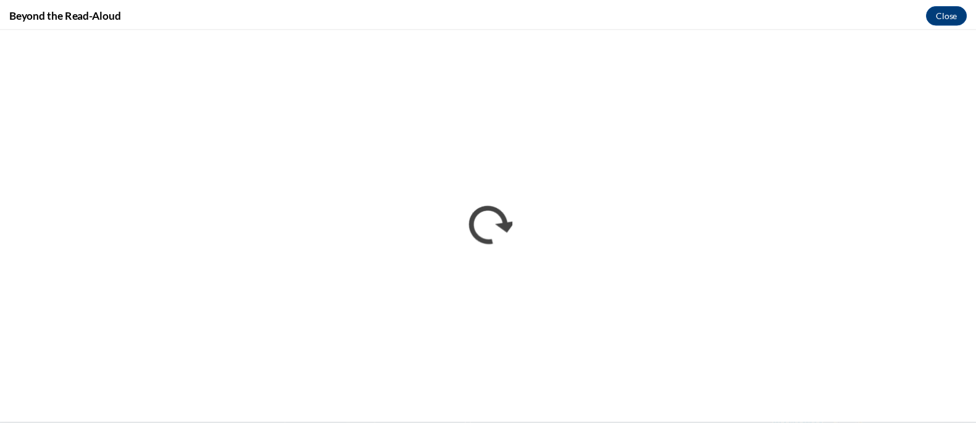
scroll to position [0, 0]
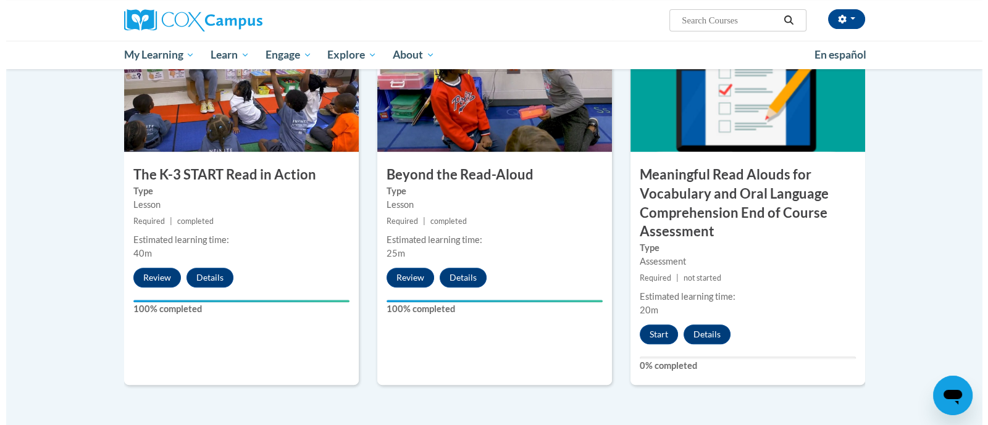
scroll to position [661, 0]
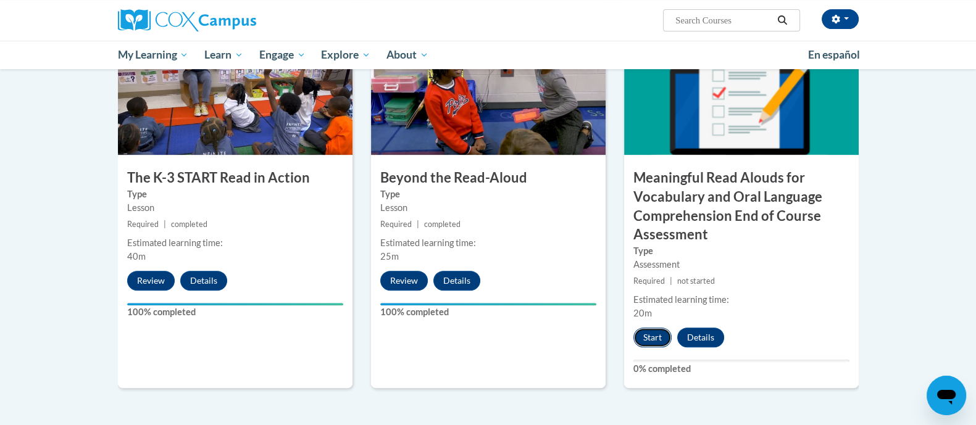
click at [659, 338] on button "Start" at bounding box center [653, 338] width 38 height 20
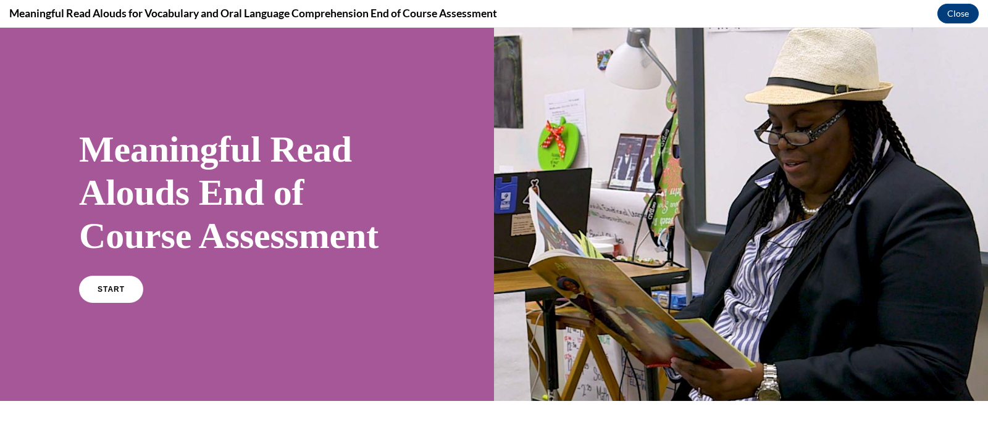
scroll to position [6, 0]
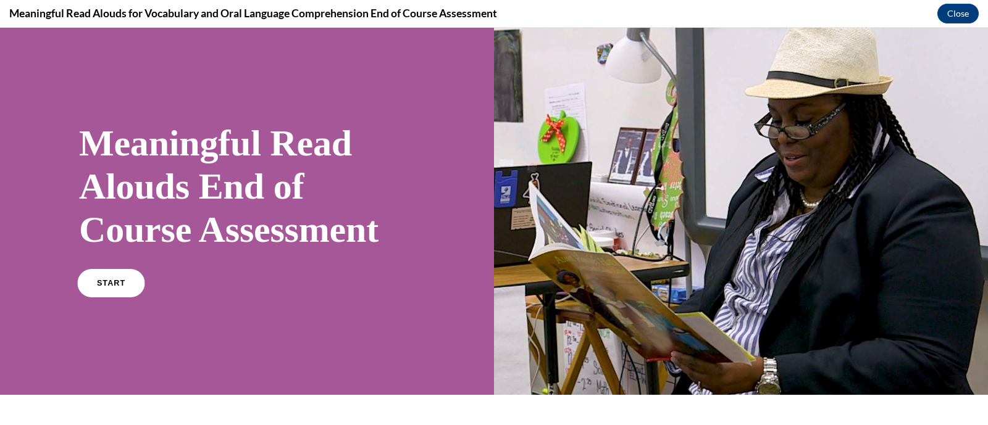
click at [130, 288] on link "START" at bounding box center [110, 283] width 67 height 28
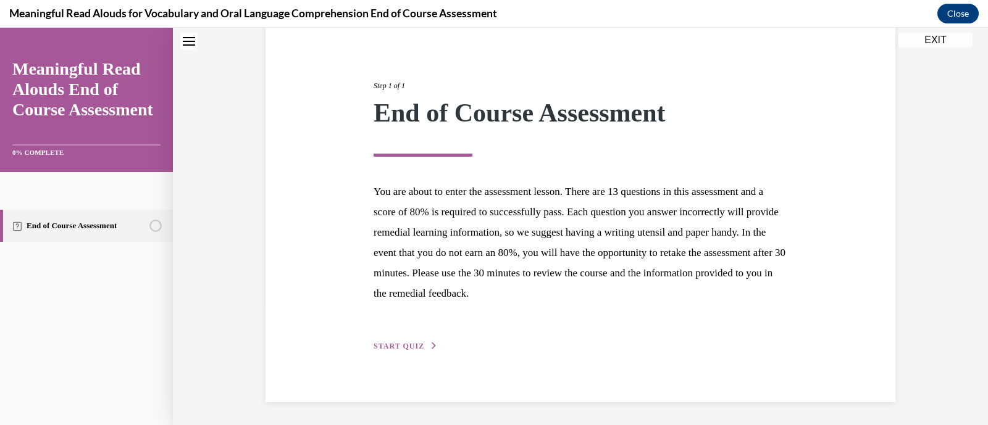
scroll to position [122, 0]
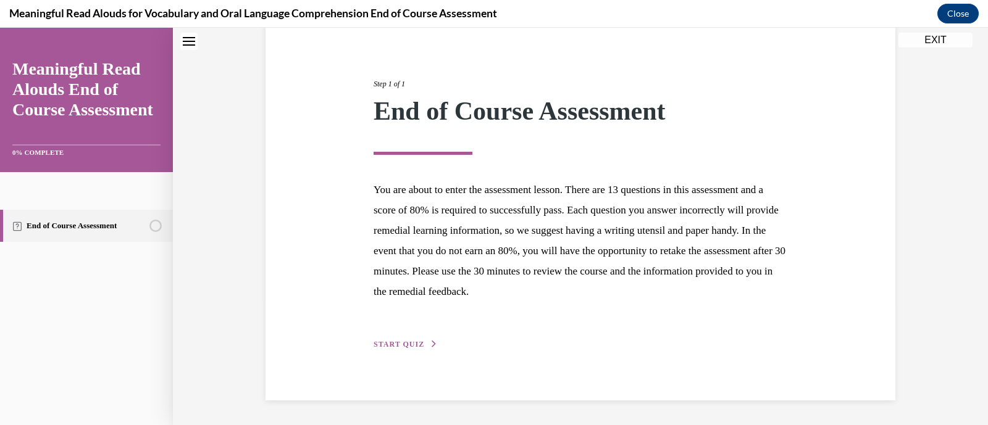
click at [393, 340] on span "START QUIZ" at bounding box center [399, 344] width 51 height 9
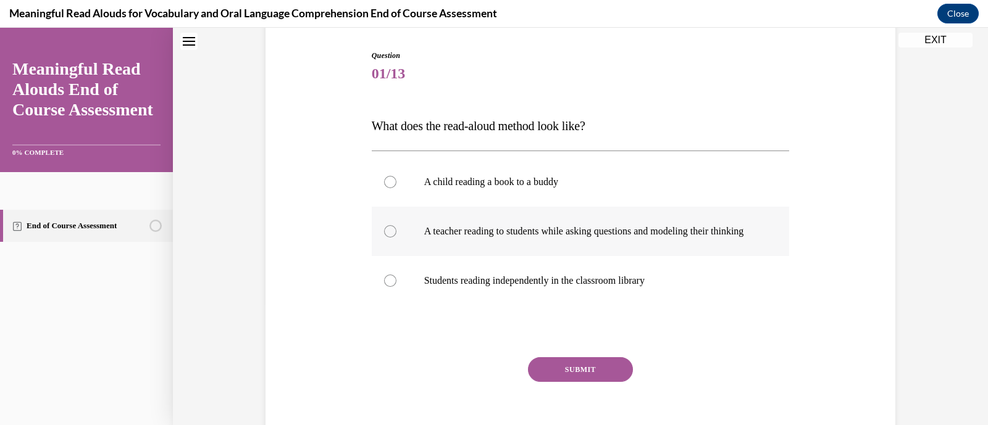
click at [474, 238] on p "A teacher reading to students while asking questions and modeling their thinking" at bounding box center [591, 231] width 335 height 12
click at [396, 238] on input "A teacher reading to students while asking questions and modeling their thinking" at bounding box center [390, 231] width 12 height 12
radio input "true"
click at [556, 382] on button "SUBMIT" at bounding box center [580, 370] width 105 height 25
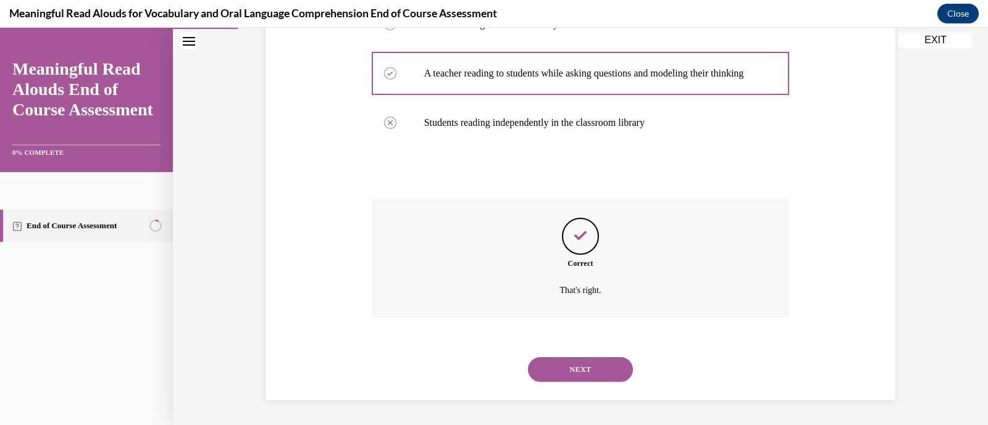
scroll to position [291, 0]
click at [574, 368] on button "NEXT" at bounding box center [580, 370] width 105 height 25
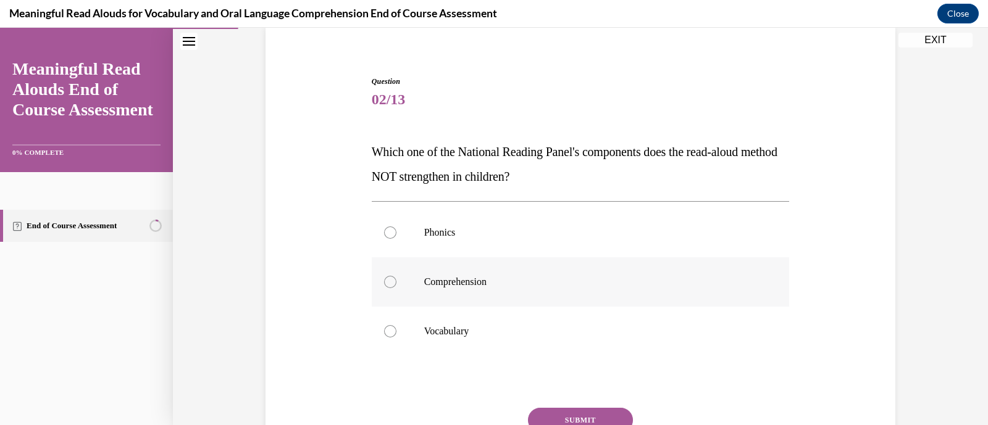
scroll to position [94, 0]
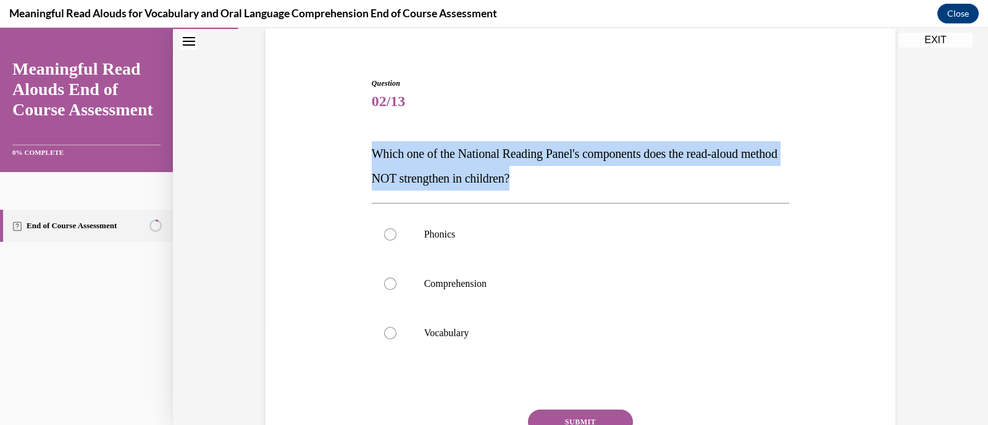
drag, startPoint x: 560, startPoint y: 178, endPoint x: 364, endPoint y: 153, distance: 197.5
click at [369, 153] on div "Question 02/13 Which one of the National Reading Panel's components does the re…" at bounding box center [581, 285] width 424 height 452
copy span "Which one of the National Reading Panel's components does the read-aloud method…"
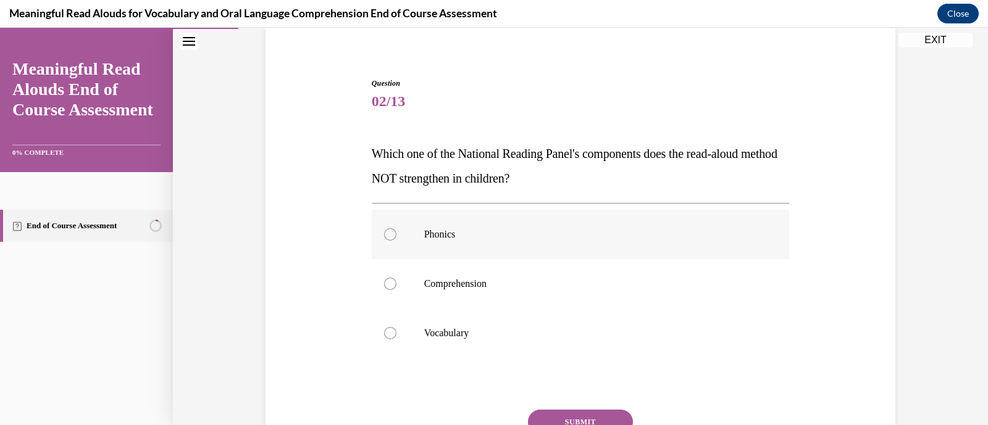
click at [384, 239] on div at bounding box center [390, 234] width 12 height 12
click at [384, 239] on input "Phonics" at bounding box center [390, 234] width 12 height 12
radio input "true"
click at [588, 417] on button "SUBMIT" at bounding box center [580, 422] width 105 height 25
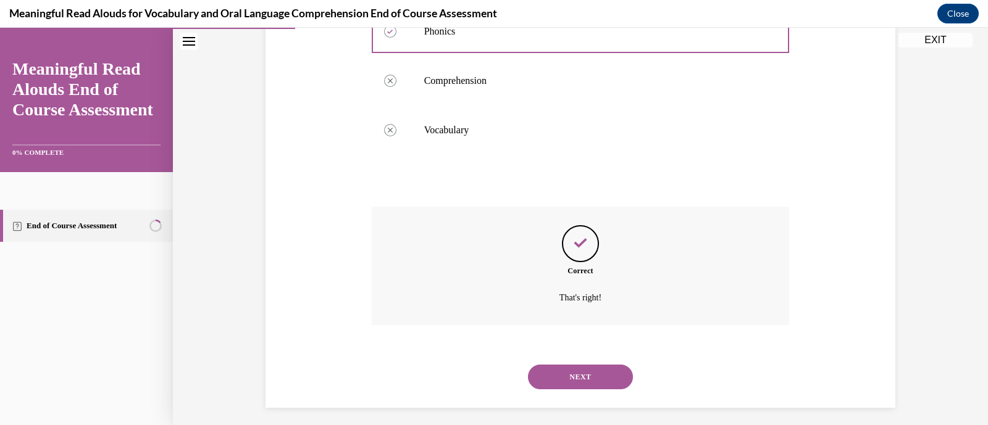
scroll to position [304, 0]
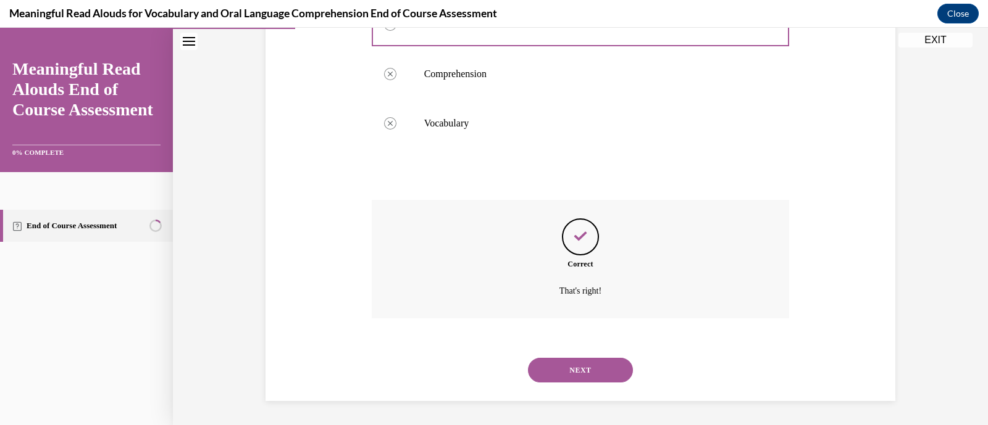
click at [571, 360] on button "NEXT" at bounding box center [580, 370] width 105 height 25
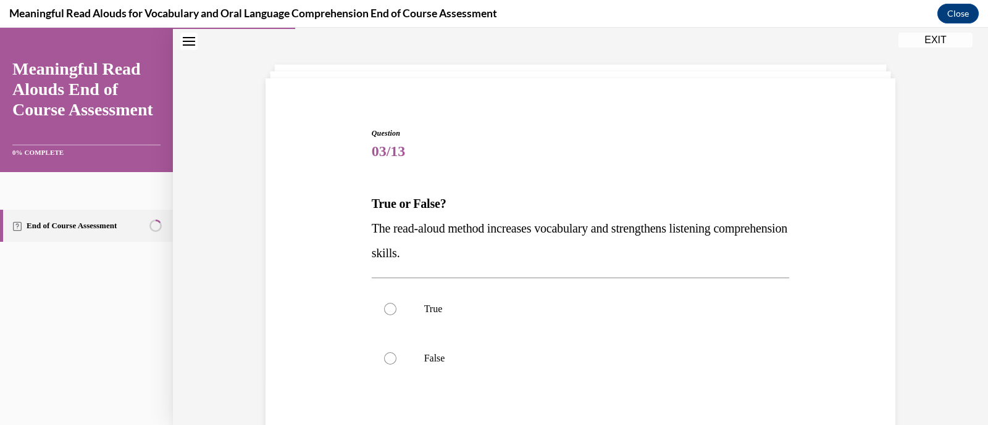
scroll to position [54, 0]
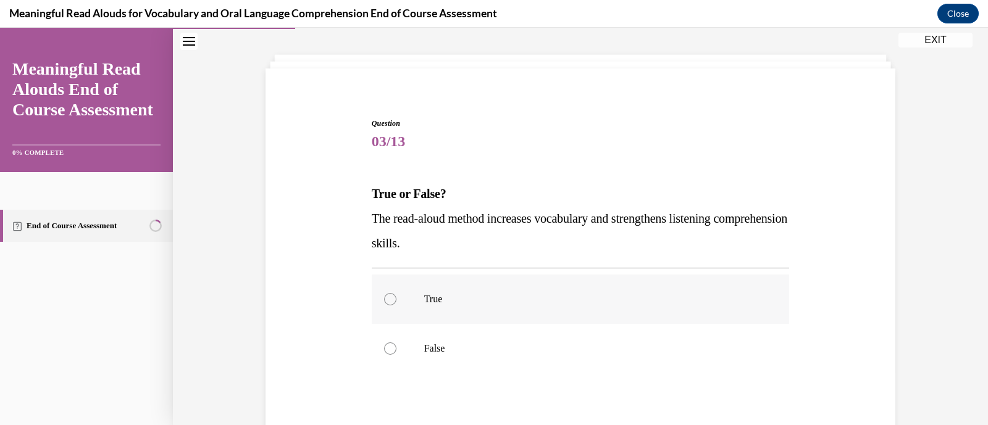
click at [384, 295] on div at bounding box center [390, 299] width 12 height 12
click at [384, 295] on input "True" at bounding box center [390, 299] width 12 height 12
radio input "true"
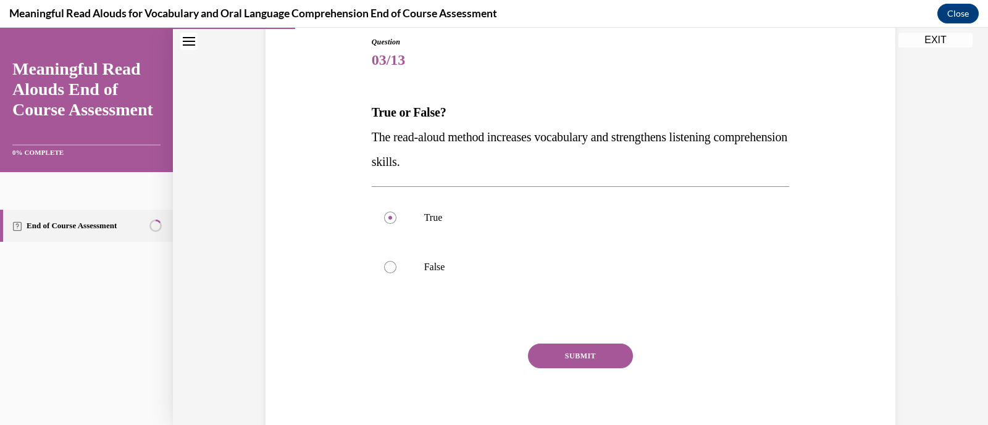
click at [583, 356] on button "SUBMIT" at bounding box center [580, 356] width 105 height 25
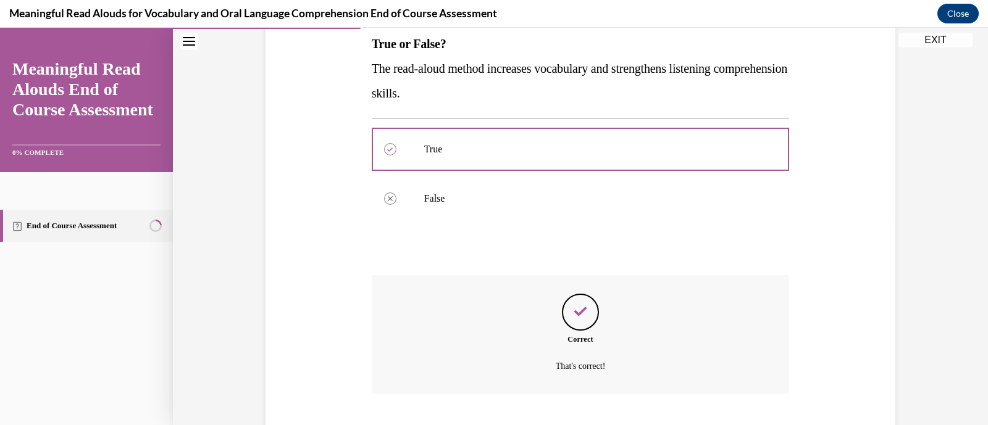
scroll to position [279, 0]
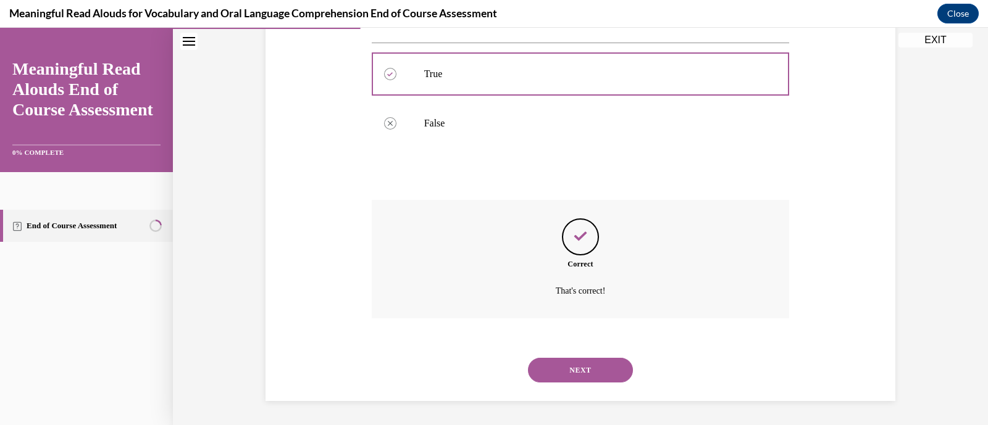
click at [581, 364] on button "NEXT" at bounding box center [580, 370] width 105 height 25
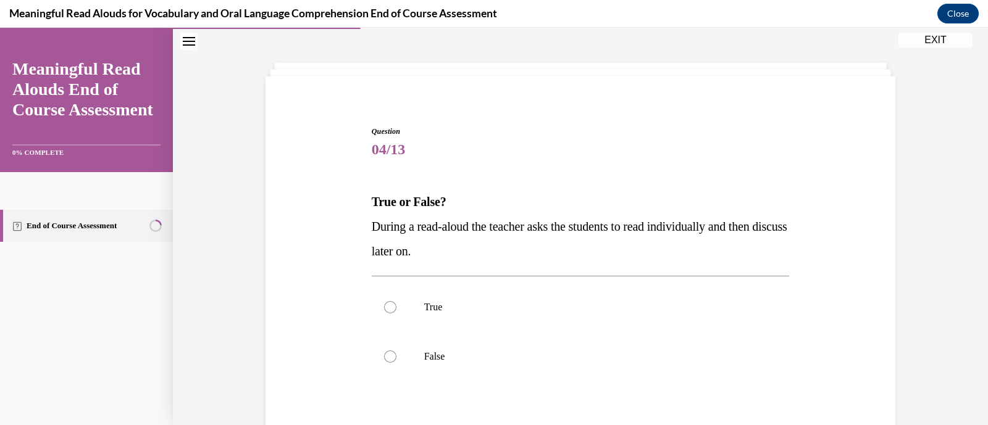
scroll to position [47, 0]
click at [385, 359] on div at bounding box center [390, 356] width 12 height 12
click at [385, 359] on input "False" at bounding box center [390, 356] width 12 height 12
radio input "true"
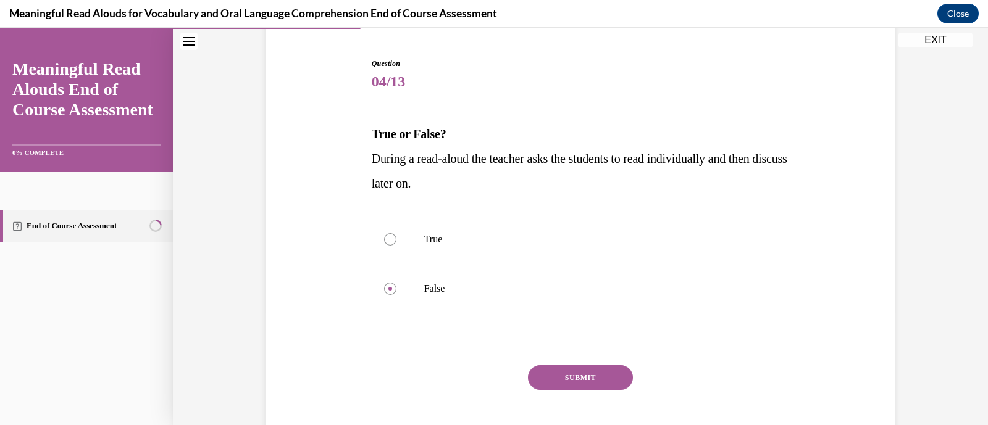
click at [568, 382] on button "SUBMIT" at bounding box center [580, 378] width 105 height 25
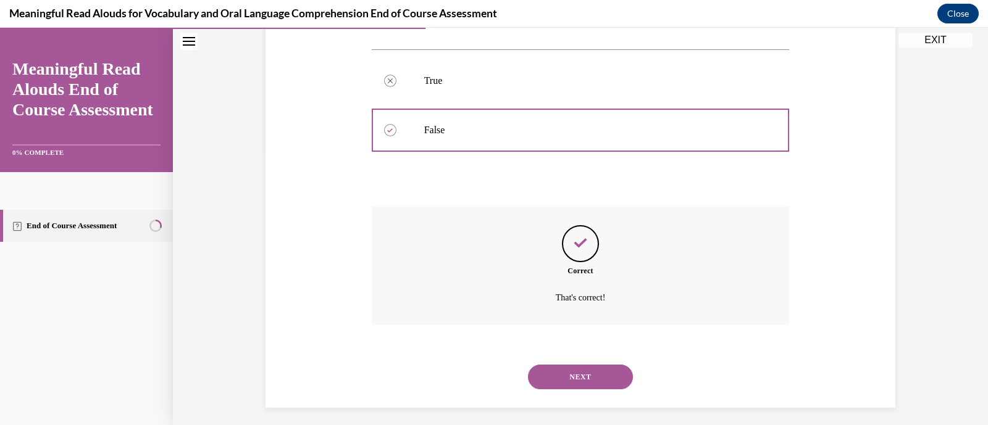
scroll to position [279, 0]
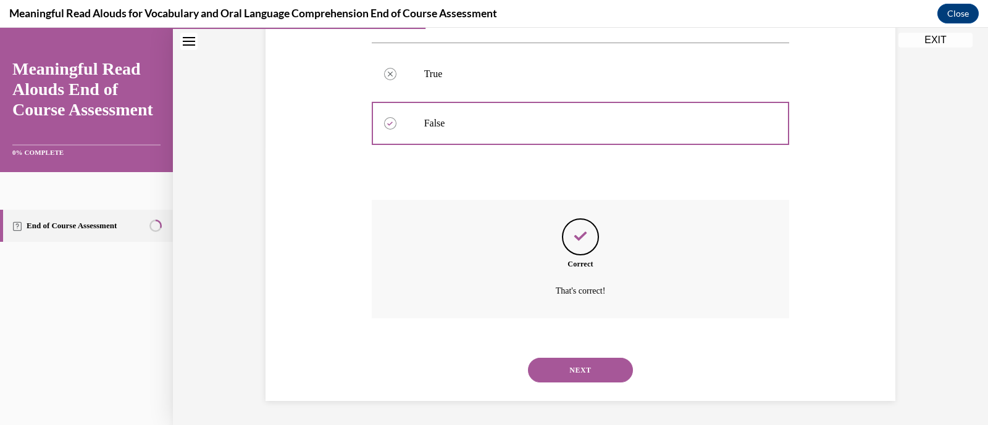
click at [568, 370] on button "NEXT" at bounding box center [580, 370] width 105 height 25
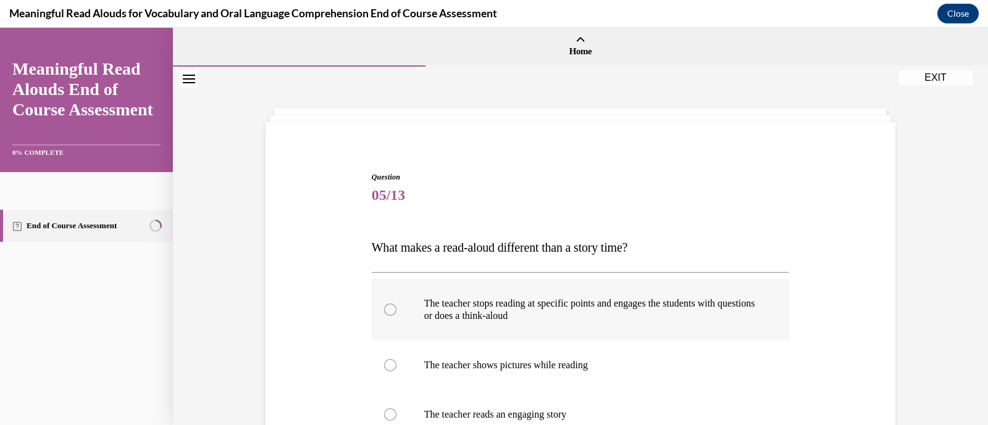
click at [503, 316] on p "The teacher stops reading at specific points and engages the students with ques…" at bounding box center [591, 310] width 335 height 25
click at [396, 316] on input "The teacher stops reading at specific points and engages the students with ques…" at bounding box center [390, 310] width 12 height 12
radio input "true"
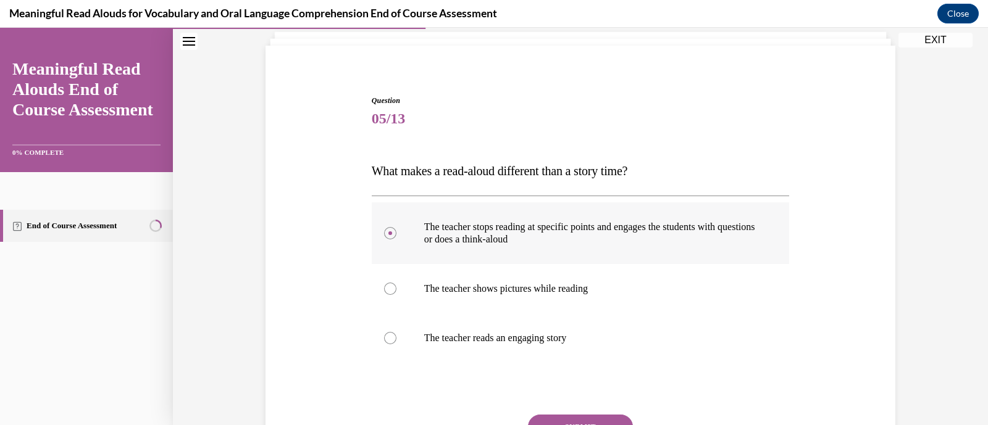
scroll to position [78, 0]
click at [560, 418] on button "SUBMIT" at bounding box center [580, 425] width 105 height 25
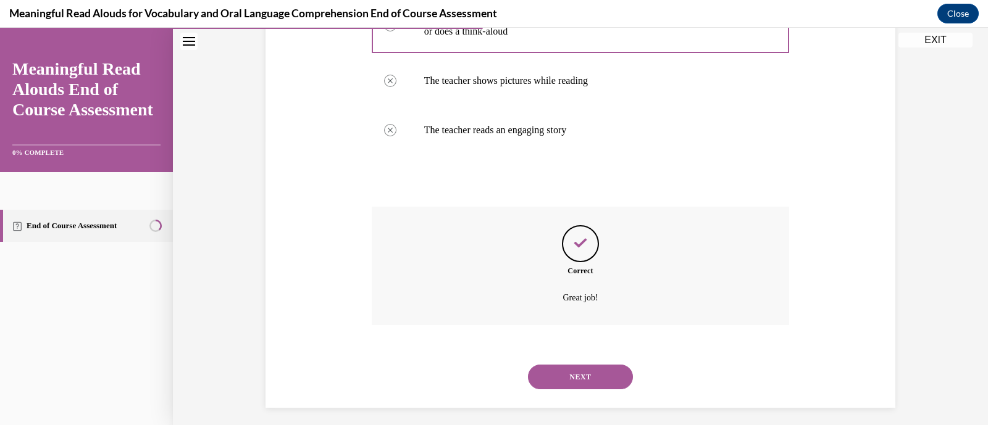
scroll to position [291, 0]
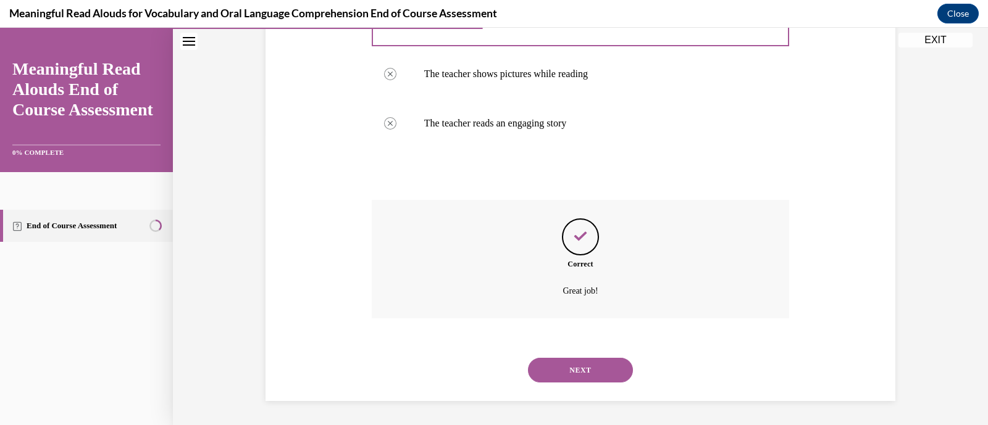
click at [577, 369] on button "NEXT" at bounding box center [580, 370] width 105 height 25
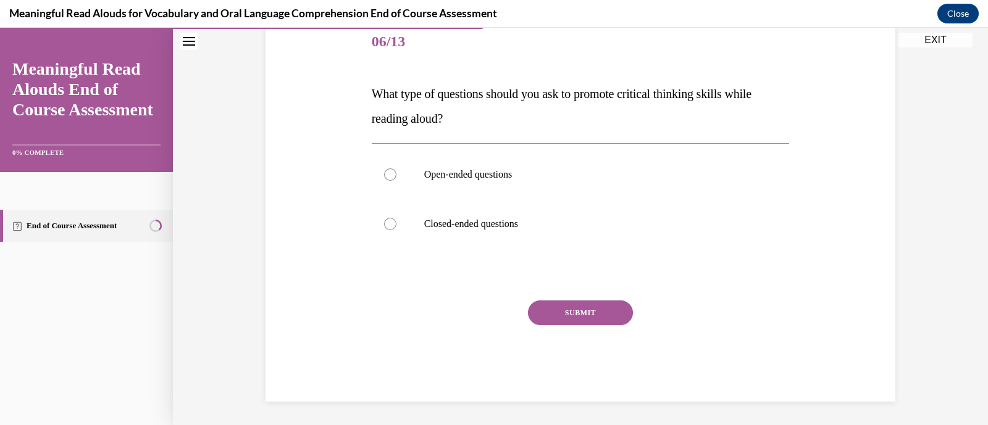
scroll to position [154, 0]
click at [386, 180] on label "Open-ended questions" at bounding box center [581, 174] width 418 height 49
click at [386, 180] on input "Open-ended questions" at bounding box center [390, 175] width 12 height 12
radio input "true"
click at [550, 315] on button "SUBMIT" at bounding box center [580, 313] width 105 height 25
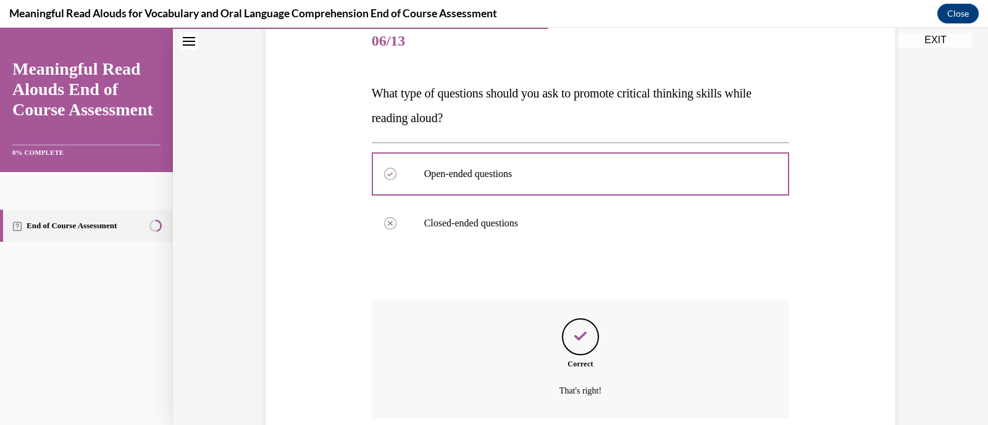
scroll to position [254, 0]
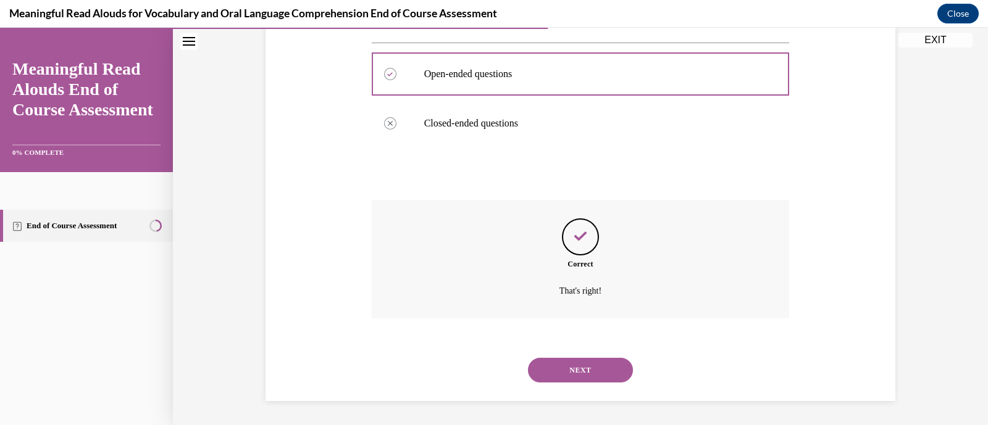
click at [568, 363] on button "NEXT" at bounding box center [580, 370] width 105 height 25
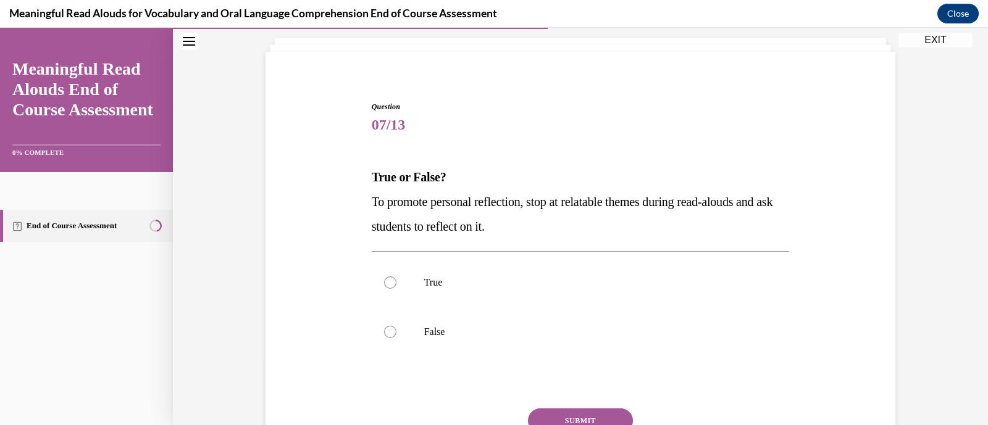
scroll to position [70, 0]
click at [385, 283] on div at bounding box center [390, 283] width 12 height 12
click at [385, 283] on input "True" at bounding box center [390, 283] width 12 height 12
radio input "true"
click at [598, 418] on button "SUBMIT" at bounding box center [580, 421] width 105 height 25
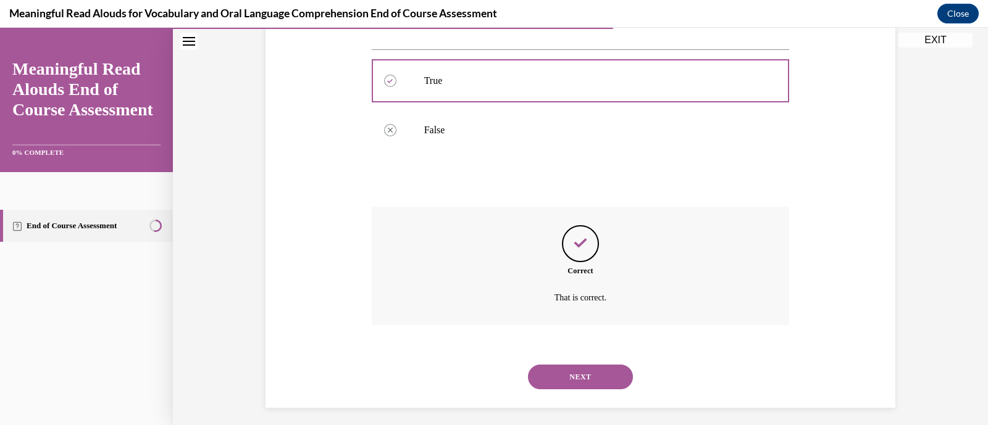
scroll to position [279, 0]
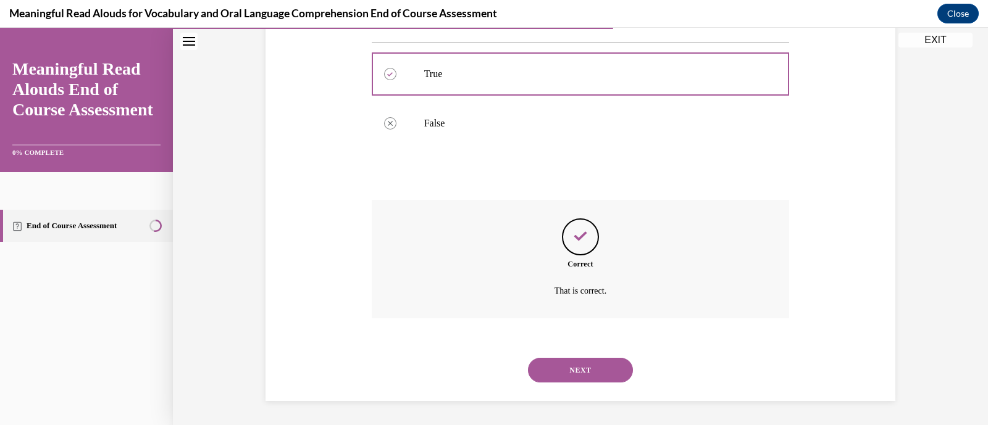
click at [594, 375] on button "NEXT" at bounding box center [580, 370] width 105 height 25
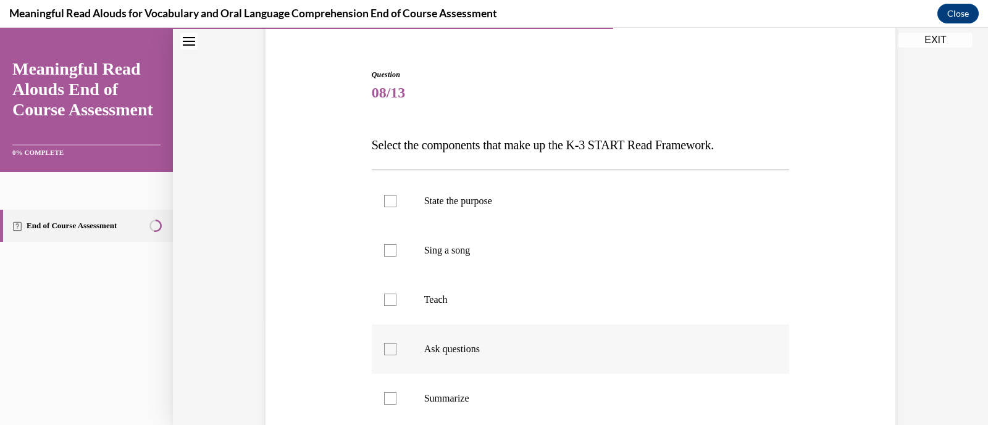
scroll to position [105, 0]
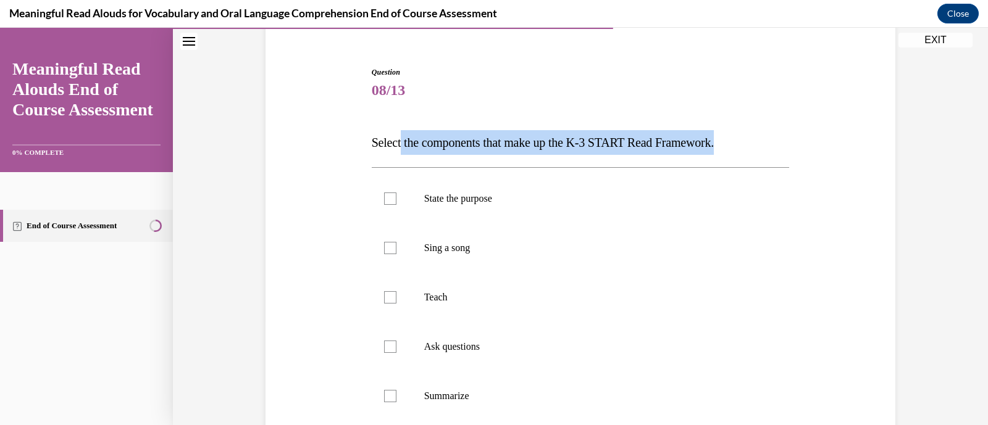
drag, startPoint x: 399, startPoint y: 142, endPoint x: 777, endPoint y: 145, distance: 377.9
click at [777, 145] on p "Select the components that make up the K-3 START Read Framework." at bounding box center [581, 142] width 418 height 25
copy span "the components that make up the K-3 START Read Framework."
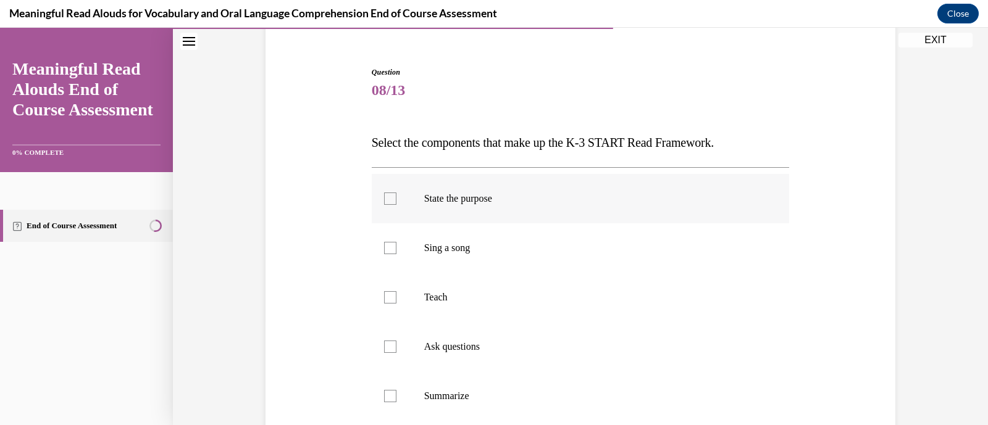
click at [380, 190] on label "State the purpose" at bounding box center [581, 198] width 418 height 49
click at [384, 193] on input "State the purpose" at bounding box center [390, 199] width 12 height 12
checkbox input "true"
click at [387, 295] on div at bounding box center [390, 297] width 12 height 12
click at [387, 295] on input "Teach" at bounding box center [390, 297] width 12 height 12
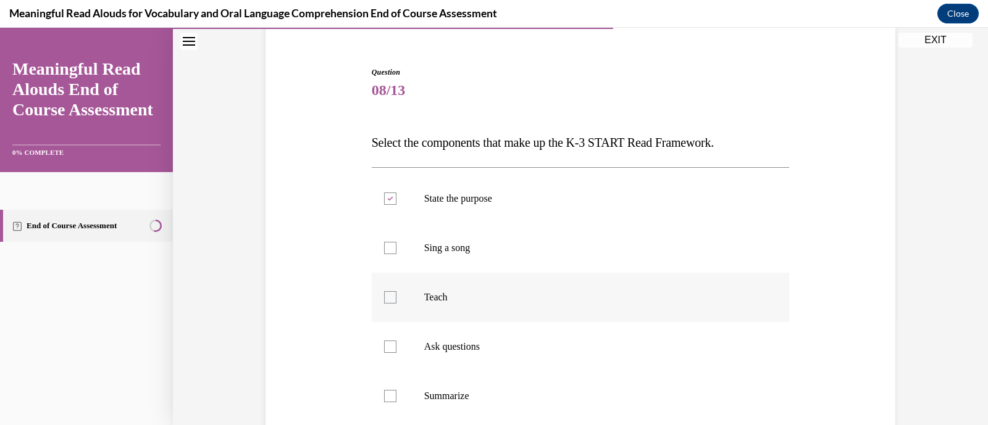
checkbox input "true"
click at [384, 344] on div at bounding box center [390, 347] width 12 height 12
click at [384, 344] on input "Ask questions" at bounding box center [390, 347] width 12 height 12
checkbox input "true"
click at [385, 396] on div at bounding box center [390, 396] width 12 height 12
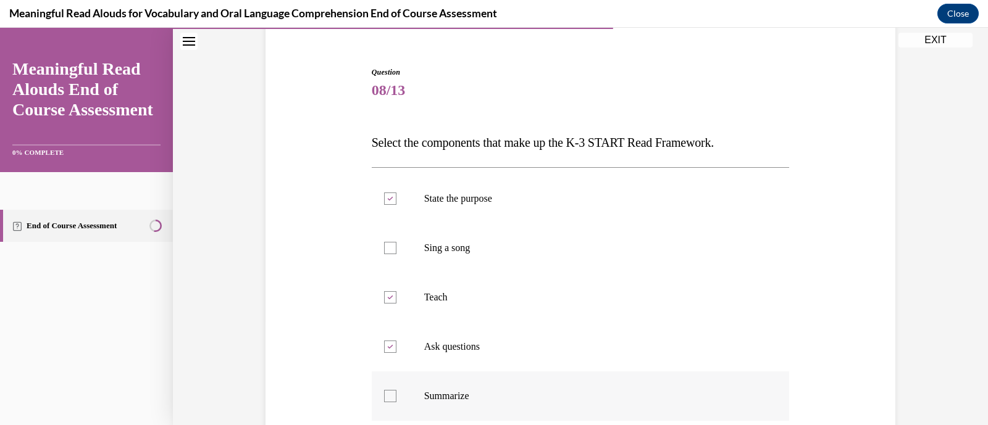
click at [385, 396] on input "Summarize" at bounding box center [390, 396] width 12 height 12
checkbox input "true"
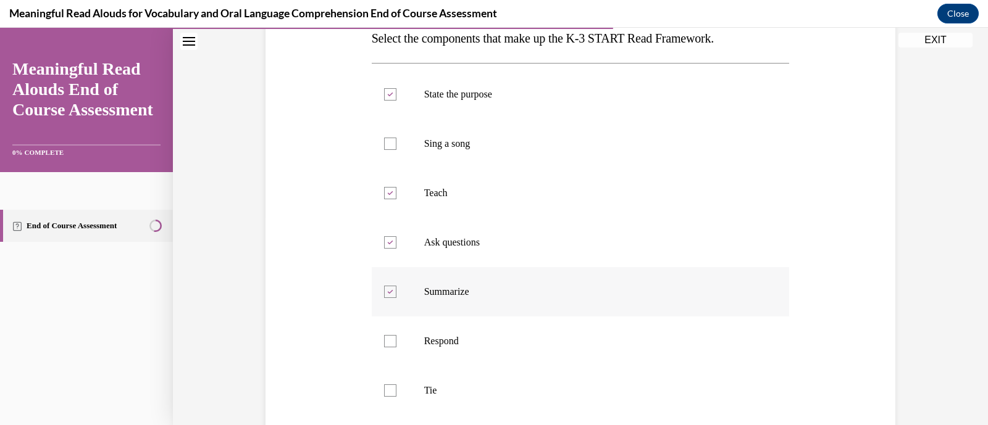
scroll to position [211, 0]
click at [384, 340] on div at bounding box center [390, 340] width 12 height 12
click at [384, 340] on input "Respond" at bounding box center [390, 340] width 12 height 12
checkbox input "true"
click at [384, 390] on div at bounding box center [390, 389] width 12 height 12
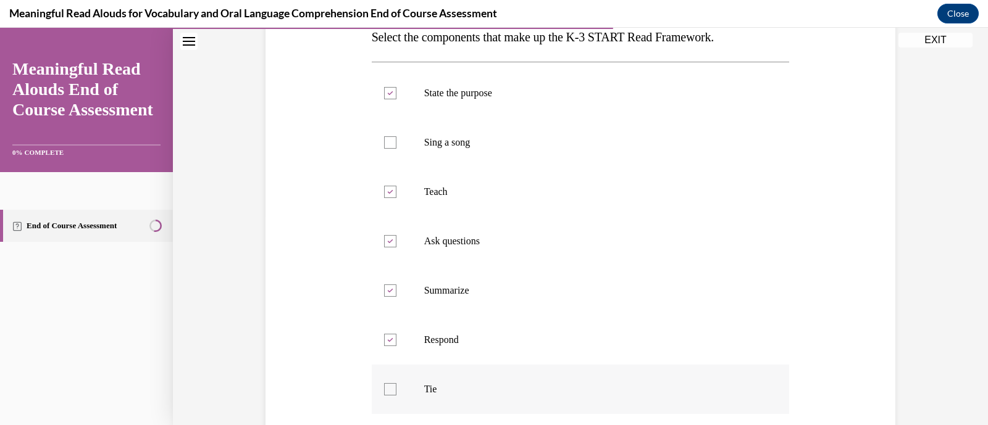
click at [384, 390] on input "Tie" at bounding box center [390, 389] width 12 height 12
checkbox input "true"
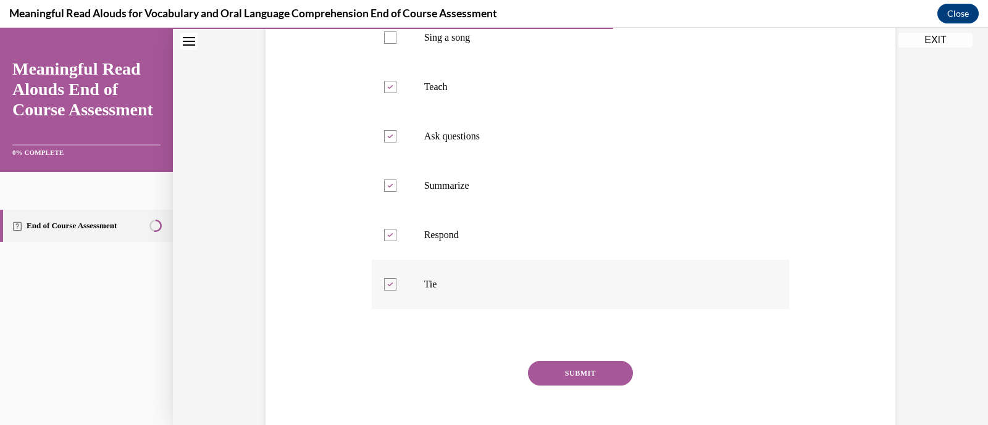
scroll to position [316, 0]
click at [577, 372] on button "SUBMIT" at bounding box center [580, 373] width 105 height 25
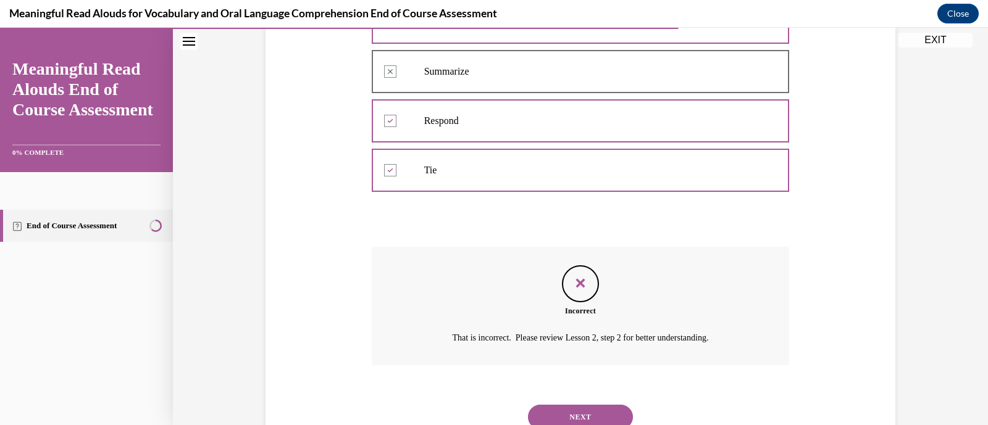
scroll to position [432, 0]
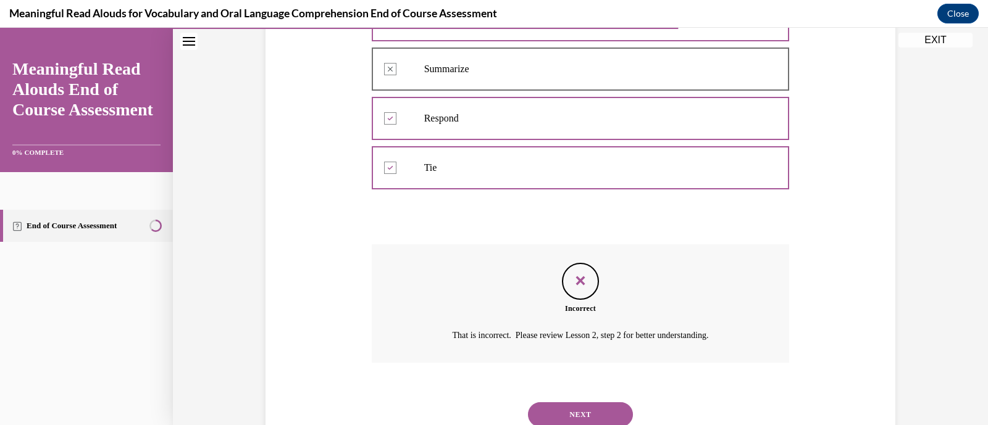
click at [562, 414] on button "NEXT" at bounding box center [580, 415] width 105 height 25
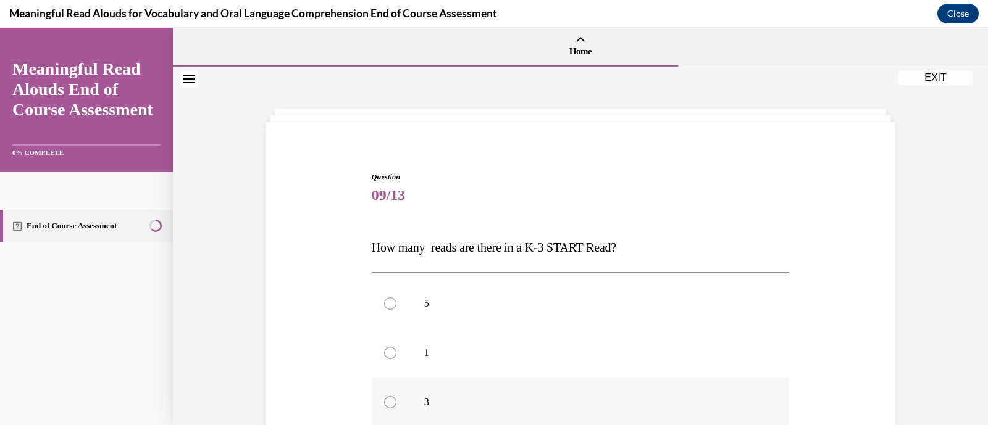
click at [384, 401] on div at bounding box center [390, 402] width 12 height 12
click at [384, 401] on input "3" at bounding box center [390, 402] width 12 height 12
radio input "true"
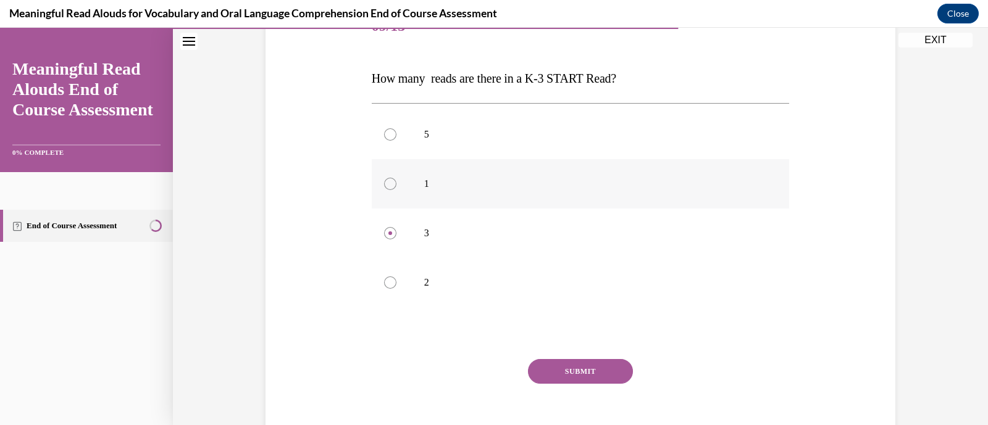
click at [566, 366] on button "SUBMIT" at bounding box center [580, 371] width 105 height 25
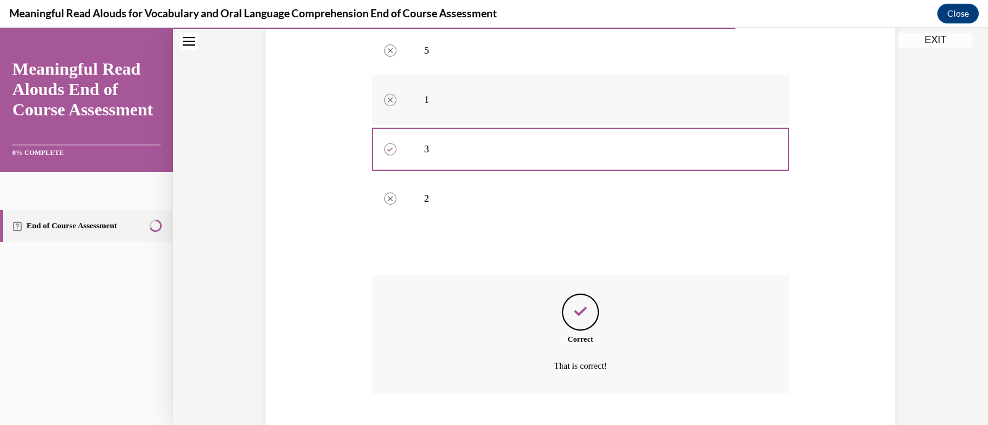
scroll to position [329, 0]
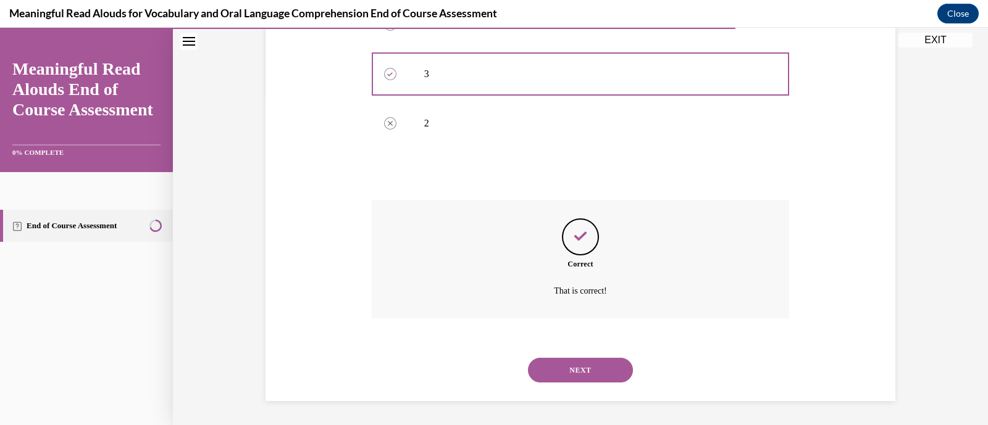
click at [566, 369] on button "NEXT" at bounding box center [580, 370] width 105 height 25
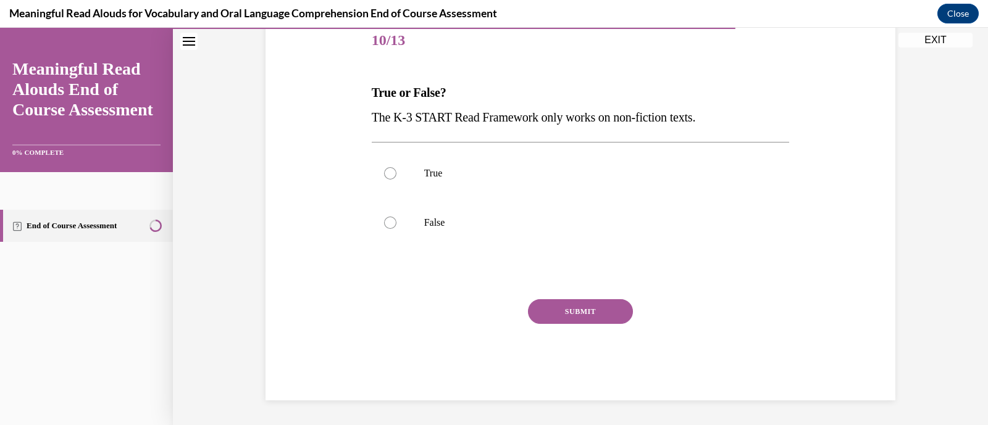
scroll to position [136, 0]
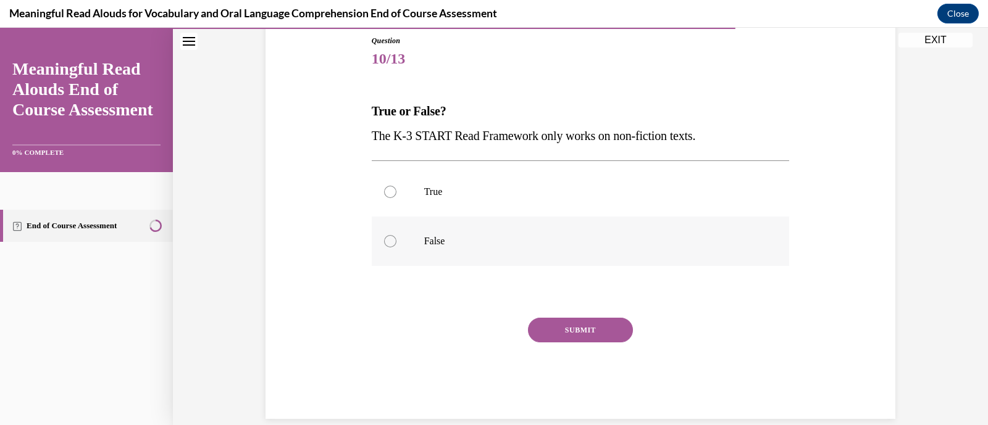
click at [387, 238] on div at bounding box center [390, 241] width 12 height 12
click at [387, 238] on input "False" at bounding box center [390, 241] width 12 height 12
radio input "true"
click at [608, 335] on button "SUBMIT" at bounding box center [580, 330] width 105 height 25
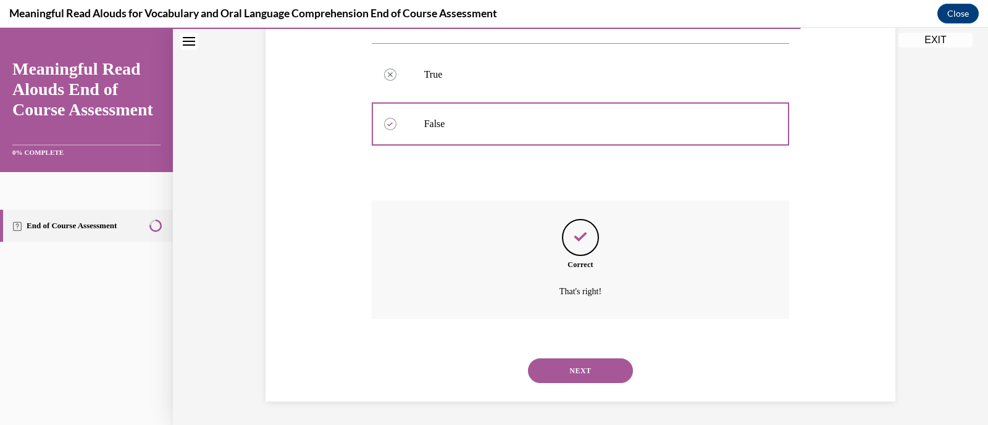
scroll to position [254, 0]
click at [590, 372] on button "NEXT" at bounding box center [580, 370] width 105 height 25
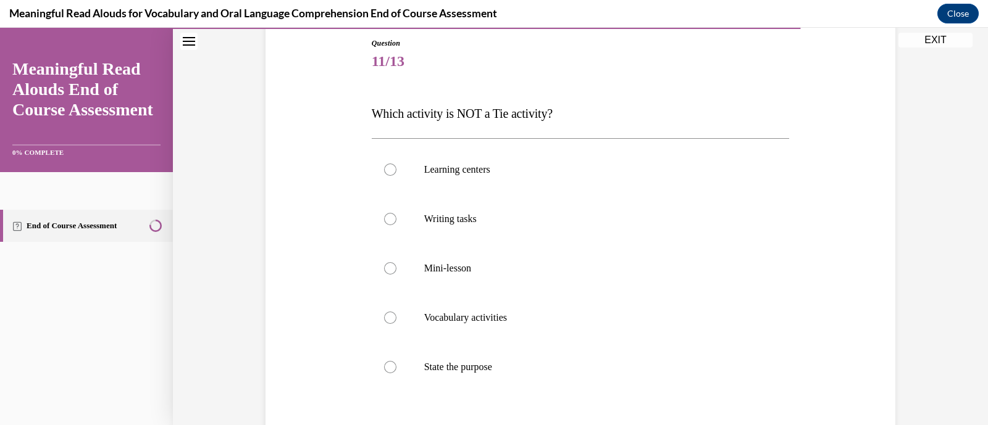
scroll to position [135, 0]
click at [391, 366] on label "State the purpose" at bounding box center [581, 365] width 418 height 49
click at [391, 366] on input "State the purpose" at bounding box center [390, 366] width 12 height 12
radio input "true"
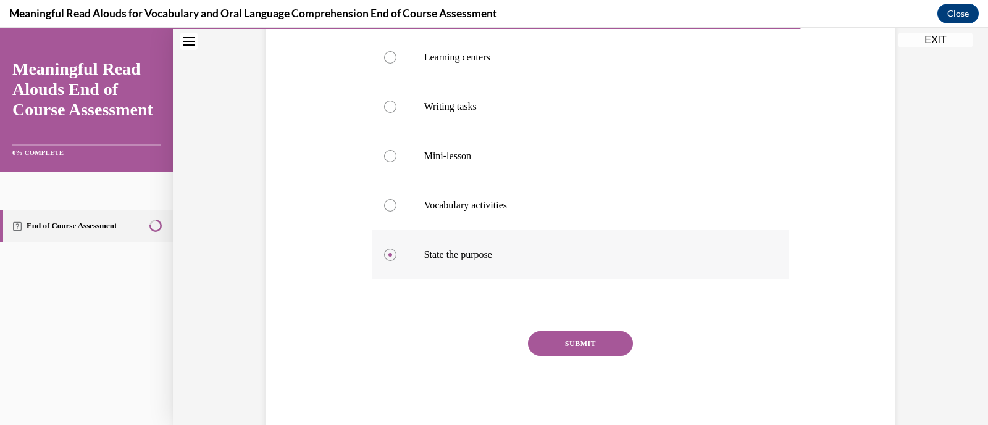
click at [537, 352] on button "SUBMIT" at bounding box center [580, 344] width 105 height 25
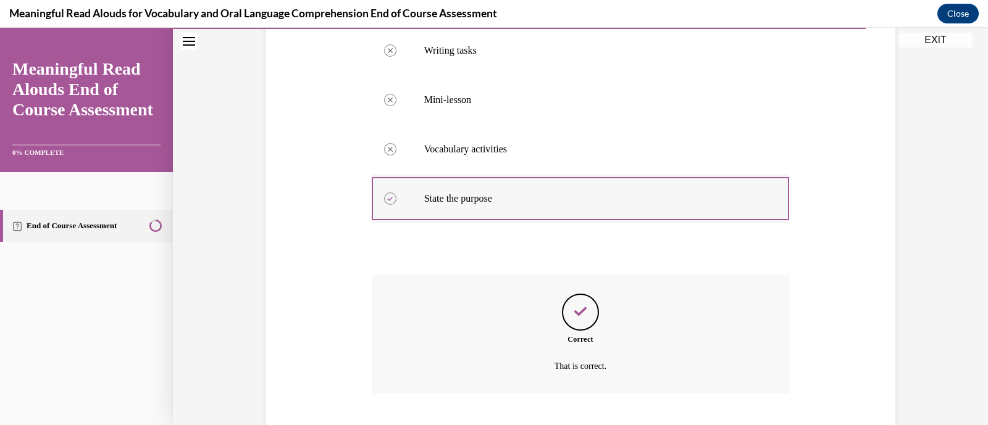
scroll to position [378, 0]
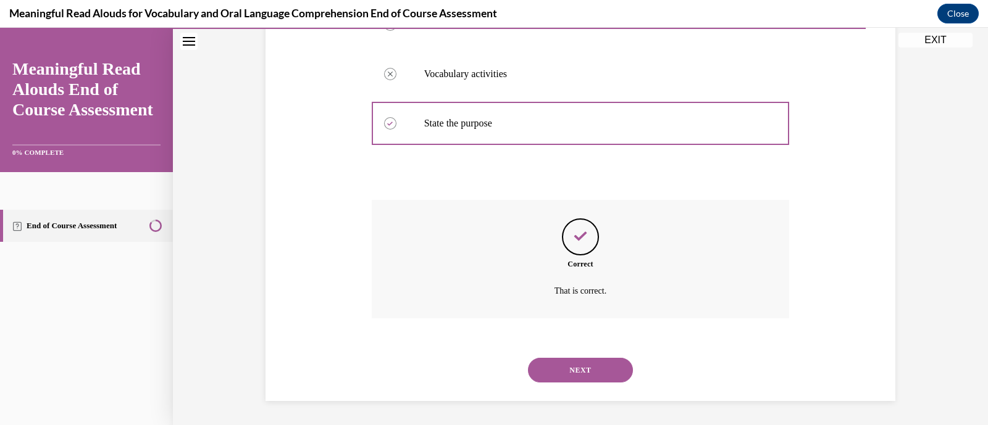
click at [551, 367] on button "NEXT" at bounding box center [580, 370] width 105 height 25
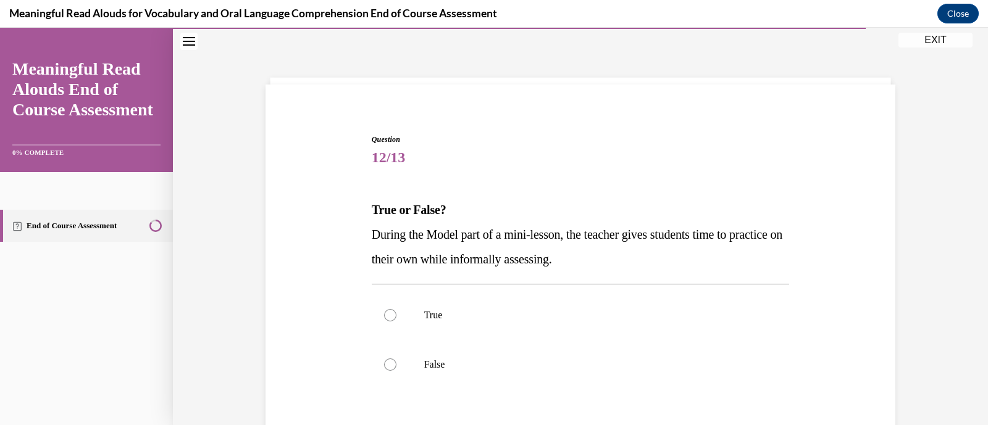
scroll to position [40, 0]
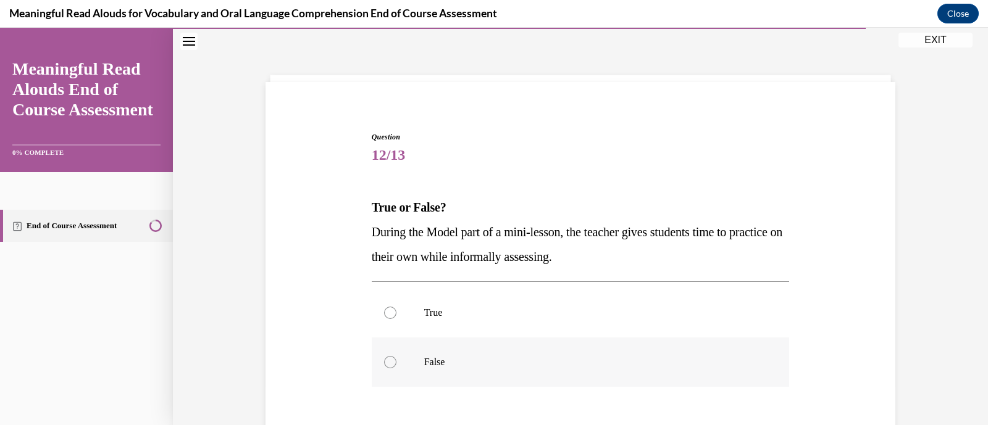
click at [422, 354] on label "False" at bounding box center [581, 362] width 418 height 49
click at [396, 356] on input "False" at bounding box center [390, 362] width 12 height 12
radio input "true"
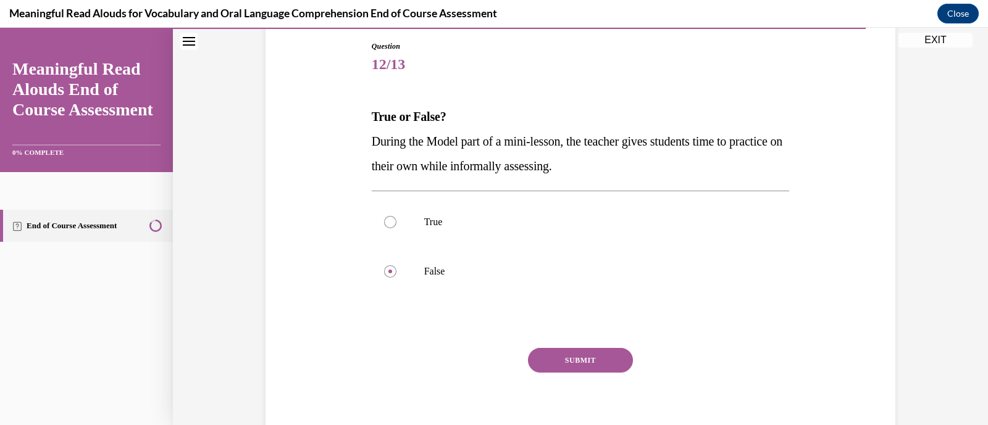
click at [584, 359] on button "SUBMIT" at bounding box center [580, 360] width 105 height 25
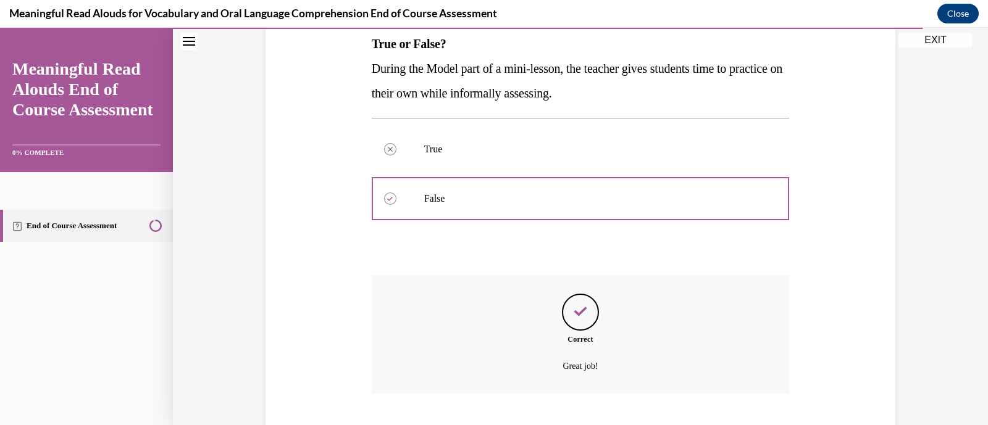
scroll to position [279, 0]
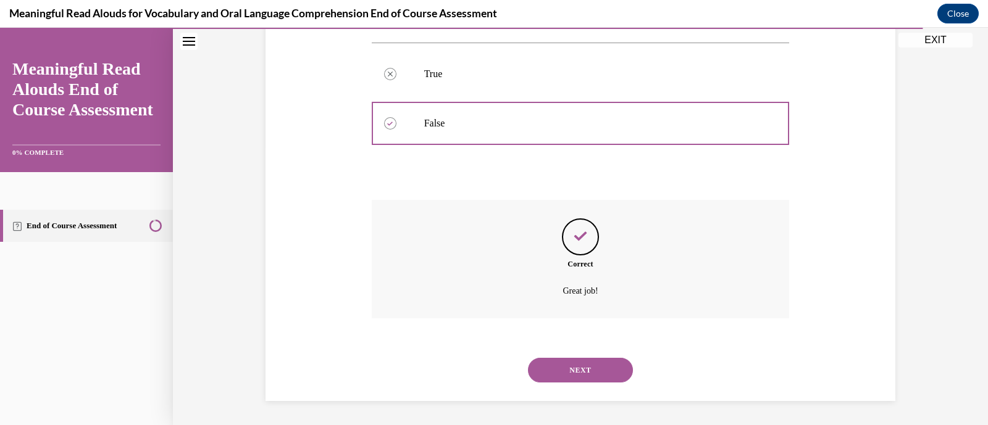
click at [584, 359] on button "NEXT" at bounding box center [580, 370] width 105 height 25
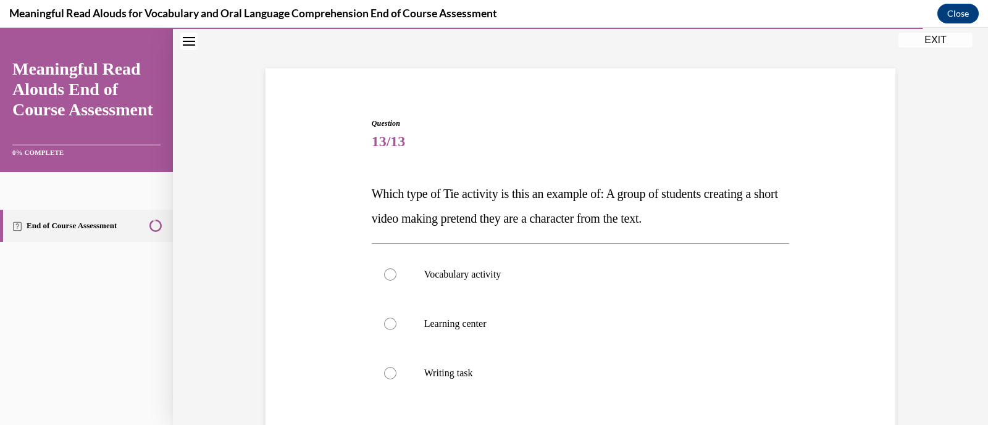
scroll to position [55, 0]
click at [579, 322] on p "Learning center" at bounding box center [591, 323] width 335 height 12
click at [396, 322] on input "Learning center" at bounding box center [390, 323] width 12 height 12
radio input "true"
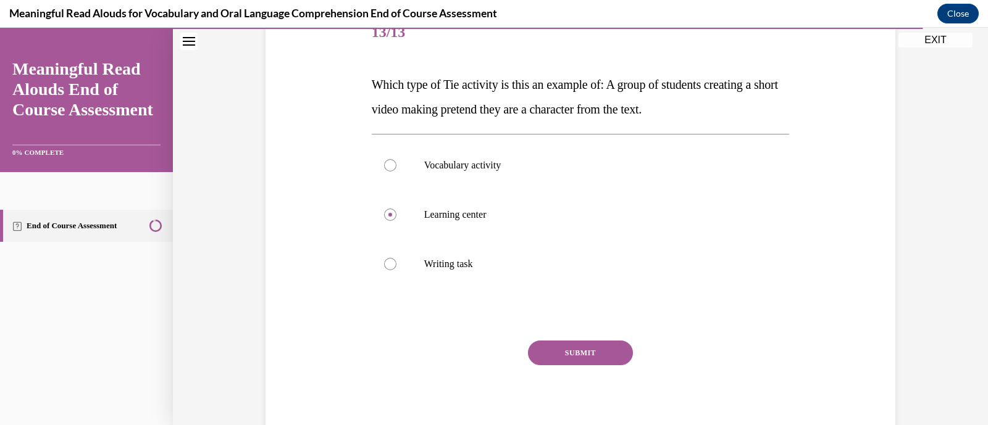
click at [571, 351] on button "SUBMIT" at bounding box center [580, 353] width 105 height 25
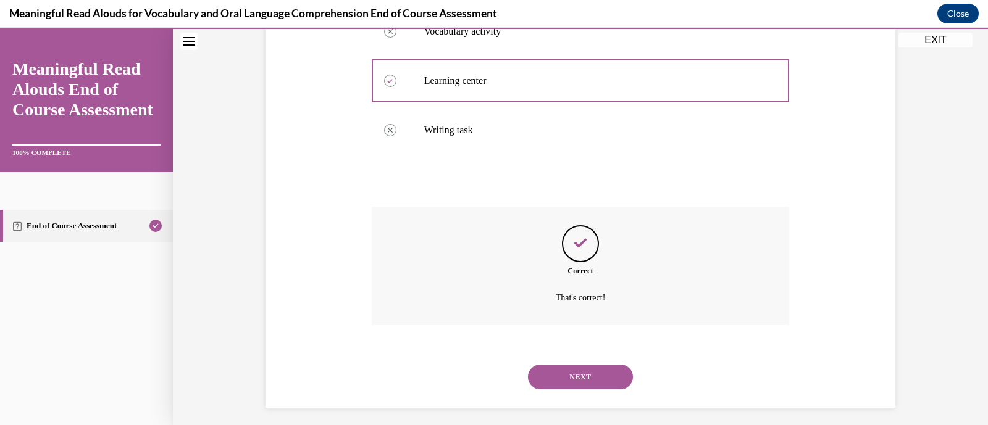
scroll to position [304, 0]
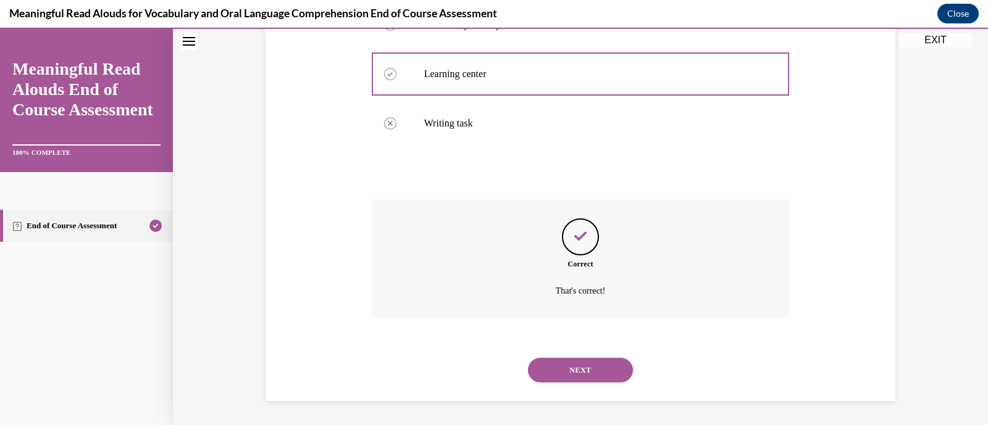
click at [568, 369] on button "NEXT" at bounding box center [580, 370] width 105 height 25
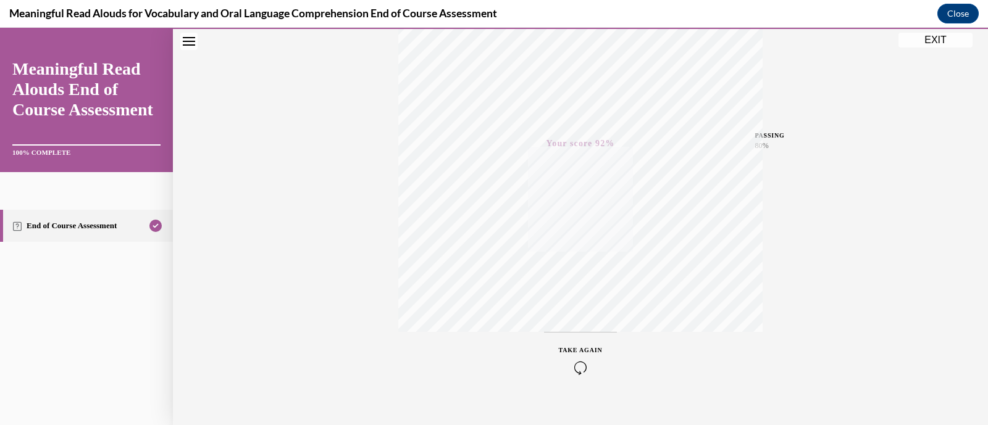
scroll to position [235, 0]
click at [942, 41] on button "EXIT" at bounding box center [935, 40] width 74 height 15
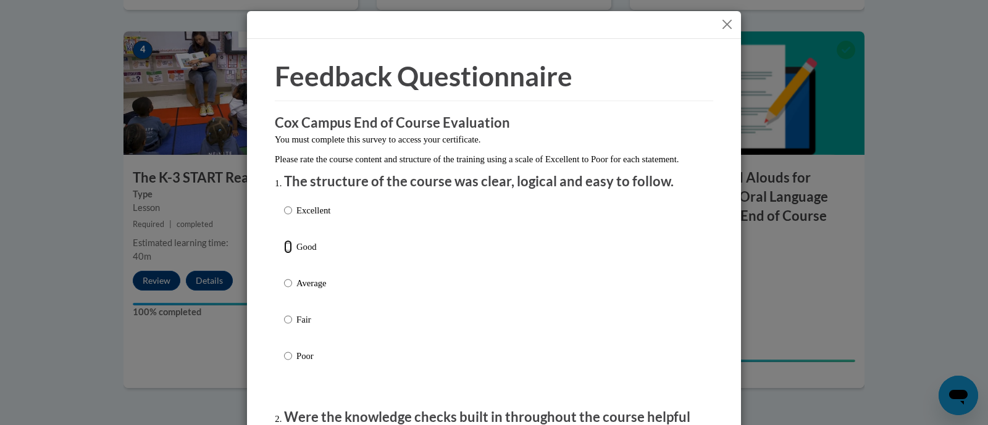
click at [284, 254] on input "Good" at bounding box center [288, 247] width 8 height 14
radio input "true"
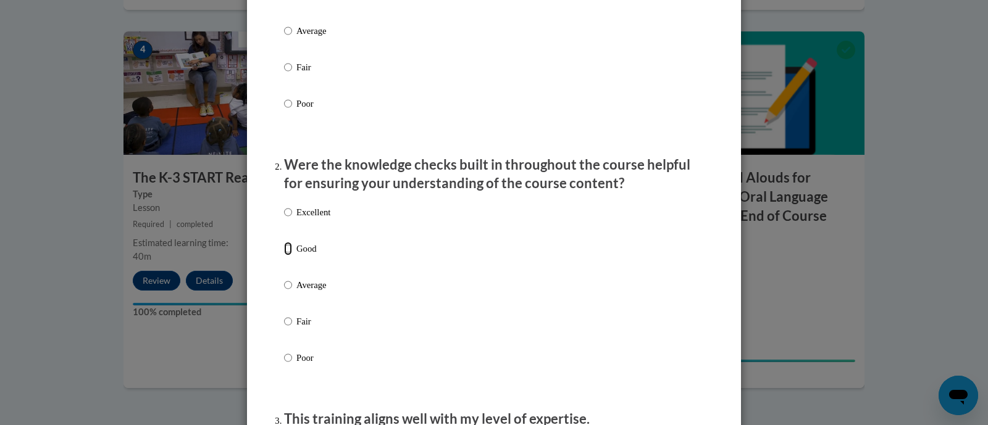
click at [284, 256] on input "Good" at bounding box center [288, 249] width 8 height 14
radio input "true"
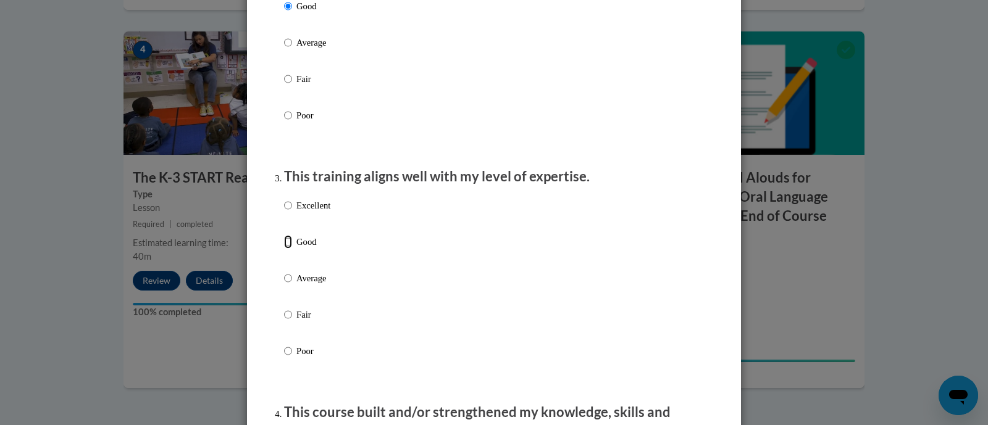
click at [284, 249] on input "Good" at bounding box center [288, 242] width 8 height 14
radio input "true"
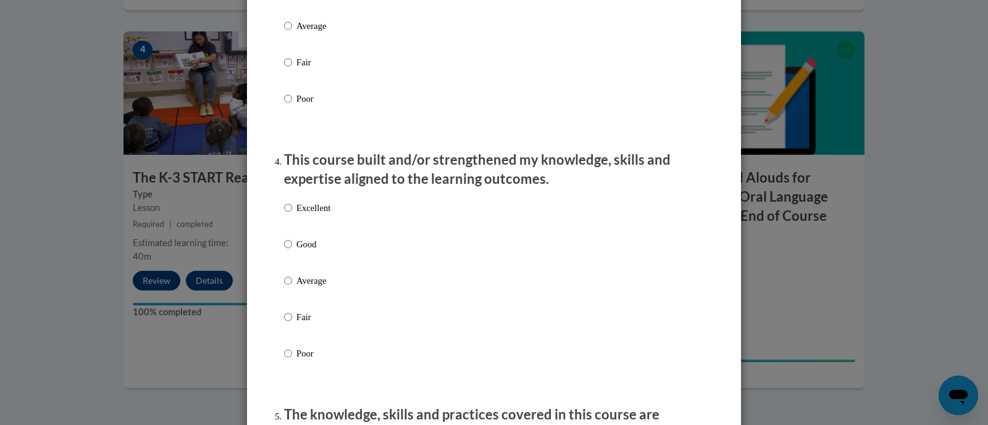
scroll to position [750, 0]
click at [284, 249] on input "Good" at bounding box center [288, 243] width 8 height 14
radio input "true"
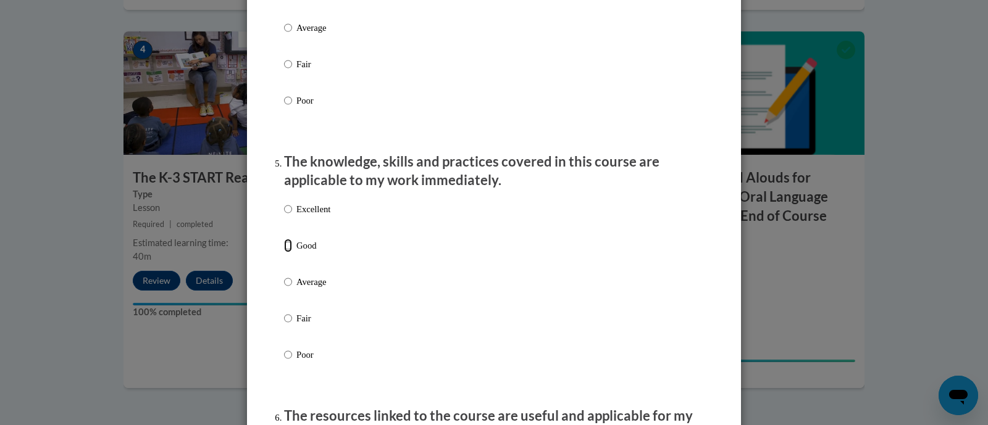
click at [284, 253] on input "Good" at bounding box center [288, 246] width 8 height 14
radio input "true"
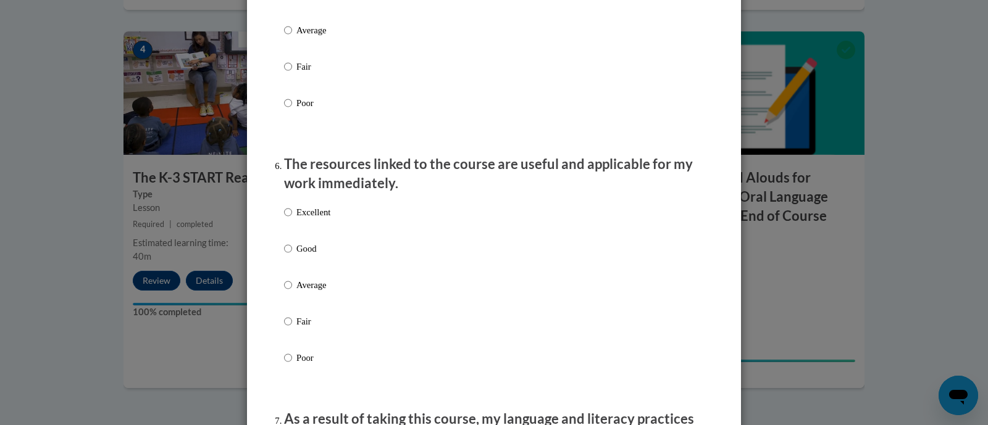
scroll to position [1255, 0]
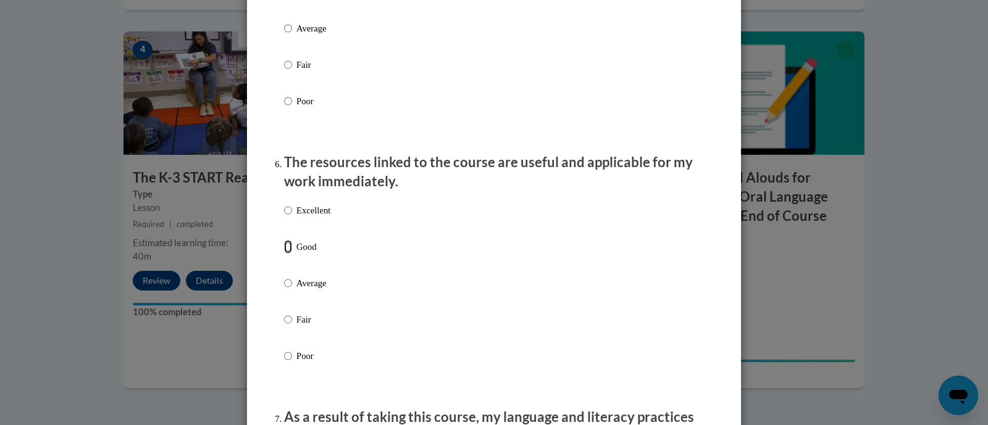
click at [284, 254] on input "Good" at bounding box center [288, 247] width 8 height 14
radio input "true"
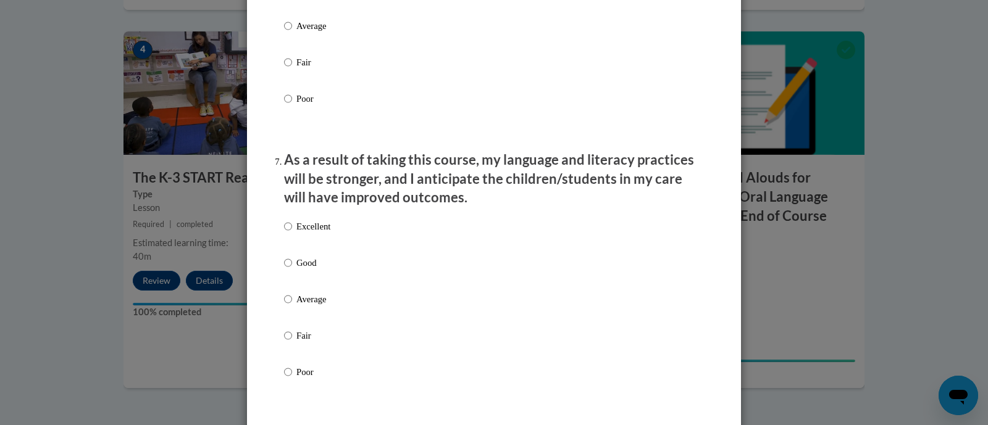
scroll to position [1513, 0]
click at [284, 269] on input "Good" at bounding box center [288, 262] width 8 height 14
radio input "true"
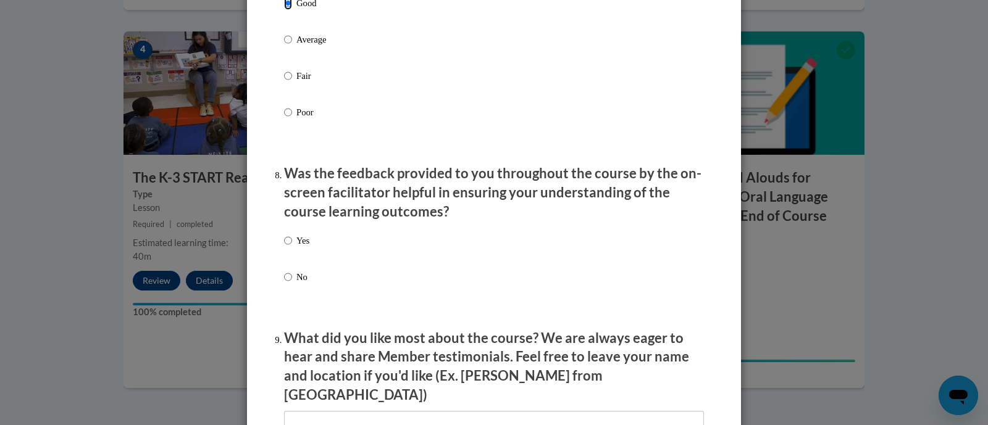
scroll to position [1775, 0]
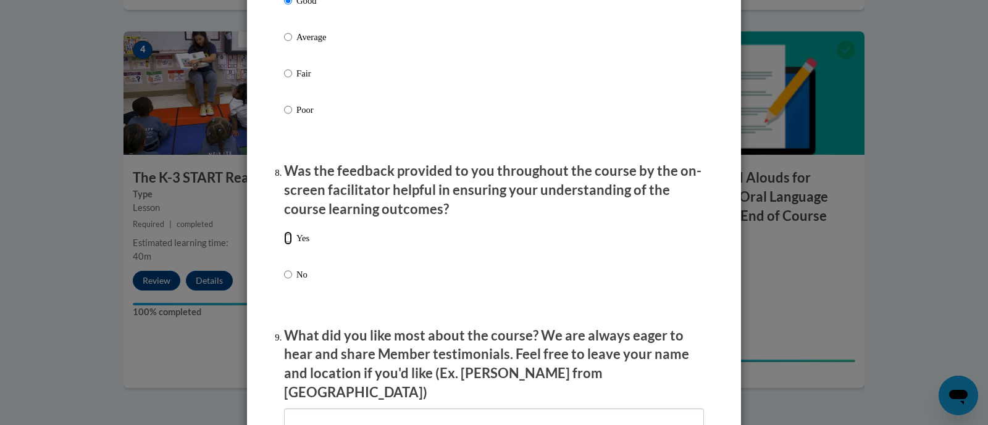
click at [284, 245] on input "Yes" at bounding box center [288, 239] width 8 height 14
radio input "true"
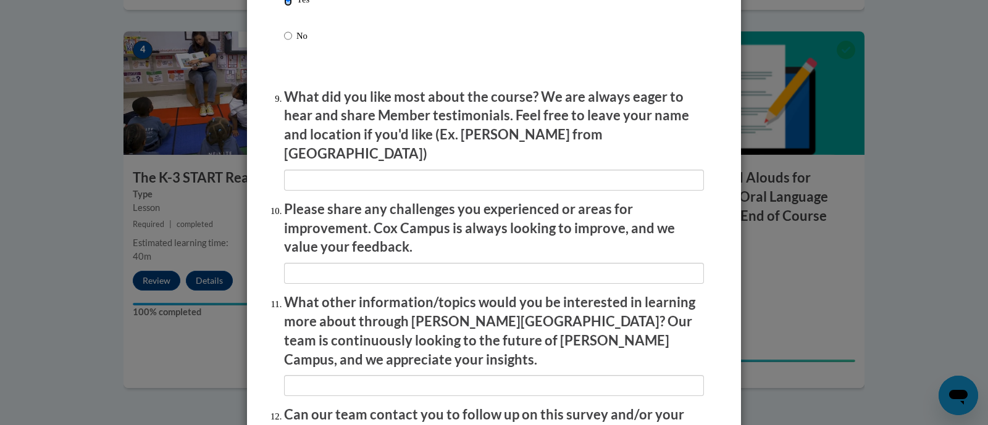
scroll to position [2142, 0]
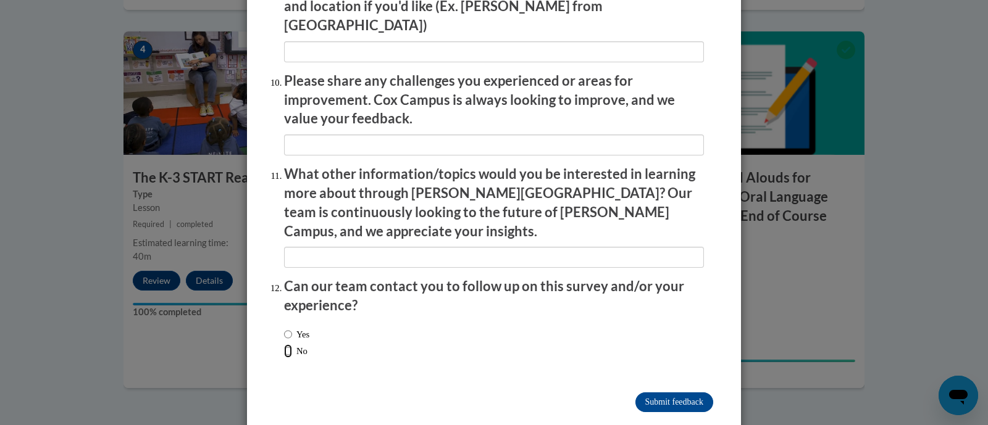
click at [284, 345] on input "No" at bounding box center [288, 352] width 8 height 14
radio input "true"
click at [676, 393] on input "Submit feedback" at bounding box center [674, 403] width 78 height 20
